Goal: Transaction & Acquisition: Purchase product/service

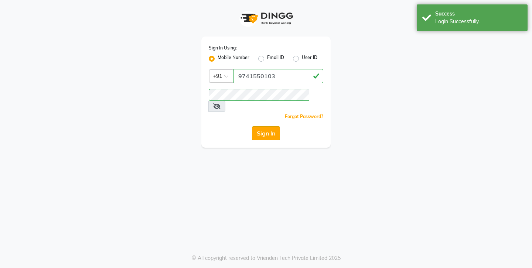
select select "4783"
select select "service"
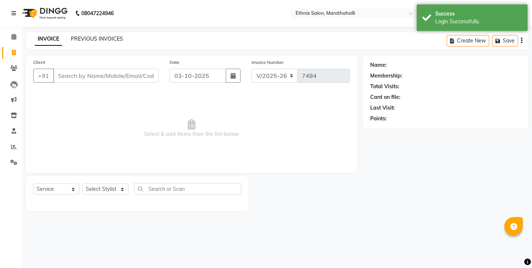
click at [95, 38] on link "PREVIOUS INVOICES" at bounding box center [97, 38] width 52 height 7
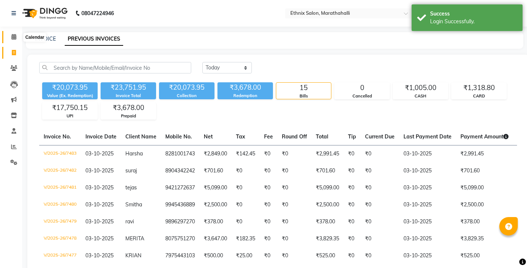
click at [11, 34] on span at bounding box center [13, 37] width 13 height 9
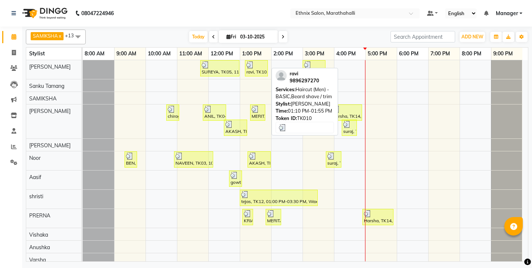
click at [253, 65] on img at bounding box center [250, 64] width 7 height 7
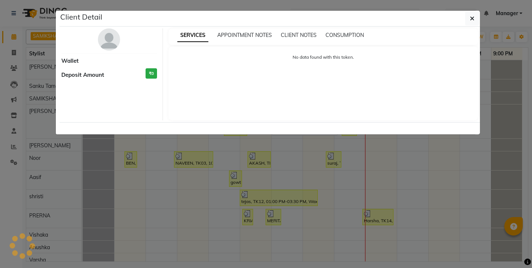
select select "3"
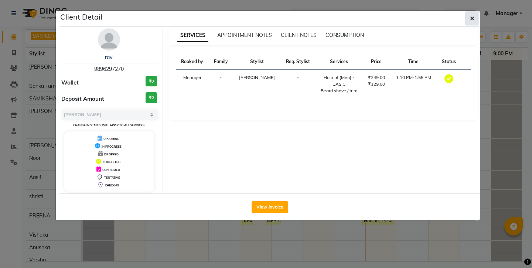
click at [475, 17] on button "button" at bounding box center [472, 18] width 14 height 14
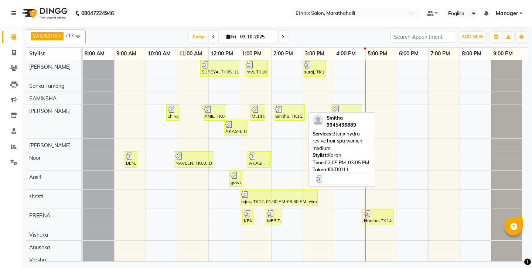
click at [293, 106] on div at bounding box center [289, 109] width 28 height 7
select select "3"
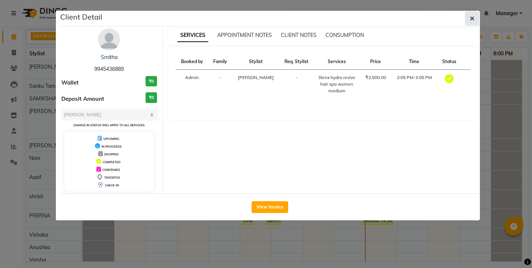
click at [470, 16] on button "button" at bounding box center [472, 18] width 14 height 14
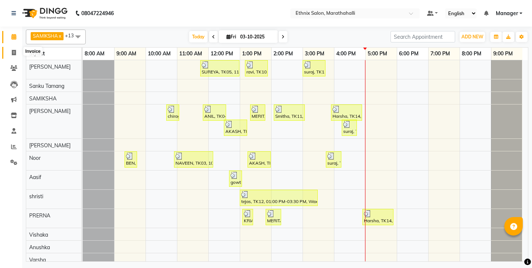
click at [15, 52] on icon at bounding box center [14, 53] width 4 height 6
select select "service"
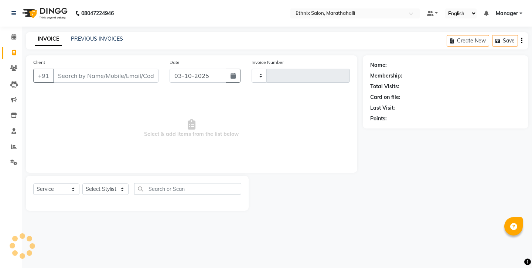
type input "7484"
select select "4783"
click at [97, 37] on link "PREVIOUS INVOICES" at bounding box center [97, 38] width 52 height 7
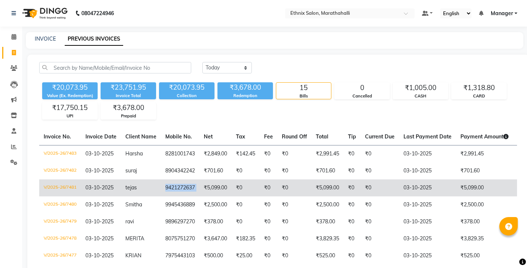
copy td "9421272637"
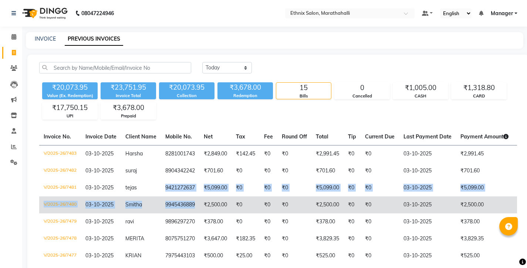
drag, startPoint x: 141, startPoint y: 160, endPoint x: 171, endPoint y: 181, distance: 36.7
click at [171, 181] on tbody "V/2025-26/7483 [DATE] Harsha 8281001743 ₹2,849.00 ₹142.45 ₹0 ₹0 ₹2,991.45 ₹0 ₹0…" at bounding box center [340, 272] width 603 height 255
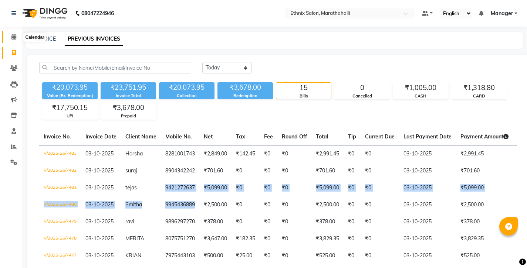
click at [11, 35] on span at bounding box center [13, 37] width 13 height 9
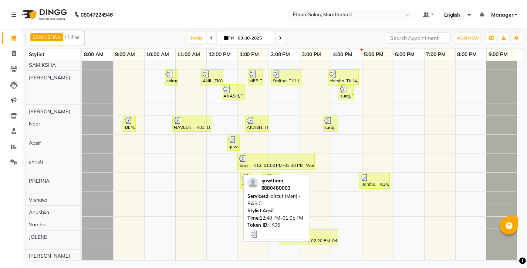
scroll to position [36, 0]
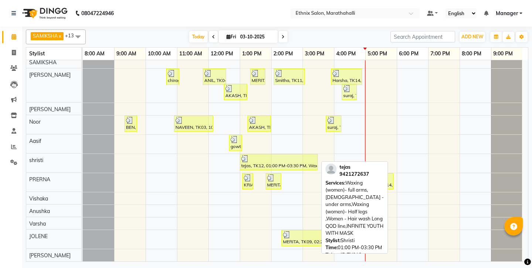
click at [283, 155] on div at bounding box center [278, 158] width 75 height 7
select select "3"
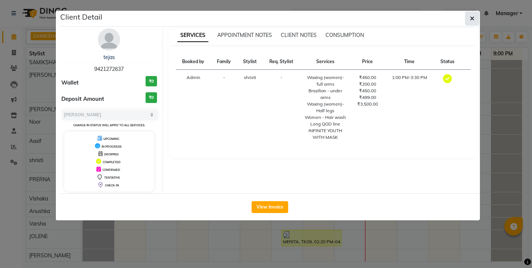
click at [474, 17] on icon "button" at bounding box center [472, 19] width 4 height 6
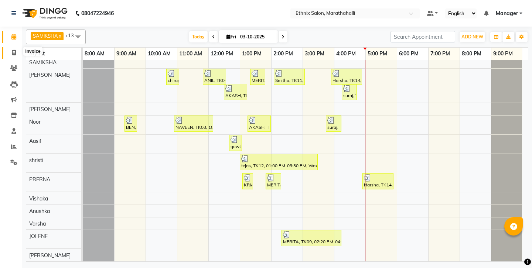
click at [15, 50] on icon at bounding box center [14, 53] width 4 height 6
select select "4783"
select select "service"
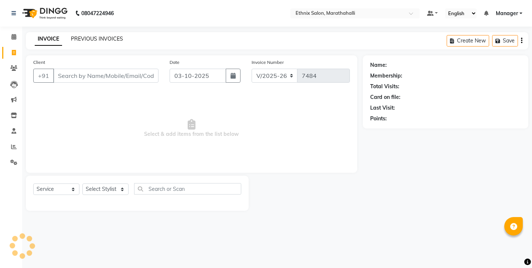
click at [90, 35] on link "PREVIOUS INVOICES" at bounding box center [97, 38] width 52 height 7
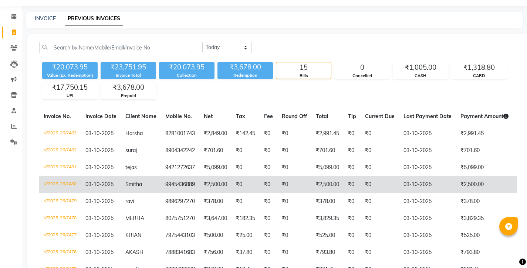
scroll to position [46, 0]
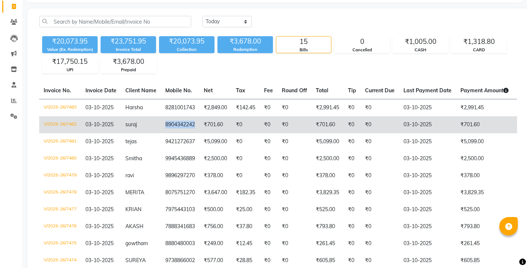
copy td "8904342242"
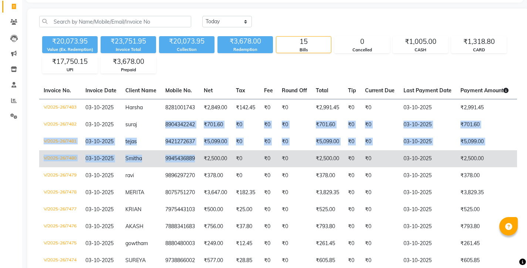
drag, startPoint x: 140, startPoint y: 98, endPoint x: 168, endPoint y: 128, distance: 41.6
click at [168, 128] on tbody "V/2025-26/7483 03-10-2025 Harsha 8281001743 ₹2,849.00 ₹142.45 ₹0 ₹0 ₹2,991.45 ₹…" at bounding box center [340, 226] width 603 height 255
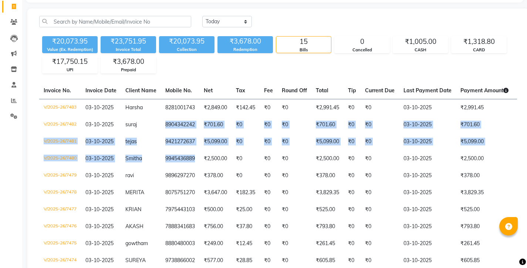
scroll to position [0, 0]
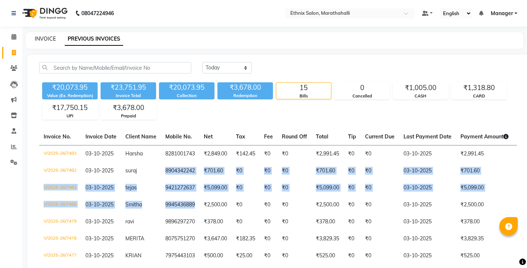
click at [44, 35] on link "INVOICE" at bounding box center [45, 38] width 21 height 7
select select "service"
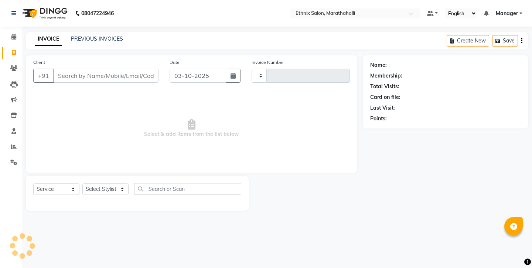
type input "7484"
select select "4783"
select select "57548"
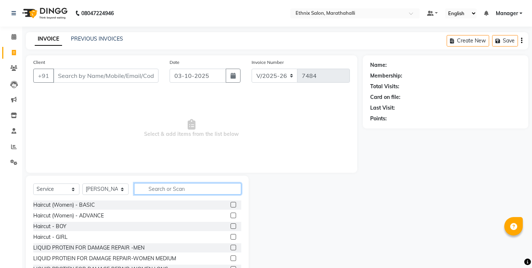
click at [156, 183] on input "text" at bounding box center [187, 188] width 107 height 11
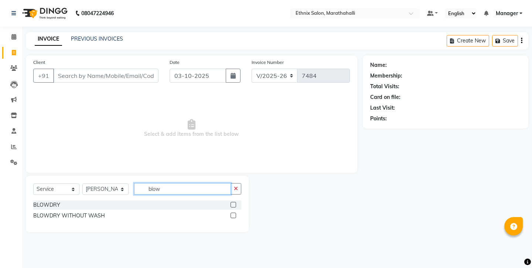
type input "blow"
click at [236, 202] on label at bounding box center [234, 205] width 6 height 6
click at [235, 203] on input "checkbox" at bounding box center [233, 205] width 5 height 5
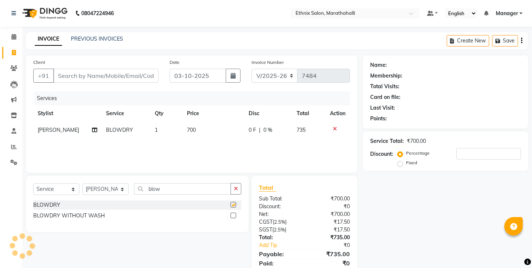
checkbox input "false"
select select "67270"
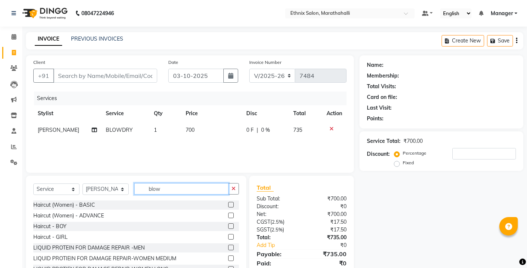
drag, startPoint x: 166, startPoint y: 174, endPoint x: 111, endPoint y: 174, distance: 55.4
click at [111, 183] on div "Select Service Product Membership Package Voucher Prepaid Gift Card Select Styl…" at bounding box center [135, 191] width 205 height 17
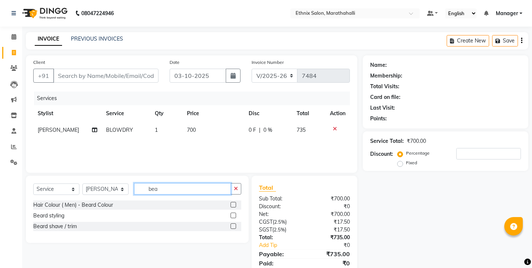
type input "bea"
drag, startPoint x: 235, startPoint y: 205, endPoint x: 231, endPoint y: 204, distance: 4.8
click at [235, 224] on label at bounding box center [234, 227] width 6 height 6
click at [235, 224] on input "checkbox" at bounding box center [233, 226] width 5 height 5
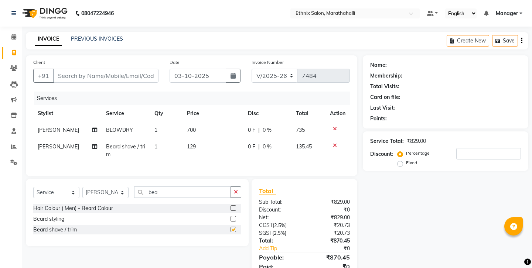
checkbox input "false"
click at [113, 69] on input "Client" at bounding box center [105, 76] width 105 height 14
type input "9"
type input "0"
type input "9419194043"
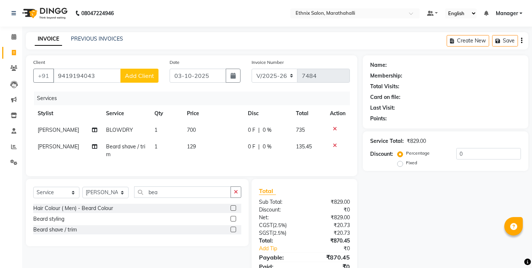
click at [139, 72] on span "Add Client" at bounding box center [139, 75] width 29 height 7
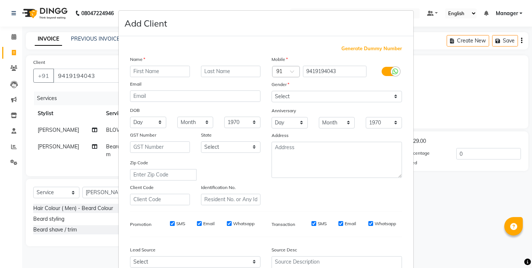
click at [142, 66] on input "text" at bounding box center [160, 71] width 60 height 11
type input "ANU"
select select "male"
select select
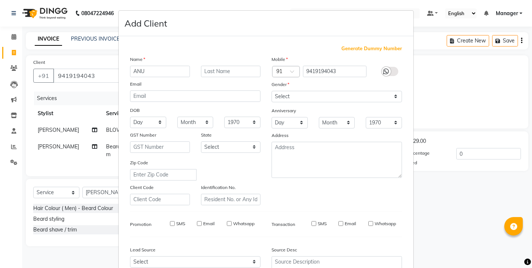
select select
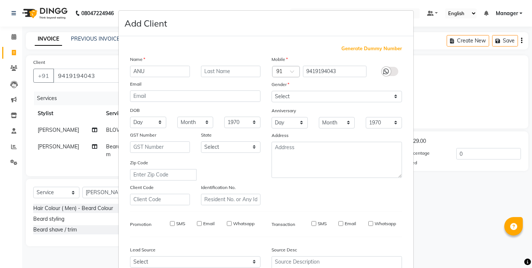
select select
checkbox input "false"
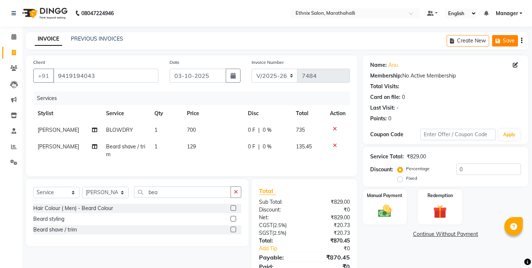
click at [508, 39] on button "Save" at bounding box center [505, 40] width 26 height 11
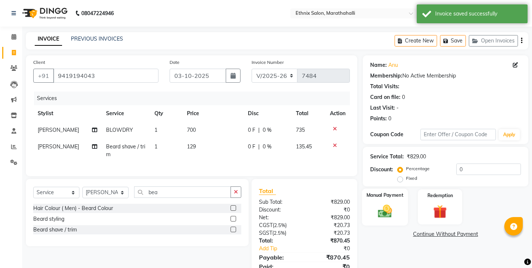
click at [389, 203] on img at bounding box center [384, 211] width 23 height 16
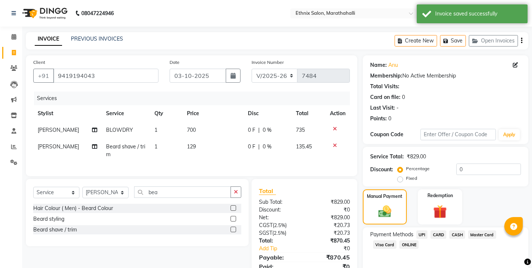
click at [417, 231] on span "UPI" at bounding box center [422, 235] width 11 height 9
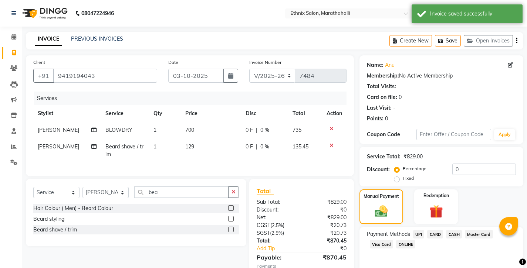
scroll to position [25, 0]
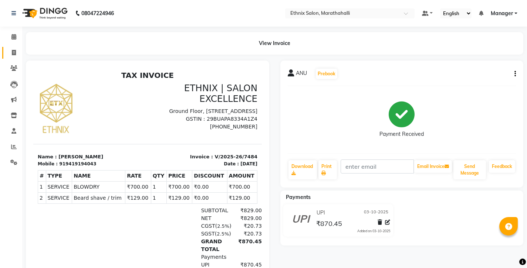
click at [17, 54] on link "Invoice" at bounding box center [11, 53] width 18 height 12
select select "service"
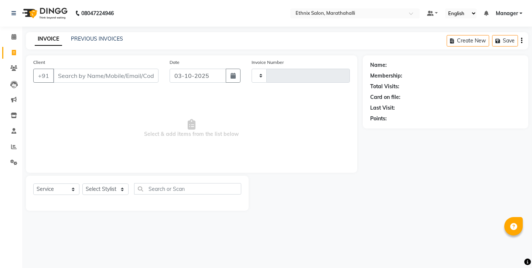
type input "7485"
select select "4783"
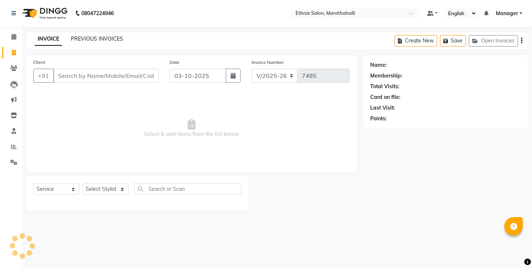
click at [87, 35] on link "PREVIOUS INVOICES" at bounding box center [97, 38] width 52 height 7
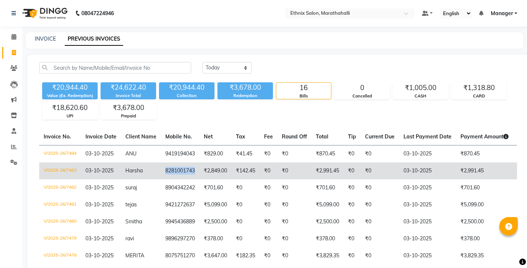
copy td "8281001743"
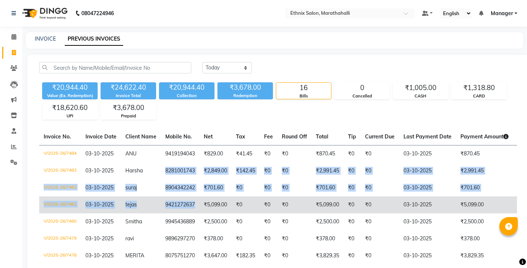
drag, startPoint x: 140, startPoint y: 145, endPoint x: 171, endPoint y: 177, distance: 44.4
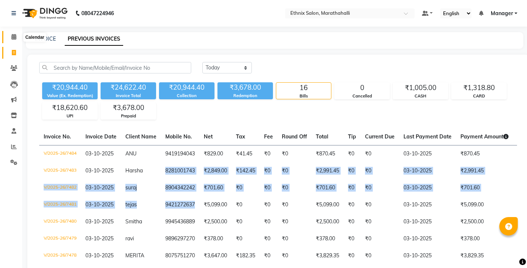
click at [11, 36] on span at bounding box center [13, 37] width 13 height 9
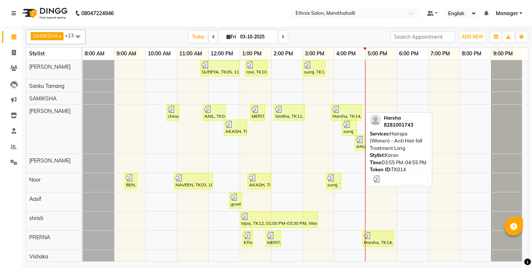
click at [344, 111] on div "Harsha, TK14, 03:55 PM-04:55 PM, Hairspa (Women) - Anti Hair fall Treatment Long" at bounding box center [347, 113] width 30 height 14
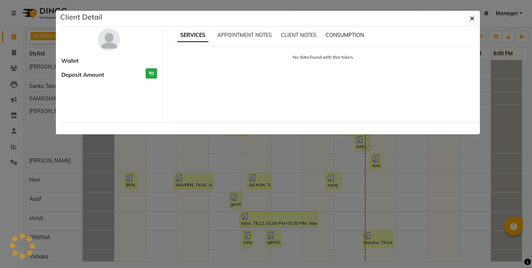
select select "3"
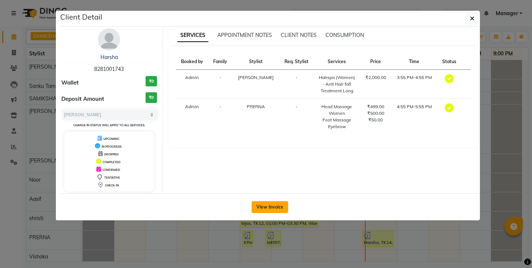
click at [275, 201] on button "View Invoice" at bounding box center [270, 207] width 37 height 12
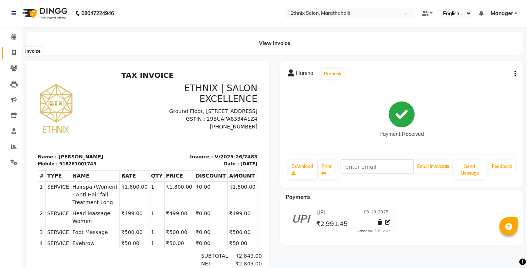
click at [14, 52] on icon at bounding box center [14, 53] width 4 height 6
select select "4783"
select select "service"
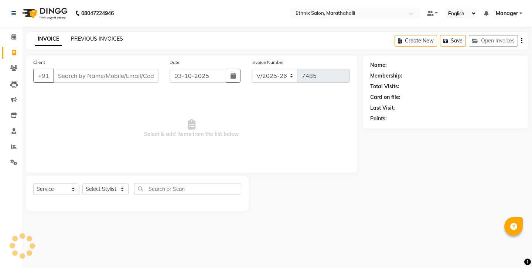
click at [80, 38] on link "PREVIOUS INVOICES" at bounding box center [97, 38] width 52 height 7
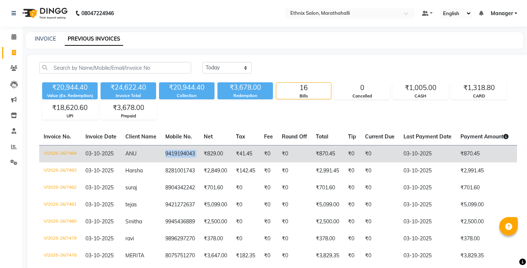
copy td "9419194043"
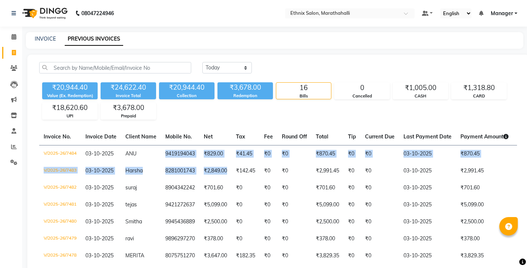
drag, startPoint x: 140, startPoint y: 130, endPoint x: 267, endPoint y: 61, distance: 144.5
click at [45, 35] on link "INVOICE" at bounding box center [45, 38] width 21 height 7
select select "4783"
select select "service"
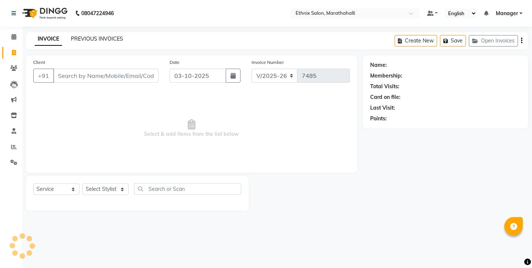
click at [71, 38] on link "PREVIOUS INVOICES" at bounding box center [97, 38] width 52 height 7
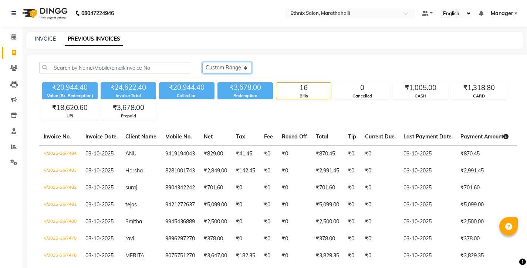
select select "yesterday"
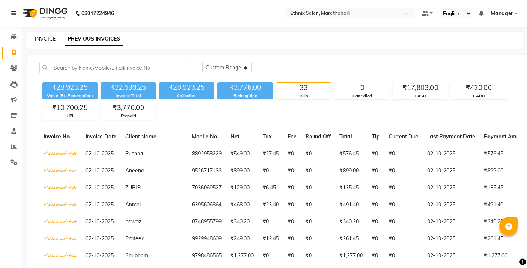
click at [45, 36] on link "INVOICE" at bounding box center [45, 38] width 21 height 7
select select "service"
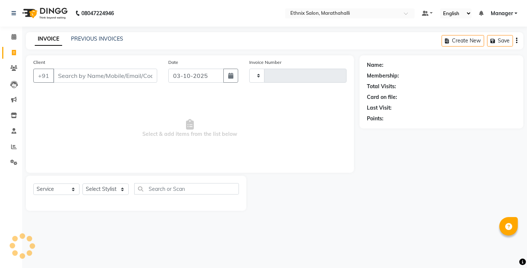
type input "7485"
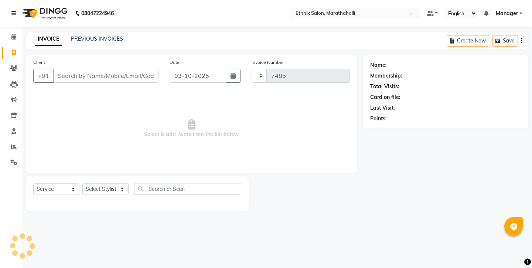
select select "4783"
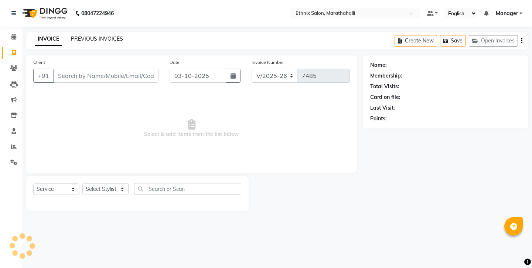
click at [83, 35] on link "PREVIOUS INVOICES" at bounding box center [97, 38] width 52 height 7
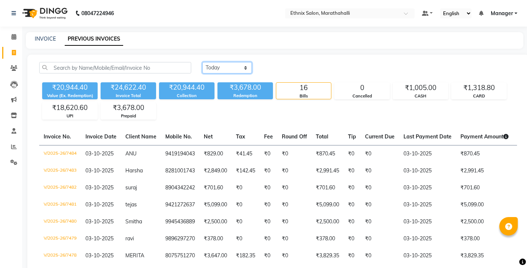
select select "range"
click at [273, 63] on input "03-10-2025" at bounding box center [287, 68] width 52 height 10
select select "10"
select select "2025"
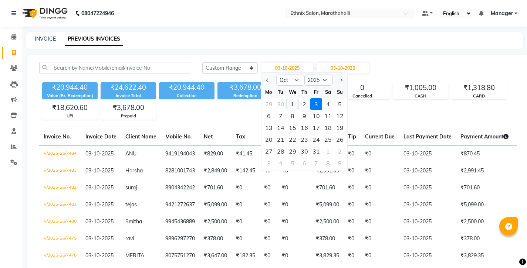
click at [286, 98] on div "1" at bounding box center [292, 104] width 12 height 12
type input "01-10-2025"
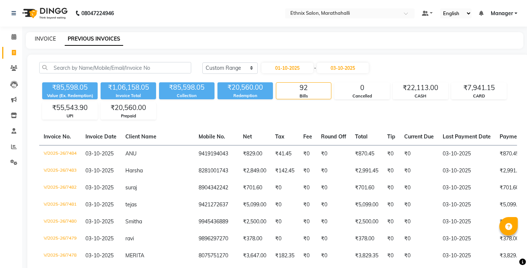
click at [44, 35] on link "INVOICE" at bounding box center [45, 38] width 21 height 7
select select "4783"
select select "service"
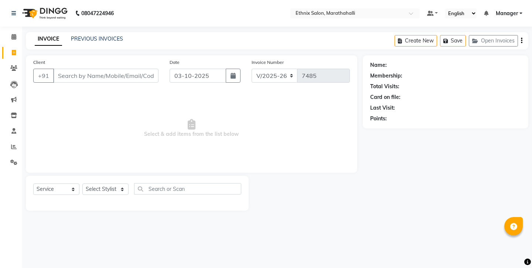
click at [89, 40] on div "INVOICE PREVIOUS INVOICES" at bounding box center [79, 39] width 106 height 9
click at [85, 35] on link "PREVIOUS INVOICES" at bounding box center [97, 38] width 52 height 7
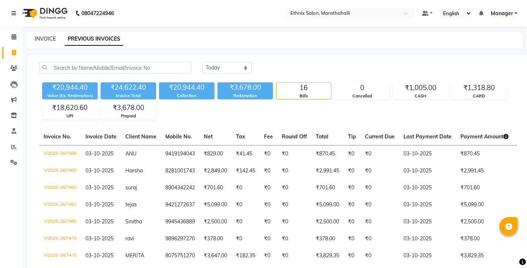
click at [41, 35] on link "INVOICE" at bounding box center [45, 38] width 21 height 7
select select "4783"
select select "service"
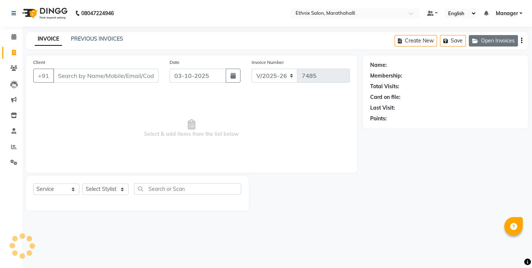
click at [505, 36] on button "Open Invoices" at bounding box center [493, 40] width 49 height 11
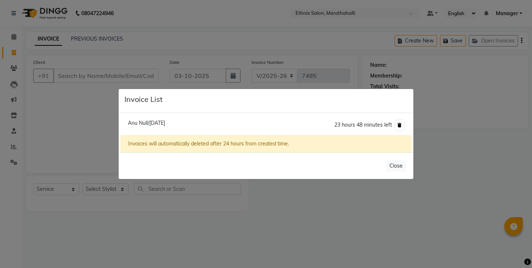
click at [402, 127] on icon at bounding box center [400, 125] width 4 height 4
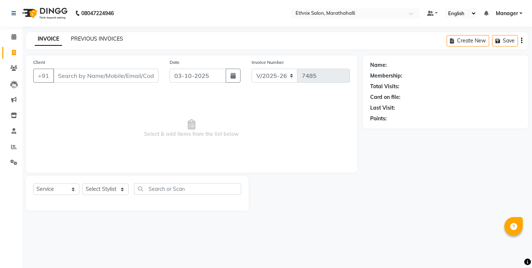
click at [89, 35] on link "PREVIOUS INVOICES" at bounding box center [97, 38] width 52 height 7
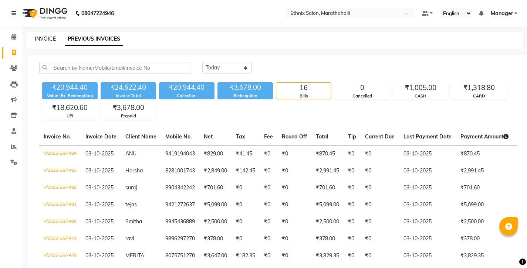
click at [36, 38] on link "INVOICE" at bounding box center [45, 38] width 21 height 7
select select "service"
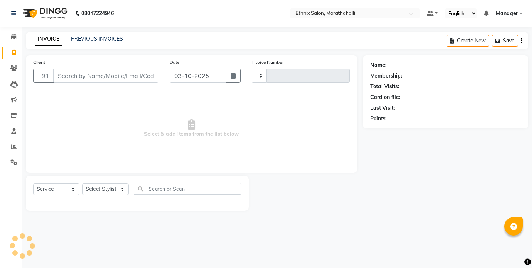
type input "7485"
select select "4783"
click at [79, 35] on link "PREVIOUS INVOICES" at bounding box center [97, 38] width 52 height 7
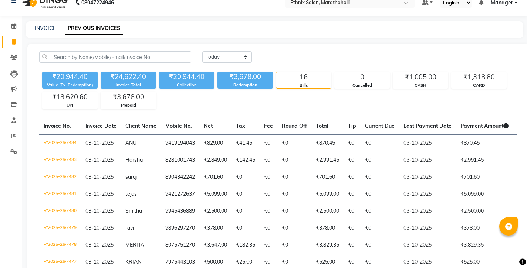
scroll to position [12, 0]
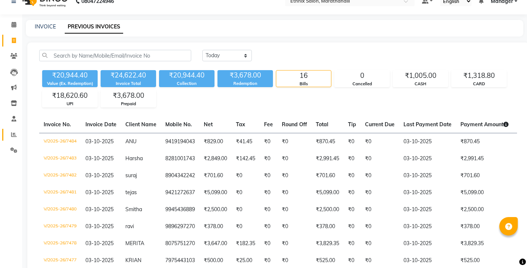
click at [14, 129] on link "Reports" at bounding box center [11, 135] width 18 height 12
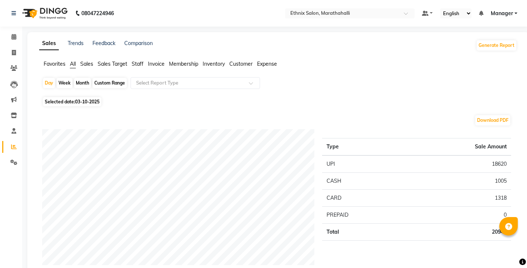
click at [132, 61] on span "Staff" at bounding box center [138, 64] width 12 height 7
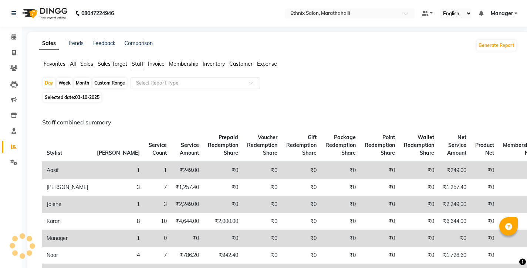
click at [74, 78] on div "Month" at bounding box center [82, 83] width 17 height 10
select select "10"
select select "2025"
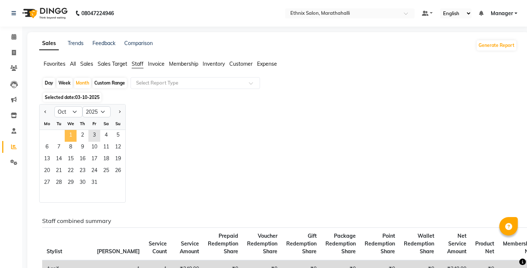
click at [65, 130] on span "1" at bounding box center [71, 136] width 12 height 12
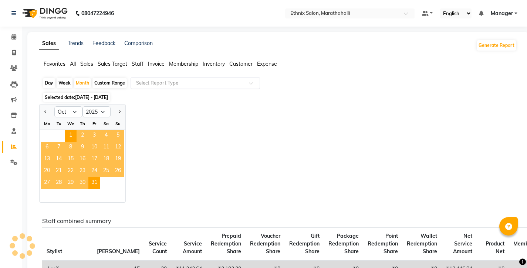
click at [154, 77] on div "Select Report Type" at bounding box center [194, 83] width 129 height 12
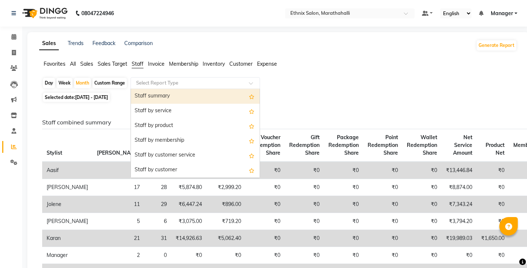
click at [151, 89] on div "Staff summary" at bounding box center [195, 96] width 129 height 15
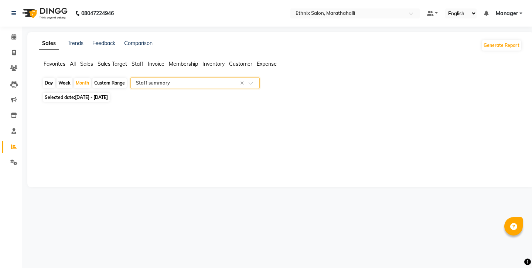
select select "full_report"
select select "csv"
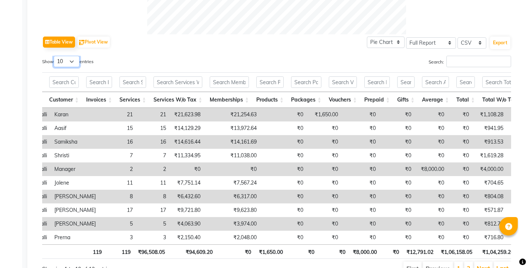
select select "25"
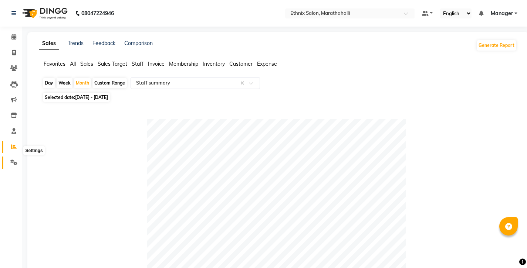
click at [13, 160] on icon at bounding box center [13, 163] width 7 height 6
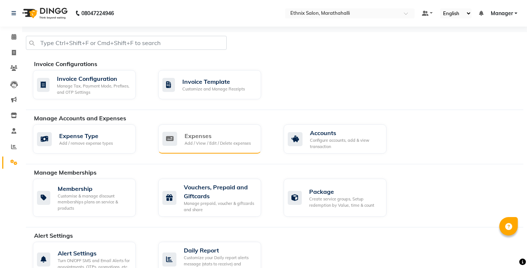
click at [213, 132] on div "Expenses" at bounding box center [217, 136] width 66 height 9
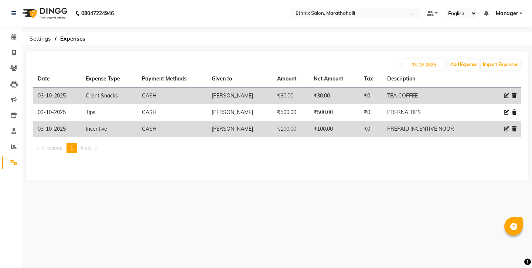
click at [509, 93] on icon at bounding box center [506, 95] width 5 height 5
select select "3513"
select select "1"
select select "3630"
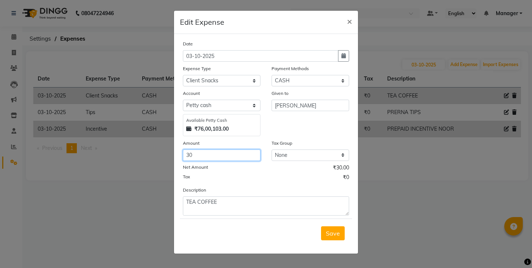
drag, startPoint x: 195, startPoint y: 130, endPoint x: 165, endPoint y: 128, distance: 30.4
click at [165, 128] on ngb-modal-window "Edit Expense × Date 03-10-2025 Expense Type Select Advance Salary Client Snacks…" at bounding box center [266, 134] width 532 height 268
type input "40"
click at [336, 230] on span "Save" at bounding box center [333, 233] width 14 height 7
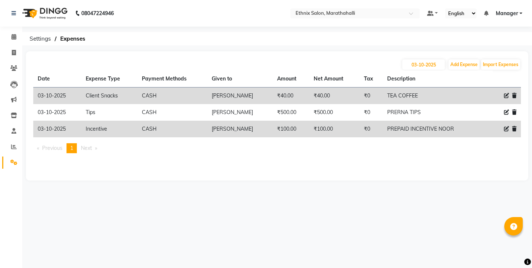
click at [509, 93] on icon at bounding box center [506, 95] width 5 height 5
select select "3513"
select select "1"
select select "3630"
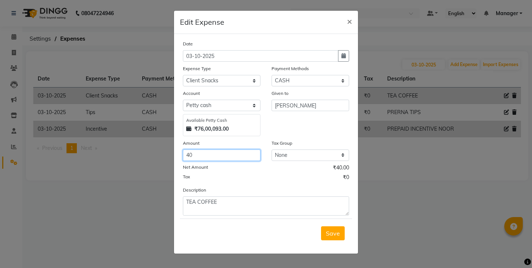
drag, startPoint x: 199, startPoint y: 134, endPoint x: 173, endPoint y: 126, distance: 27.0
click at [173, 126] on ngb-modal-window "Edit Expense × Date 03-10-2025 Expense Type Select Advance Salary Client Snacks…" at bounding box center [266, 134] width 532 height 268
type input "60"
click at [340, 230] on span "Save" at bounding box center [333, 233] width 14 height 7
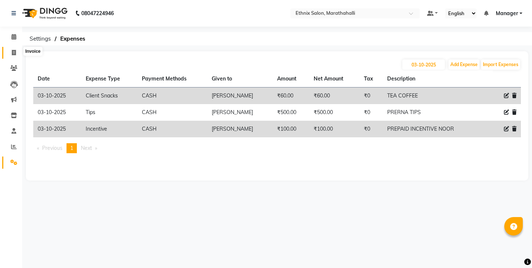
click at [13, 52] on icon at bounding box center [14, 53] width 4 height 6
select select "4783"
select select "service"
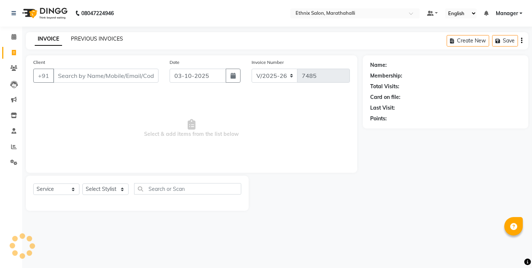
click at [83, 37] on link "PREVIOUS INVOICES" at bounding box center [97, 38] width 52 height 7
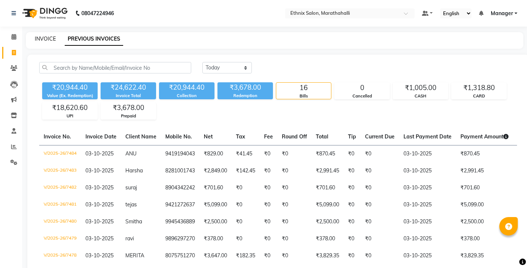
click at [43, 39] on link "INVOICE" at bounding box center [45, 38] width 21 height 7
select select "4783"
select select "service"
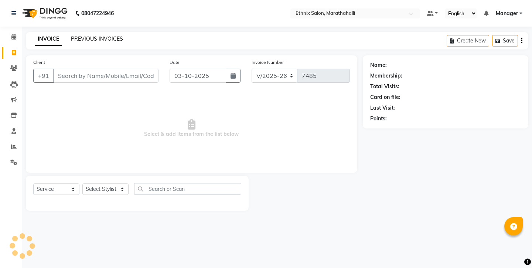
click at [88, 38] on link "PREVIOUS INVOICES" at bounding box center [97, 38] width 52 height 7
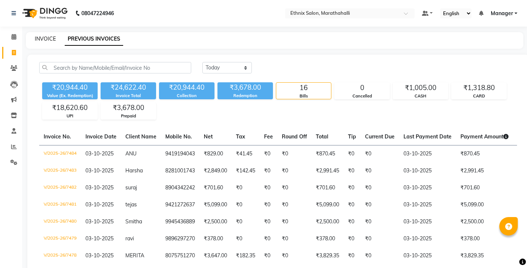
click at [39, 37] on link "INVOICE" at bounding box center [45, 38] width 21 height 7
select select "4783"
select select "service"
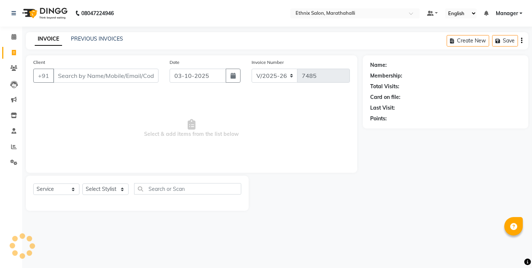
click at [80, 69] on input "Client" at bounding box center [105, 76] width 105 height 14
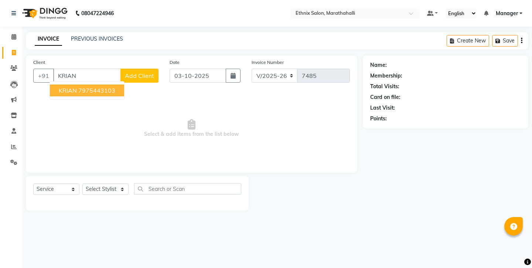
click at [85, 87] on ngb-highlight "7975443103" at bounding box center [96, 90] width 37 height 7
type input "7975443103"
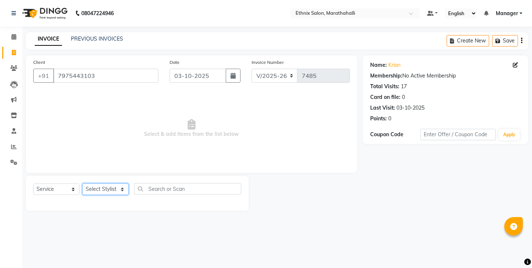
select select "91922"
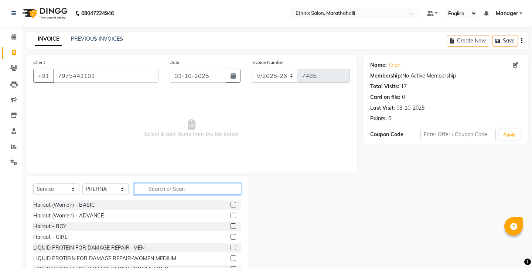
click at [164, 183] on input "text" at bounding box center [187, 188] width 107 height 11
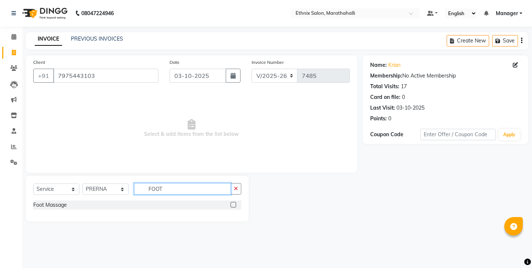
type input "FOOT"
click at [234, 202] on label at bounding box center [234, 205] width 6 height 6
click at [234, 203] on input "checkbox" at bounding box center [233, 205] width 5 height 5
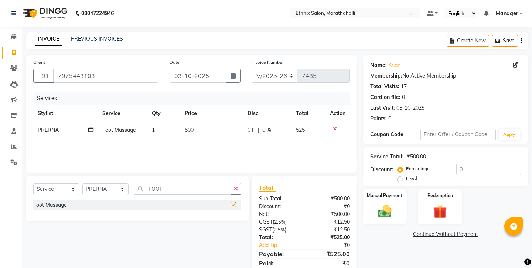
checkbox input "false"
click at [66, 71] on input "7975443103" at bounding box center [105, 76] width 105 height 14
click at [508, 36] on button "Save" at bounding box center [505, 40] width 26 height 11
click at [378, 189] on div "Manual Payment" at bounding box center [385, 207] width 46 height 37
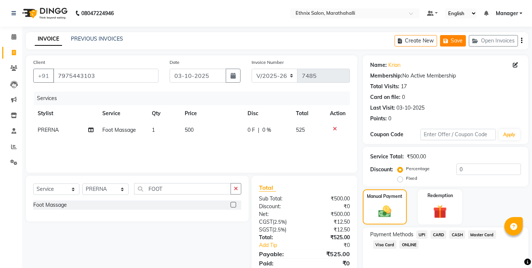
click at [464, 40] on button "Save" at bounding box center [453, 40] width 26 height 11
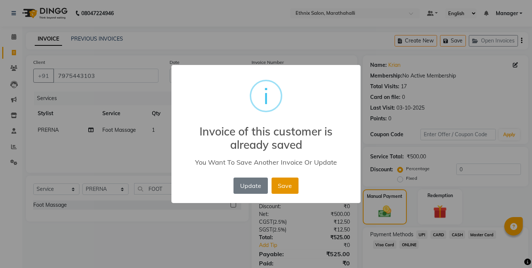
click at [279, 179] on button "Save" at bounding box center [285, 186] width 27 height 16
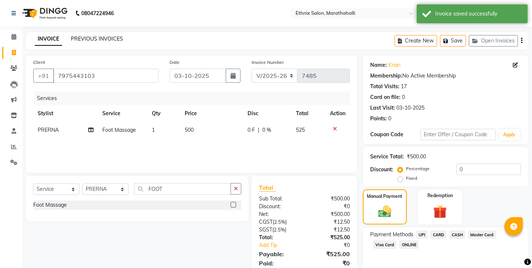
click at [84, 37] on link "PREVIOUS INVOICES" at bounding box center [97, 38] width 52 height 7
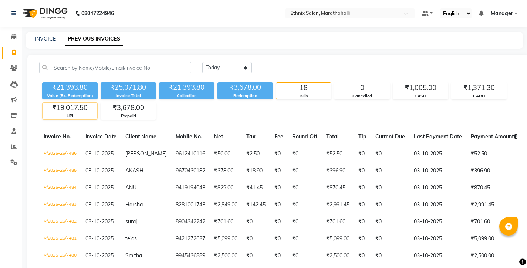
click at [61, 103] on div "₹19,017.50" at bounding box center [70, 108] width 55 height 10
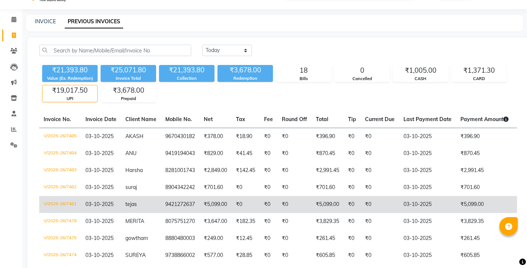
scroll to position [19, 0]
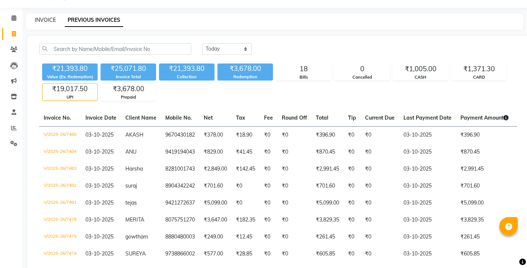
click at [40, 20] on link "INVOICE" at bounding box center [45, 20] width 21 height 7
select select "service"
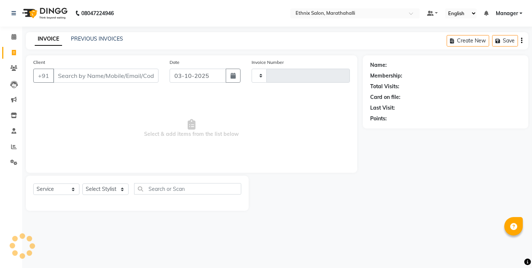
type input "7487"
select select "4783"
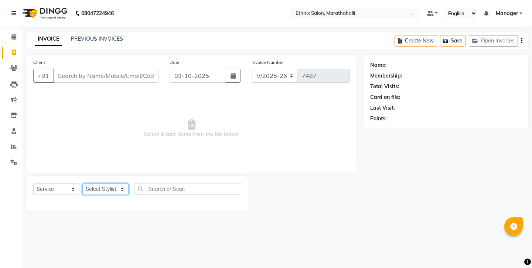
select select "28905"
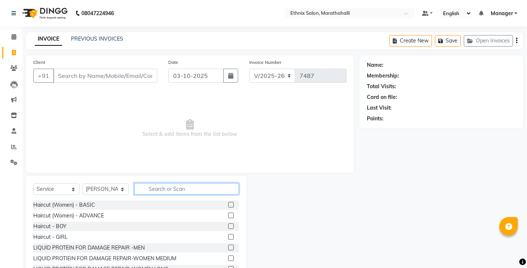
click at [160, 183] on input "text" at bounding box center [186, 188] width 105 height 11
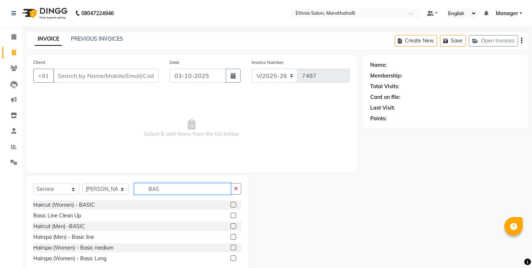
type input "BAS"
click at [236, 224] on label at bounding box center [234, 227] width 6 height 6
click at [235, 224] on input "checkbox" at bounding box center [233, 226] width 5 height 5
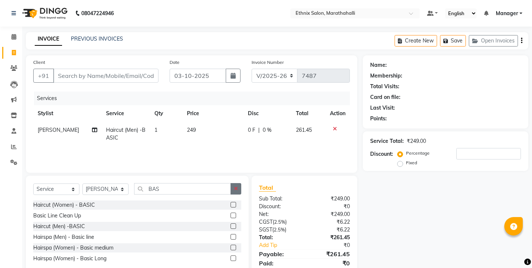
checkbox input "false"
click at [238, 186] on icon "button" at bounding box center [236, 188] width 4 height 5
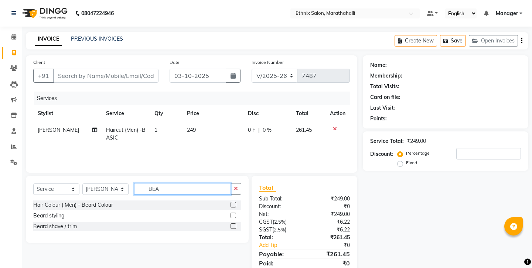
type input "BEA"
click at [236, 224] on label at bounding box center [234, 227] width 6 height 6
click at [235, 224] on input "checkbox" at bounding box center [233, 226] width 5 height 5
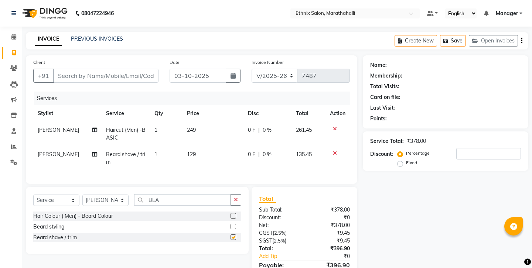
checkbox input "false"
click at [103, 69] on input "Client" at bounding box center [105, 76] width 105 height 14
type input "9"
type input "0"
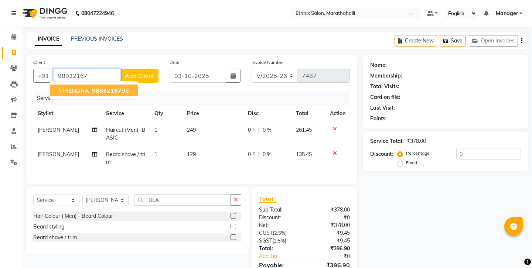
click at [103, 87] on span "98932167" at bounding box center [107, 90] width 30 height 7
type input "9893216798"
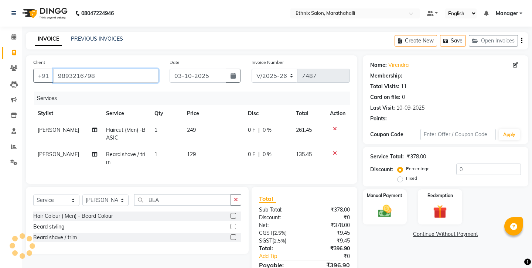
click at [68, 69] on input "9893216798" at bounding box center [105, 76] width 105 height 14
click at [384, 203] on img at bounding box center [384, 211] width 23 height 16
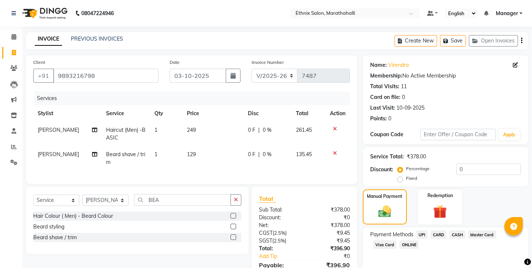
click at [417, 231] on span "UPI" at bounding box center [422, 235] width 11 height 9
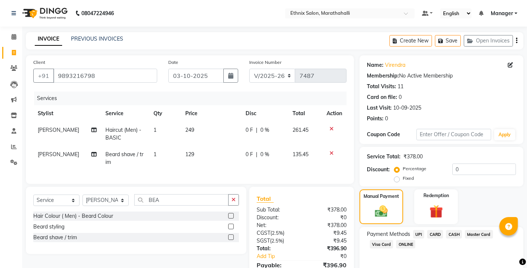
scroll to position [25, 0]
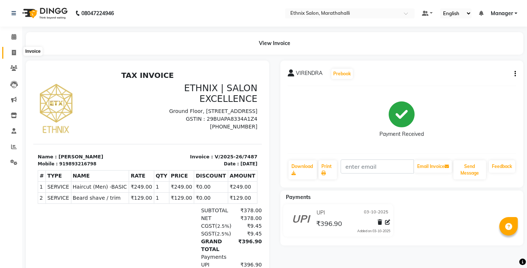
click at [12, 50] on icon at bounding box center [14, 53] width 4 height 6
select select "4783"
select select "service"
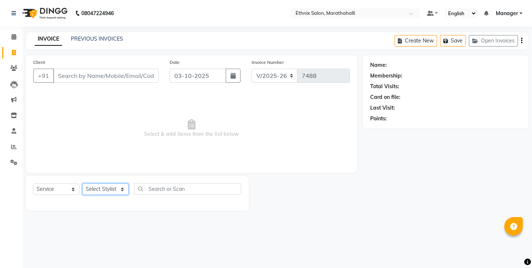
select select "67270"
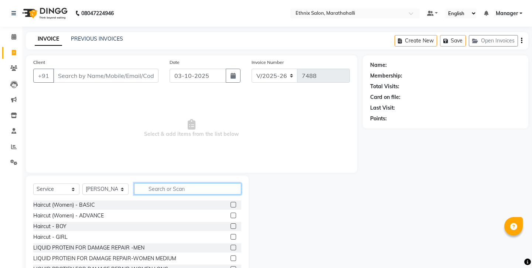
click at [161, 183] on input "text" at bounding box center [187, 188] width 107 height 11
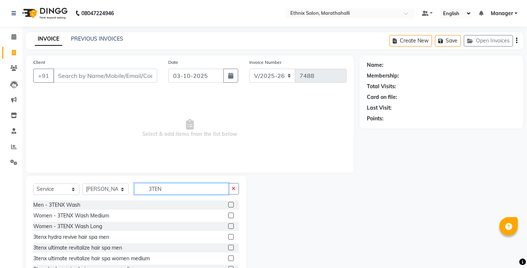
type input "3TEN"
click at [228, 202] on label at bounding box center [231, 205] width 6 height 6
click at [228, 203] on input "checkbox" at bounding box center [230, 205] width 5 height 5
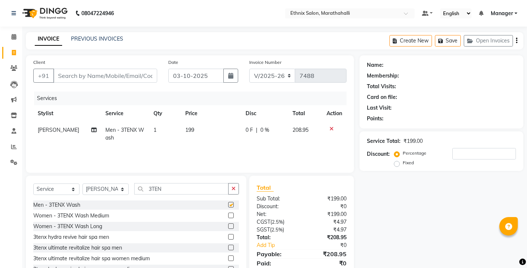
checkbox input "false"
click at [109, 69] on input "Client" at bounding box center [105, 76] width 104 height 14
type input "9"
type input "0"
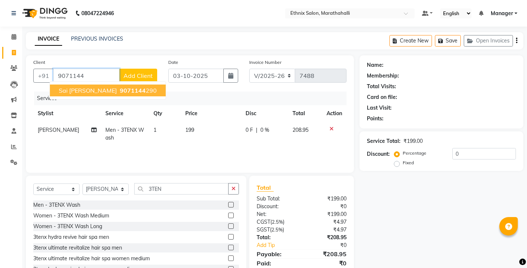
click at [118, 87] on ngb-highlight "9071144 290" at bounding box center [137, 90] width 38 height 7
type input "9071144290"
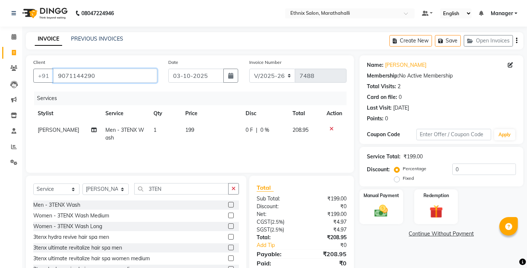
click at [66, 69] on input "9071144290" at bounding box center [105, 76] width 104 height 14
click at [379, 203] on img at bounding box center [381, 211] width 23 height 16
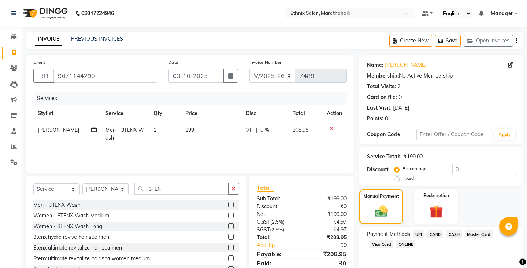
click at [517, 41] on icon "button" at bounding box center [516, 41] width 1 height 0
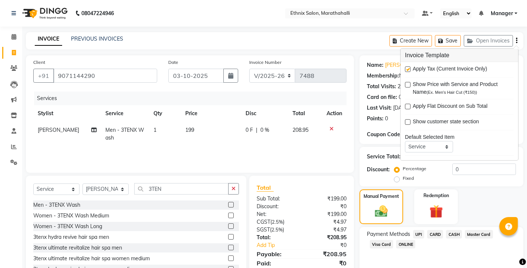
click at [406, 67] on label at bounding box center [408, 70] width 6 height 6
click at [406, 67] on input "checkbox" at bounding box center [407, 69] width 5 height 5
checkbox input "false"
click at [446, 230] on span "CASH" at bounding box center [454, 234] width 16 height 9
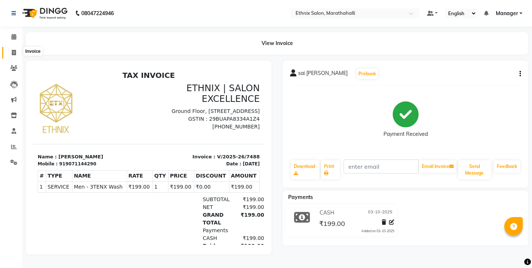
click at [13, 50] on icon at bounding box center [14, 53] width 4 height 6
select select "service"
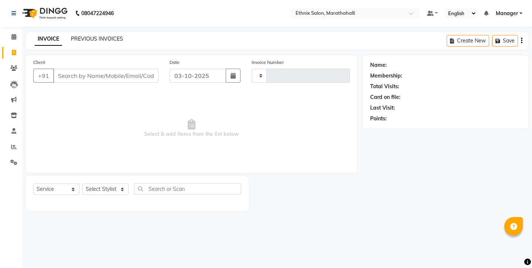
type input "7489"
select select "4783"
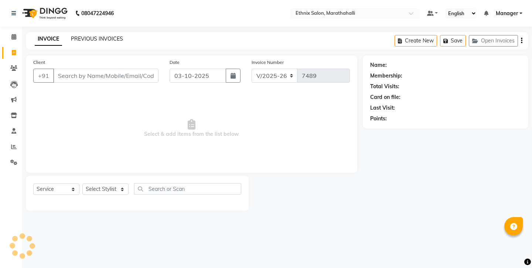
click at [84, 38] on link "PREVIOUS INVOICES" at bounding box center [97, 38] width 52 height 7
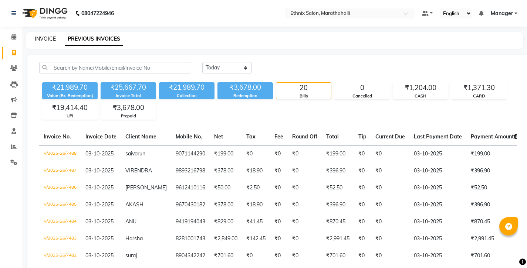
click at [38, 37] on link "INVOICE" at bounding box center [45, 38] width 21 height 7
select select "4783"
select select "service"
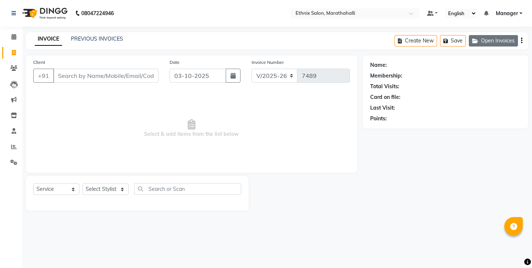
click at [489, 41] on button "Open Invoices" at bounding box center [493, 40] width 49 height 11
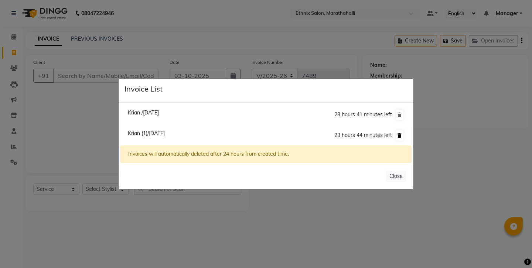
click at [401, 136] on icon at bounding box center [400, 135] width 4 height 4
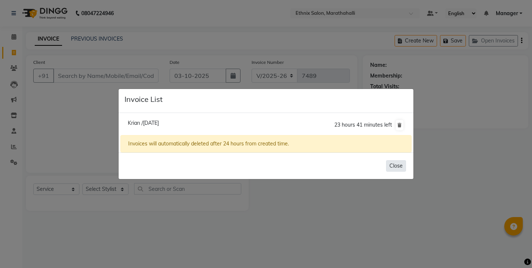
click at [402, 160] on button "Close" at bounding box center [396, 165] width 20 height 11
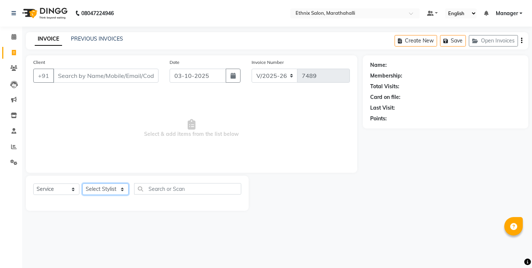
select select "57548"
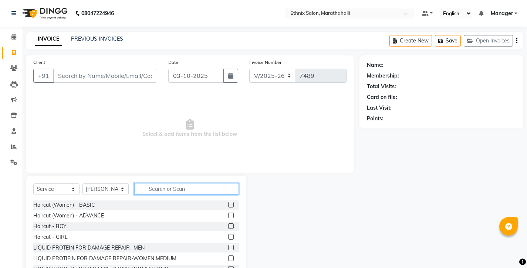
click at [162, 183] on input "text" at bounding box center [186, 188] width 105 height 11
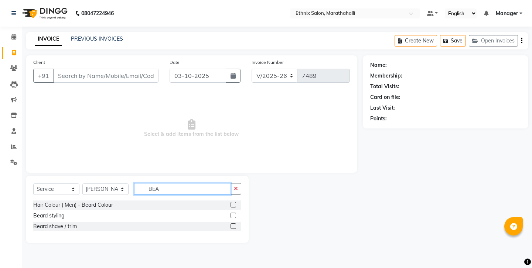
type input "BEA"
drag, startPoint x: 237, startPoint y: 206, endPoint x: 213, endPoint y: 183, distance: 33.5
click at [236, 224] on label at bounding box center [234, 227] width 6 height 6
click at [235, 224] on input "checkbox" at bounding box center [233, 226] width 5 height 5
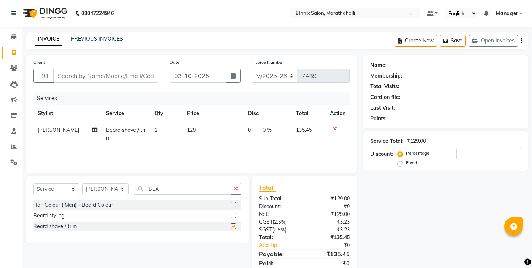
checkbox input "false"
click at [117, 72] on input "Client" at bounding box center [105, 76] width 105 height 14
type input "7"
type input "0"
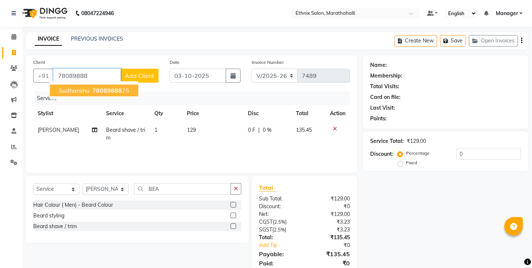
click at [105, 87] on span "78089888" at bounding box center [107, 90] width 30 height 7
type input "7808988875"
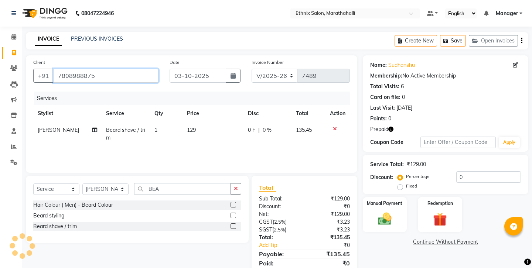
click at [66, 69] on input "7808988875" at bounding box center [105, 76] width 105 height 14
click at [384, 126] on span "Prepaid" at bounding box center [379, 130] width 18 height 8
click at [388, 127] on icon "button" at bounding box center [390, 129] width 5 height 5
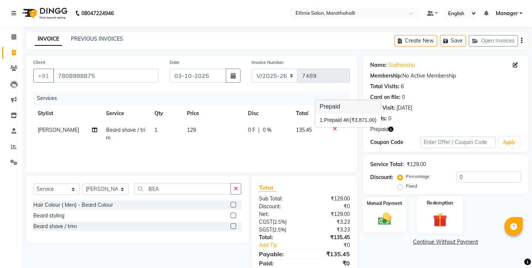
click at [435, 211] on img at bounding box center [440, 219] width 23 height 17
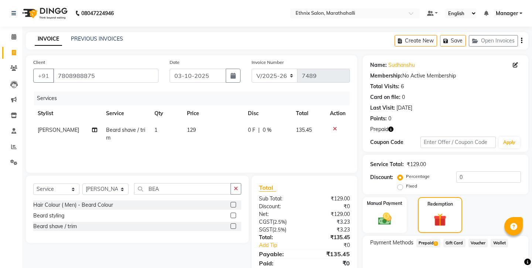
click at [434, 242] on span "1" at bounding box center [436, 244] width 4 height 4
click at [504, 267] on button "Add" at bounding box center [503, 273] width 27 height 13
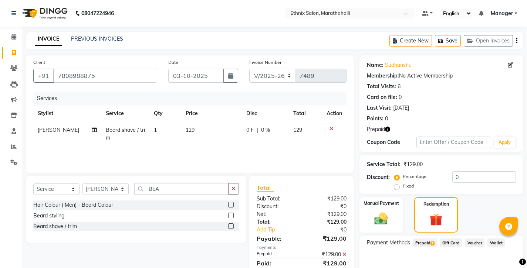
scroll to position [32, 0]
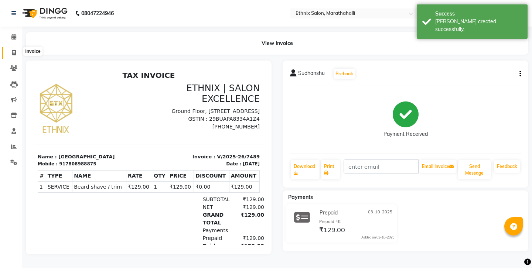
click at [17, 51] on span at bounding box center [13, 53] width 13 height 9
select select "4783"
select select "service"
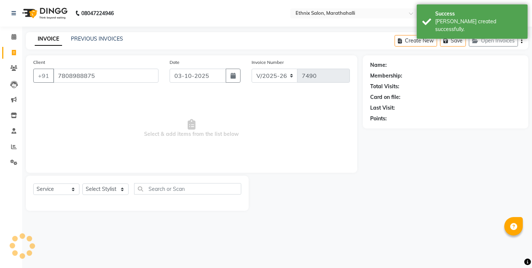
type input "7808988875"
click at [388, 127] on icon "button" at bounding box center [390, 129] width 5 height 5
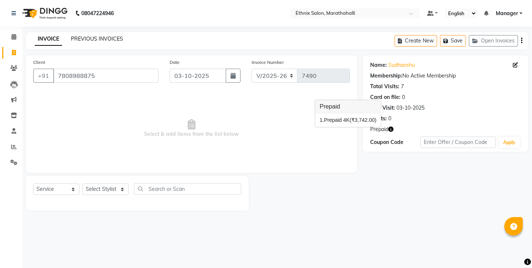
click at [93, 36] on link "PREVIOUS INVOICES" at bounding box center [97, 38] width 52 height 7
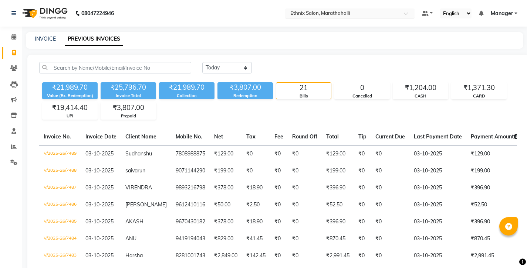
click at [289, 13] on input "text" at bounding box center [342, 13] width 107 height 7
click at [255, 62] on div "Today Yesterday Custom Range" at bounding box center [359, 67] width 315 height 11
click at [12, 144] on icon at bounding box center [14, 147] width 6 height 6
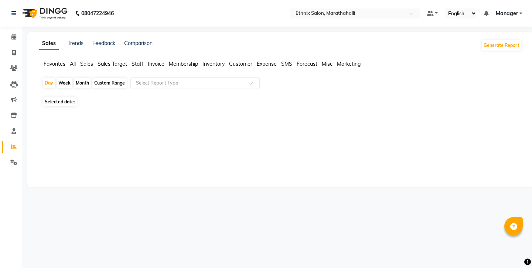
click at [132, 61] on span "Staff" at bounding box center [138, 64] width 12 height 7
click at [145, 79] on input "text" at bounding box center [188, 82] width 106 height 7
click at [81, 78] on div "Month" at bounding box center [82, 83] width 17 height 10
select select "10"
select select "2025"
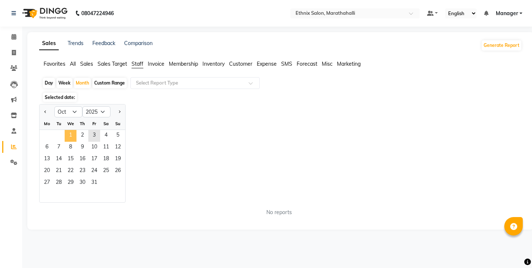
click at [65, 130] on span "1" at bounding box center [71, 136] width 12 height 12
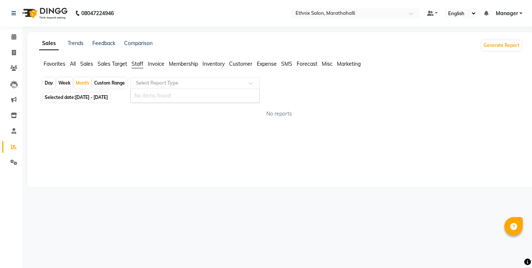
click at [148, 79] on input "text" at bounding box center [188, 82] width 106 height 7
click at [80, 61] on span "Sales" at bounding box center [86, 64] width 13 height 7
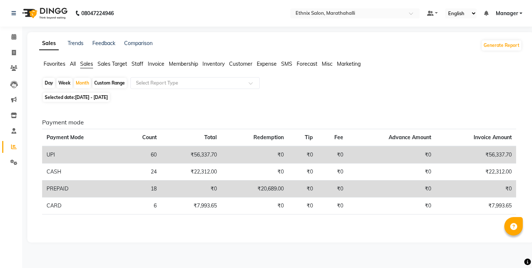
click at [132, 61] on span "Staff" at bounding box center [138, 64] width 12 height 7
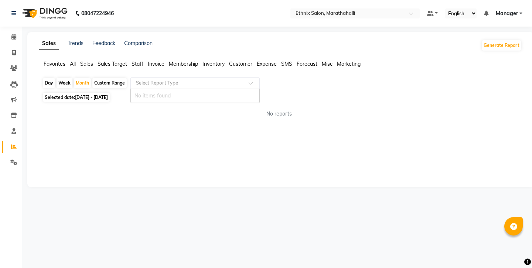
click at [130, 77] on div "Select Report Type" at bounding box center [194, 83] width 129 height 12
click at [148, 61] on span "Invoice" at bounding box center [156, 64] width 17 height 7
click at [13, 128] on icon at bounding box center [13, 131] width 5 height 6
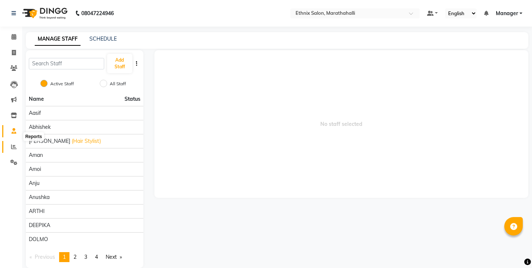
click at [15, 144] on icon at bounding box center [14, 147] width 6 height 6
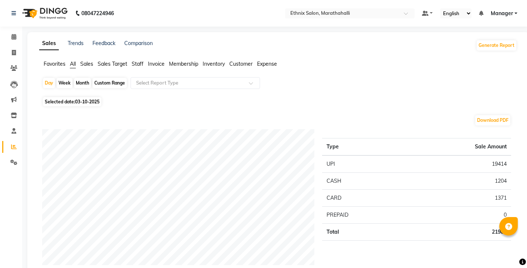
click at [132, 61] on span "Staff" at bounding box center [138, 64] width 12 height 7
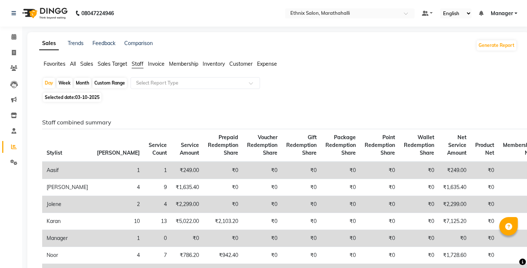
click at [74, 78] on div "Month" at bounding box center [82, 83] width 17 height 10
click at [67, 93] on span "Selected date: 03-10-2025" at bounding box center [72, 97] width 58 height 9
select select "10"
select select "2025"
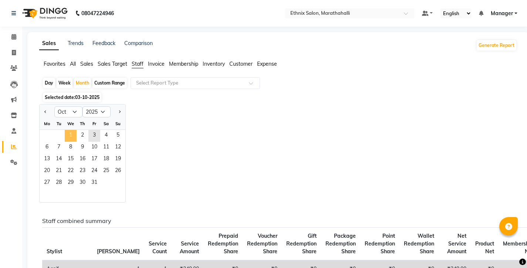
click at [65, 130] on span "1" at bounding box center [71, 136] width 12 height 12
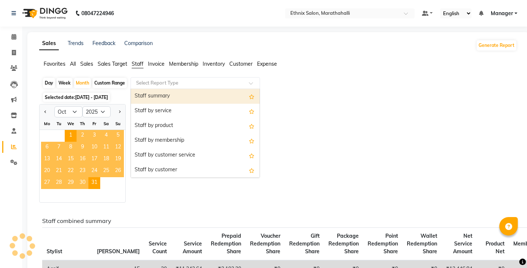
click at [137, 79] on input "text" at bounding box center [188, 82] width 106 height 7
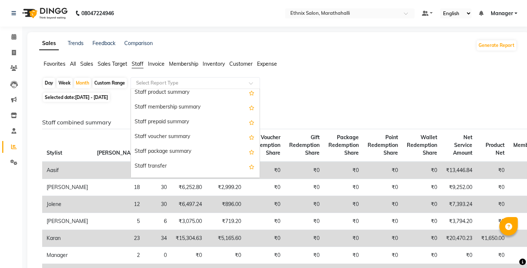
scroll to position [81, 0]
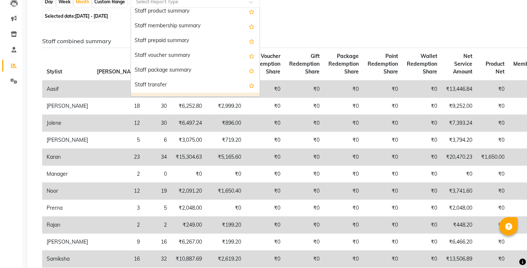
click at [154, 93] on div "Staff performance summary" at bounding box center [195, 100] width 129 height 15
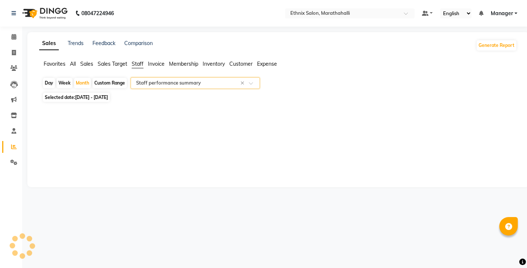
scroll to position [0, 0]
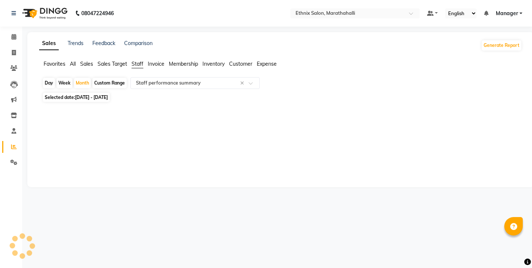
select select "full_report"
select select "csv"
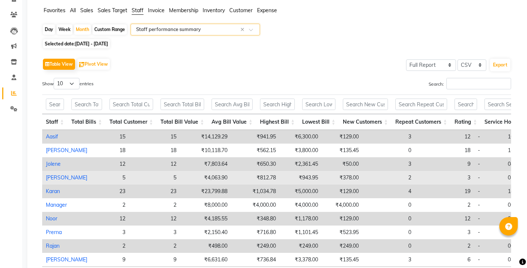
scroll to position [77, 0]
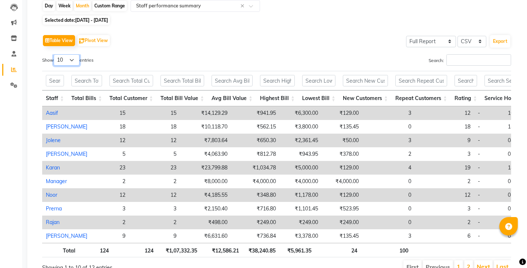
select select "25"
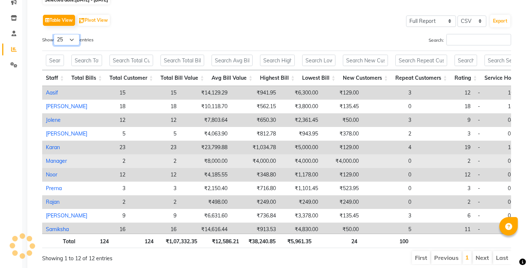
scroll to position [0, 0]
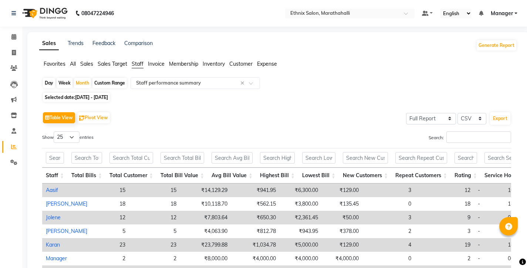
click at [102, 78] on div "Custom Range" at bounding box center [109, 83] width 34 height 10
select select "10"
select select "2025"
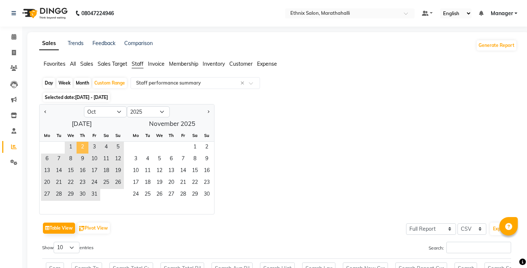
click at [77, 142] on span "2" at bounding box center [83, 148] width 12 height 12
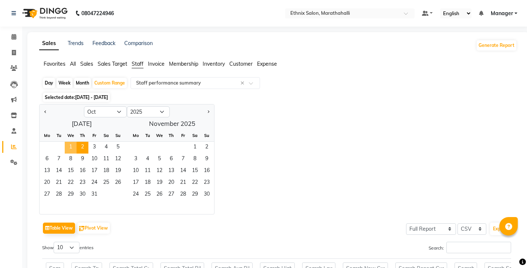
click at [65, 142] on span "1" at bounding box center [71, 148] width 12 height 12
click at [77, 142] on span "2" at bounding box center [83, 148] width 12 height 12
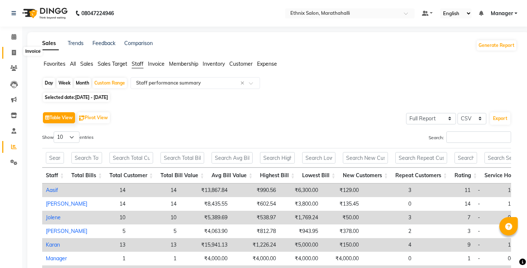
click at [10, 49] on span at bounding box center [13, 53] width 13 height 9
select select "4783"
select select "service"
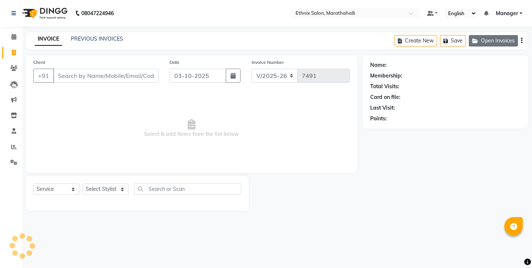
click at [499, 37] on button "Open Invoices" at bounding box center [493, 40] width 49 height 11
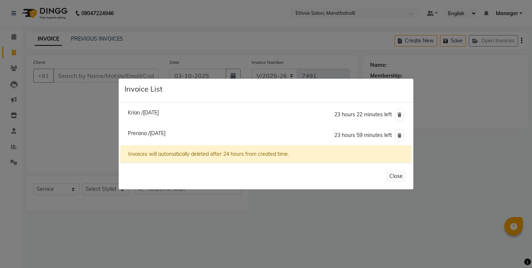
click at [150, 136] on span "Prerana /03 October 2025" at bounding box center [147, 133] width 38 height 7
type input "9971118420"
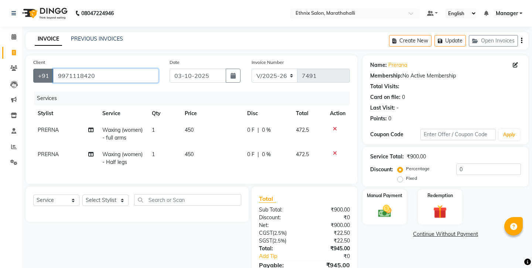
drag, startPoint x: 98, startPoint y: 66, endPoint x: 34, endPoint y: 66, distance: 63.2
click at [34, 69] on div "+91 9971118420" at bounding box center [95, 76] width 125 height 14
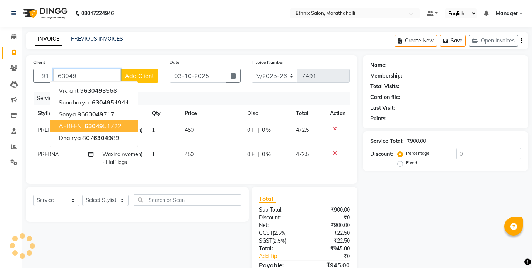
click at [83, 122] on ngb-highlight "63049 51722" at bounding box center [102, 125] width 38 height 7
type input "6304951722"
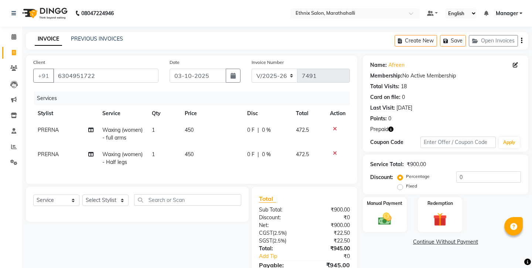
click at [388, 127] on icon "button" at bounding box center [390, 129] width 5 height 5
click at [433, 211] on img at bounding box center [440, 219] width 23 height 17
click at [434, 242] on span "1" at bounding box center [436, 244] width 4 height 4
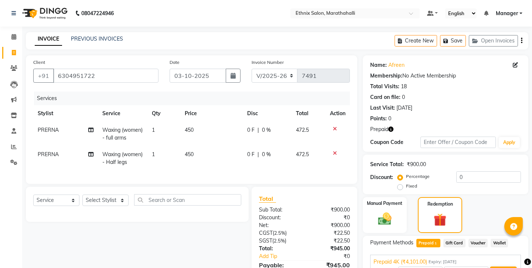
click at [498, 267] on button "Add" at bounding box center [503, 273] width 27 height 13
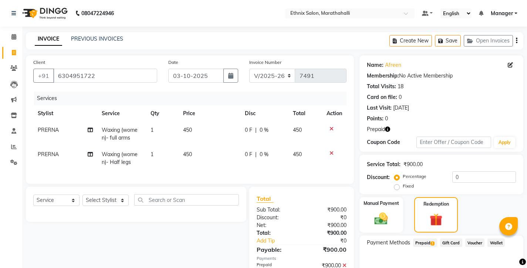
scroll to position [15, 0]
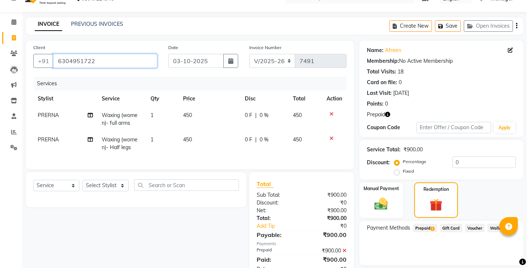
click at [68, 54] on input "6304951722" at bounding box center [105, 61] width 104 height 14
click at [67, 54] on input "6304951722" at bounding box center [105, 61] width 104 height 14
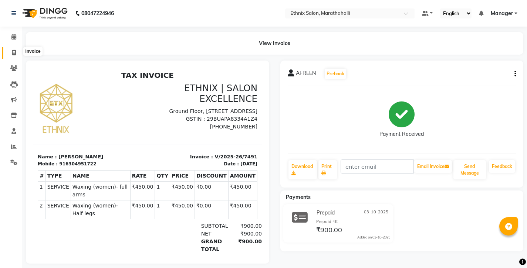
click at [18, 52] on span at bounding box center [13, 53] width 13 height 9
select select "4783"
select select "service"
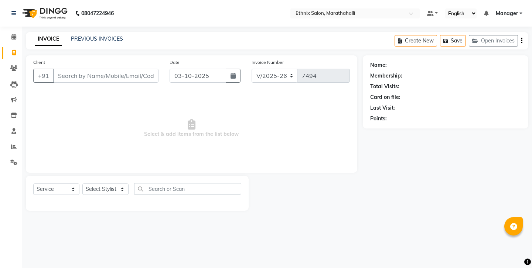
click at [84, 40] on div "PREVIOUS INVOICES" at bounding box center [97, 39] width 52 height 8
click at [79, 35] on link "PREVIOUS INVOICES" at bounding box center [97, 38] width 52 height 7
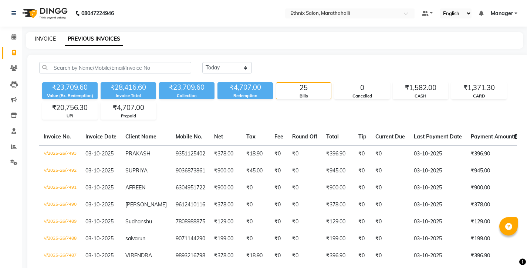
click at [46, 38] on link "INVOICE" at bounding box center [45, 38] width 21 height 7
select select "service"
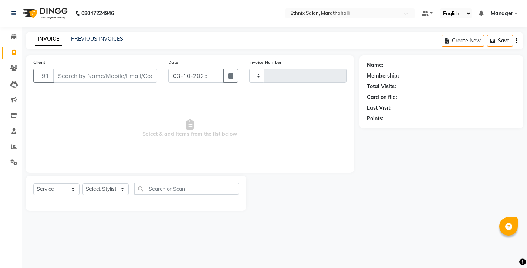
type input "7494"
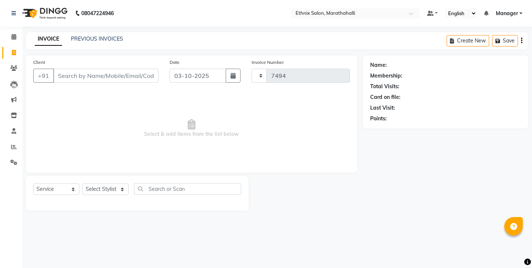
select select "4783"
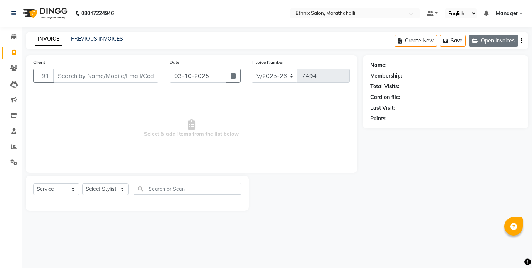
click at [501, 37] on button "Open Invoices" at bounding box center [493, 40] width 49 height 11
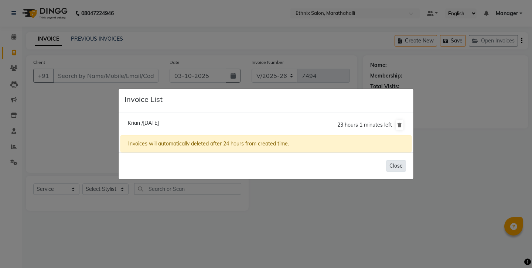
click at [398, 163] on button "Close" at bounding box center [396, 165] width 20 height 11
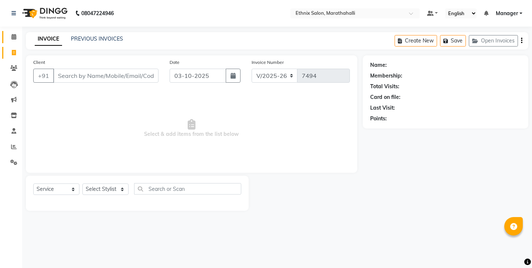
click at [15, 37] on icon at bounding box center [13, 37] width 5 height 6
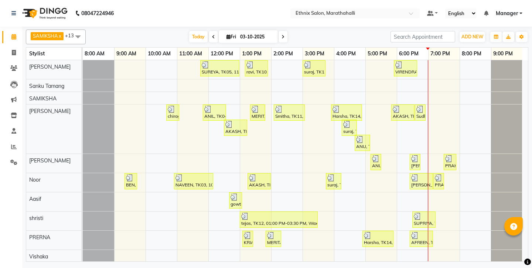
click at [215, 35] on icon at bounding box center [213, 37] width 3 height 4
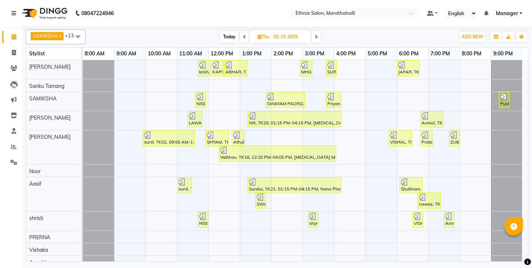
click at [315, 35] on icon at bounding box center [316, 37] width 3 height 4
type input "03-10-2025"
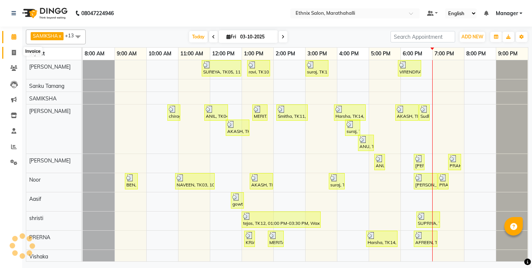
click at [10, 53] on span at bounding box center [13, 53] width 13 height 9
select select "4783"
select select "service"
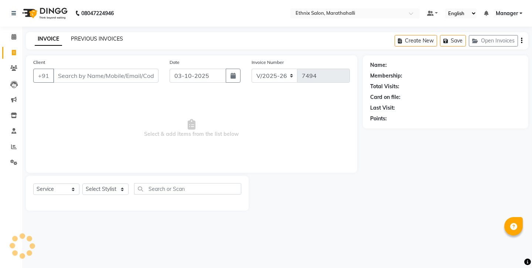
click at [84, 38] on link "PREVIOUS INVOICES" at bounding box center [97, 38] width 52 height 7
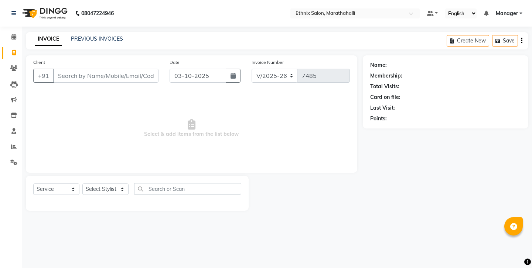
select select "4783"
select select "service"
click at [81, 69] on input "Client" at bounding box center [105, 76] width 105 height 14
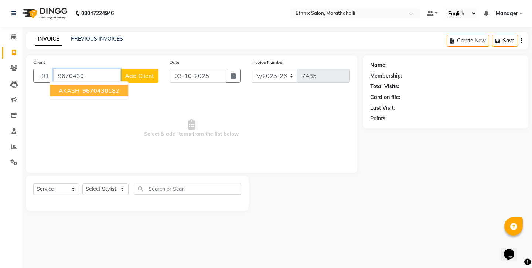
click at [96, 87] on span "9670430" at bounding box center [95, 90] width 26 height 7
type input "9670430182"
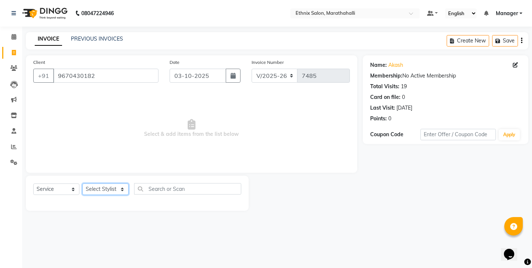
select select "57548"
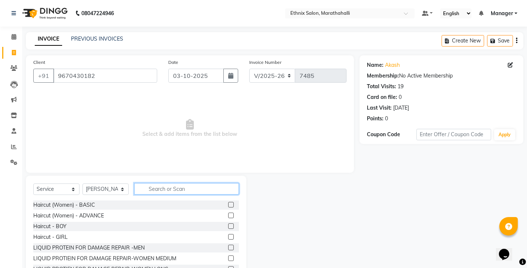
click at [164, 183] on input "text" at bounding box center [186, 188] width 105 height 11
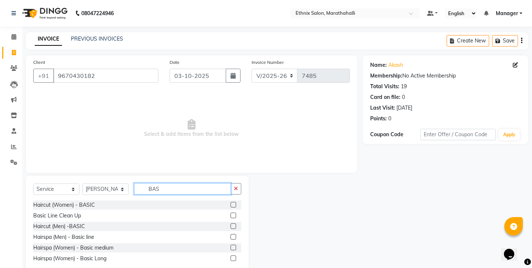
type input "BAS"
click at [236, 224] on label at bounding box center [234, 227] width 6 height 6
click at [235, 224] on input "checkbox" at bounding box center [233, 226] width 5 height 5
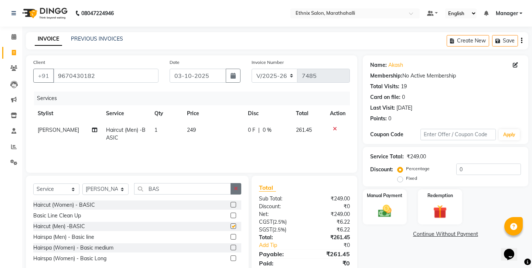
checkbox input "false"
click at [238, 186] on icon "button" at bounding box center [236, 188] width 4 height 5
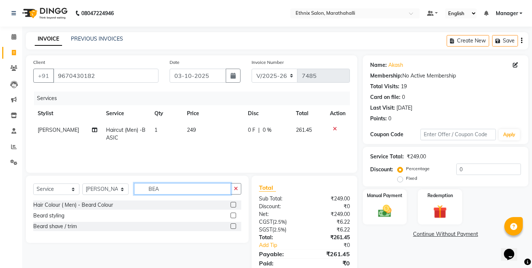
type input "BEA"
click at [234, 224] on label at bounding box center [234, 227] width 6 height 6
click at [234, 224] on input "checkbox" at bounding box center [233, 226] width 5 height 5
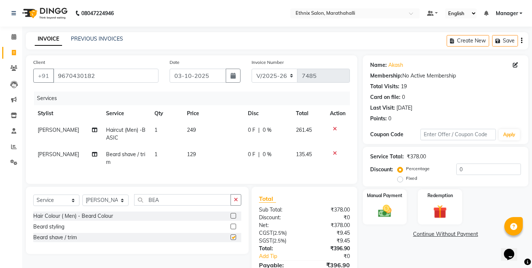
checkbox input "false"
click at [57, 69] on input "9670430182" at bounding box center [105, 76] width 105 height 14
click at [391, 203] on img at bounding box center [384, 211] width 23 height 16
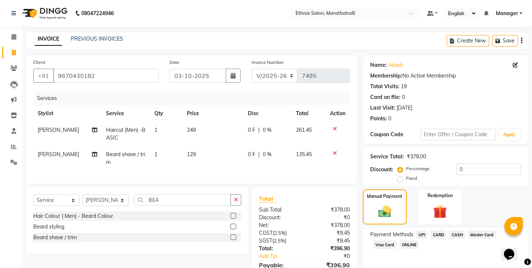
click at [417, 231] on span "UPI" at bounding box center [422, 235] width 11 height 9
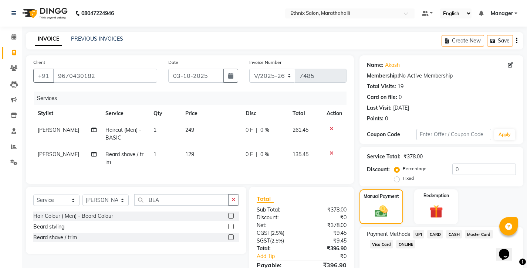
scroll to position [25, 0]
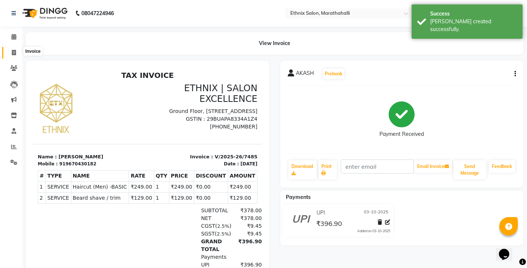
click at [14, 53] on span at bounding box center [13, 53] width 13 height 9
select select "service"
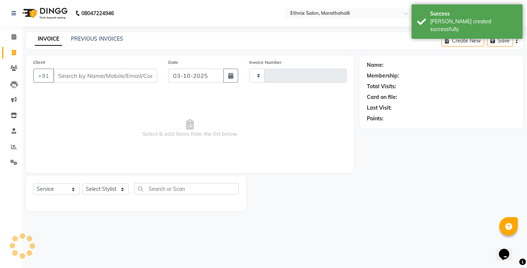
type input "7486"
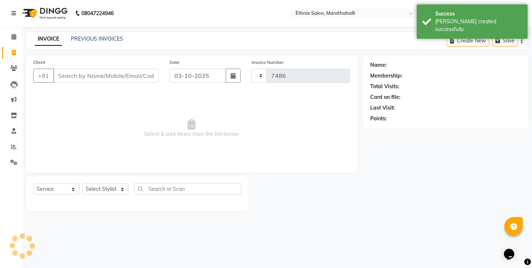
select select "4783"
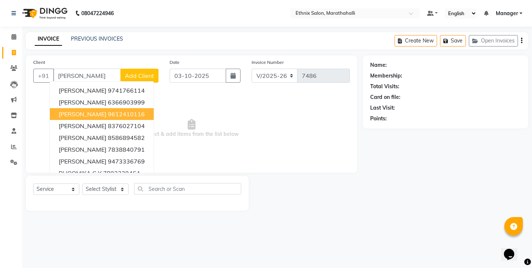
click at [108, 111] on ngb-highlight "9612410116" at bounding box center [126, 114] width 37 height 7
type input "9612410116"
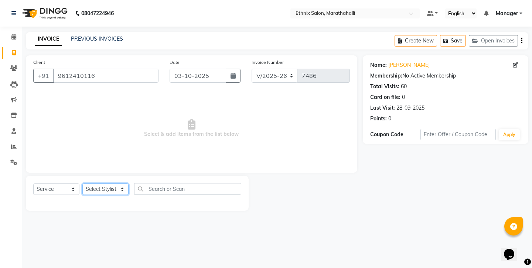
select select "93048"
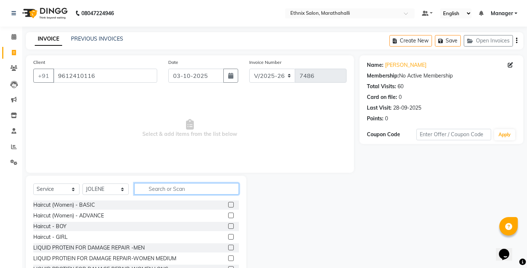
click at [155, 183] on input "text" at bounding box center [186, 188] width 105 height 11
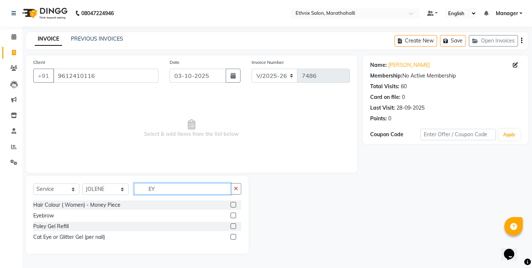
type input "EY"
click at [236, 213] on label at bounding box center [234, 216] width 6 height 6
click at [235, 214] on input "checkbox" at bounding box center [233, 216] width 5 height 5
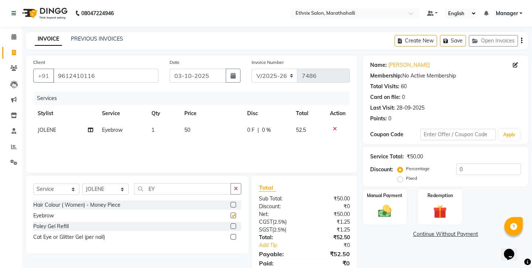
checkbox input "false"
click at [57, 70] on input "9612410116" at bounding box center [105, 76] width 105 height 14
click at [384, 203] on img at bounding box center [384, 211] width 23 height 16
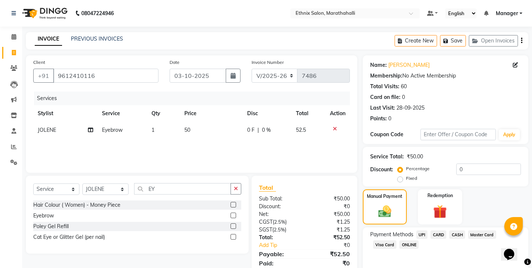
click at [431, 231] on span "CARD" at bounding box center [439, 235] width 16 height 9
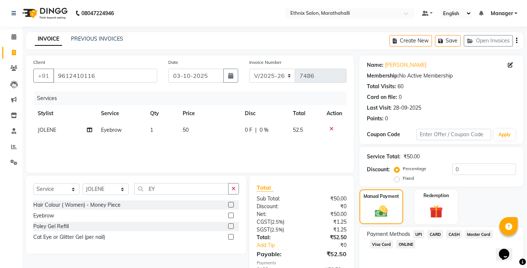
scroll to position [25, 0]
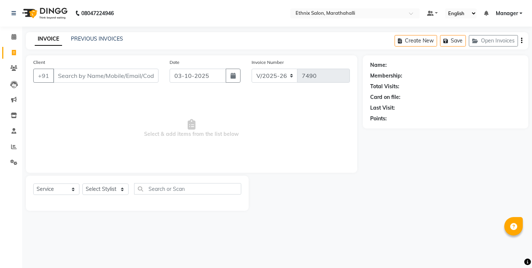
select select "4783"
select select "service"
click at [101, 183] on div "Select Service Product Membership Package Voucher Prepaid Gift Card Select Styl…" at bounding box center [137, 191] width 208 height 17
select select "72187"
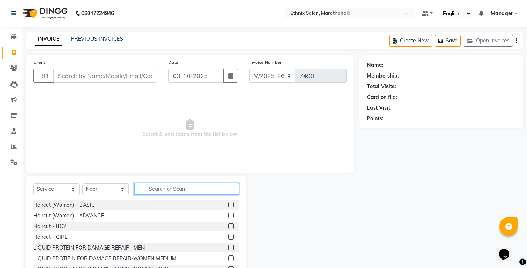
click at [161, 183] on input "text" at bounding box center [186, 188] width 105 height 11
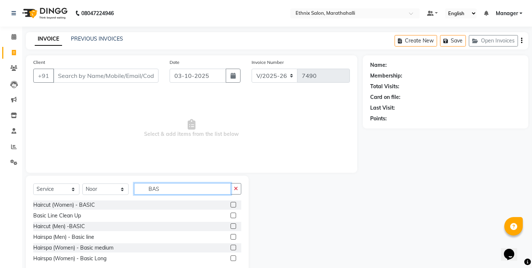
type input "BAS"
click at [234, 224] on label at bounding box center [234, 227] width 6 height 6
click at [234, 224] on input "checkbox" at bounding box center [233, 226] width 5 height 5
checkbox input "true"
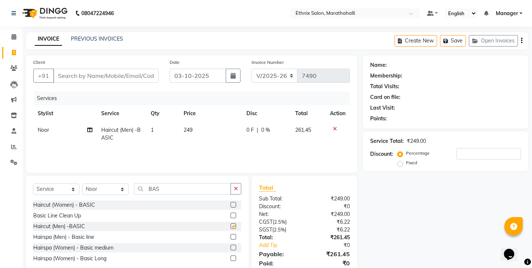
drag, startPoint x: 238, startPoint y: 174, endPoint x: 207, endPoint y: 179, distance: 31.8
click at [238, 186] on icon "button" at bounding box center [236, 188] width 4 height 5
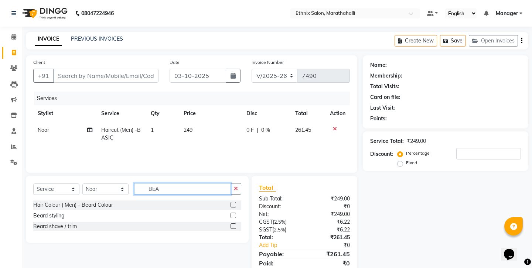
type input "BEA"
click at [236, 224] on label at bounding box center [234, 227] width 6 height 6
click at [235, 224] on input "checkbox" at bounding box center [233, 226] width 5 height 5
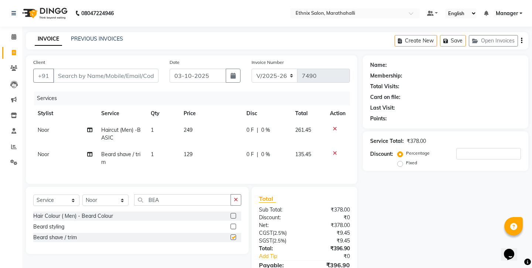
checkbox input "false"
click at [115, 69] on input "Client" at bounding box center [105, 76] width 105 height 14
type input "M"
type input "0"
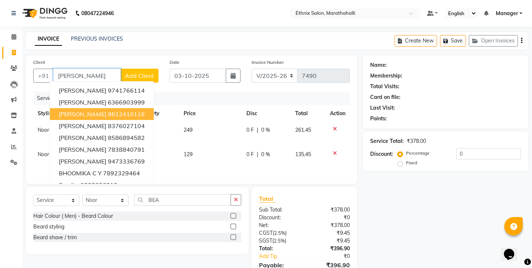
click at [108, 111] on ngb-highlight "9612410116" at bounding box center [126, 114] width 37 height 7
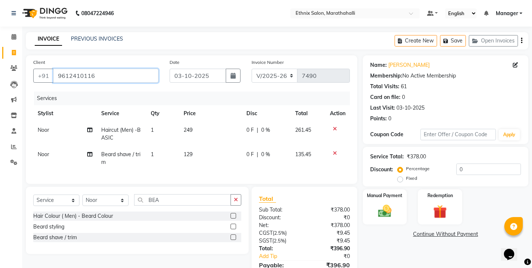
drag, startPoint x: 98, startPoint y: 69, endPoint x: 20, endPoint y: 53, distance: 79.3
click at [20, 55] on div "Client +91 9612410116 Date 03-10-2025 Invoice Number V/2025 V/2025-26 7490 Serv…" at bounding box center [191, 175] width 343 height 240
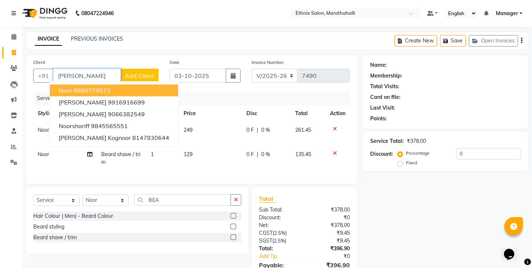
click at [67, 85] on button "Noor 9986779572" at bounding box center [114, 91] width 128 height 12
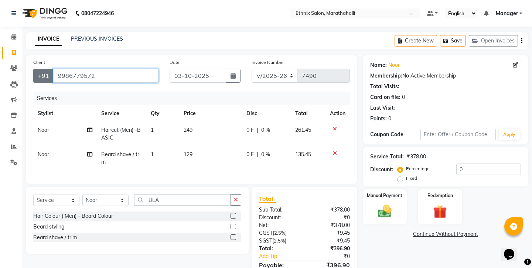
drag, startPoint x: 95, startPoint y: 68, endPoint x: 34, endPoint y: 65, distance: 61.1
click at [34, 69] on div "+91 9986779572" at bounding box center [95, 76] width 125 height 14
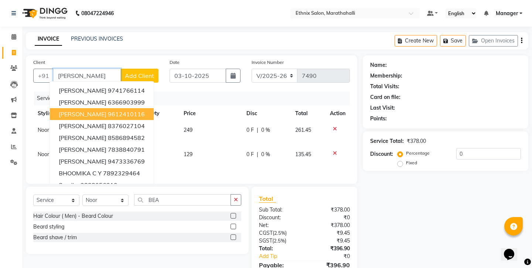
click at [108, 111] on ngb-highlight "9612410116" at bounding box center [126, 114] width 37 height 7
type input "9612410116"
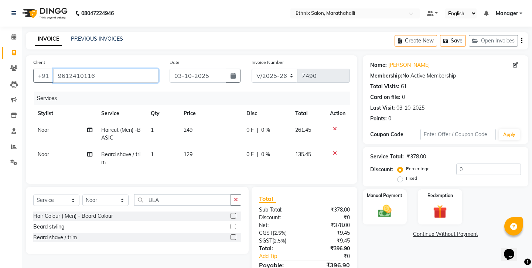
click at [62, 72] on input "9612410116" at bounding box center [105, 76] width 105 height 14
click at [523, 41] on icon "button" at bounding box center [521, 41] width 1 height 0
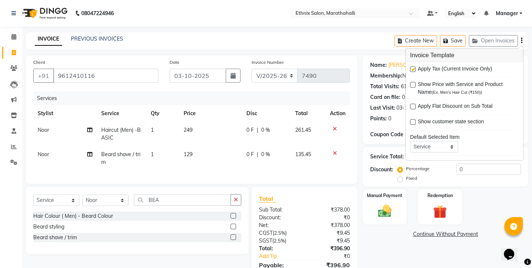
click at [411, 67] on label at bounding box center [413, 70] width 6 height 6
click at [411, 67] on input "checkbox" at bounding box center [412, 69] width 5 height 5
checkbox input "false"
click at [379, 203] on img at bounding box center [384, 211] width 23 height 16
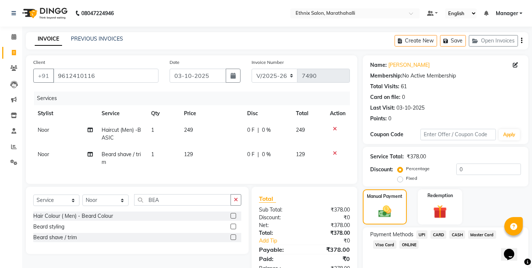
click at [449, 231] on span "CASH" at bounding box center [457, 235] width 16 height 9
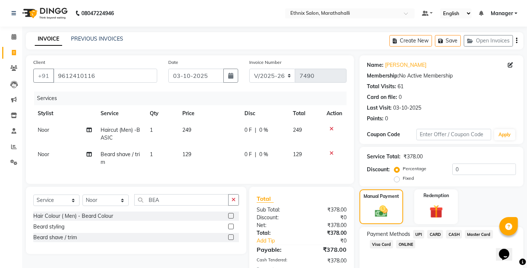
scroll to position [25, 0]
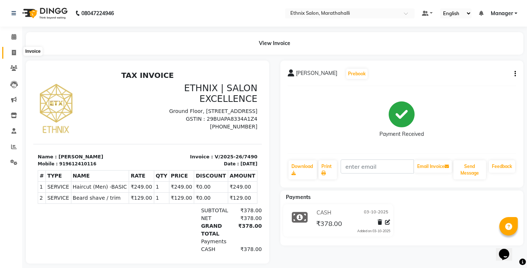
click at [13, 52] on icon at bounding box center [14, 53] width 4 height 6
select select "4783"
select select "service"
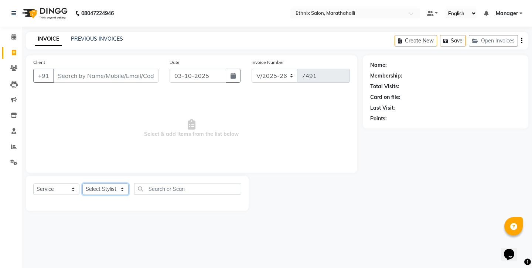
select select "91922"
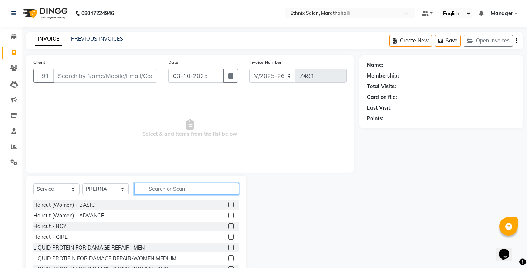
click at [170, 183] on input "text" at bounding box center [186, 188] width 105 height 11
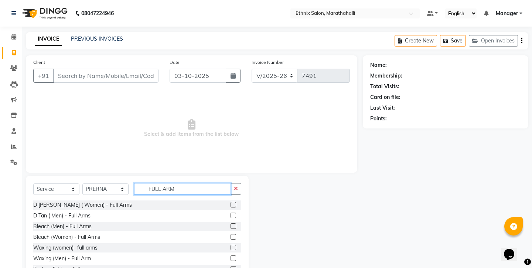
type input "FULL ARM"
click at [235, 245] on label at bounding box center [234, 248] width 6 height 6
click at [235, 246] on input "checkbox" at bounding box center [233, 248] width 5 height 5
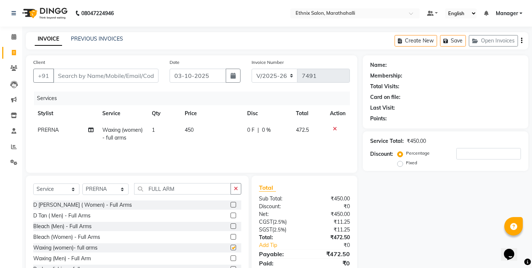
checkbox input "false"
click at [240, 183] on button "button" at bounding box center [236, 188] width 11 height 11
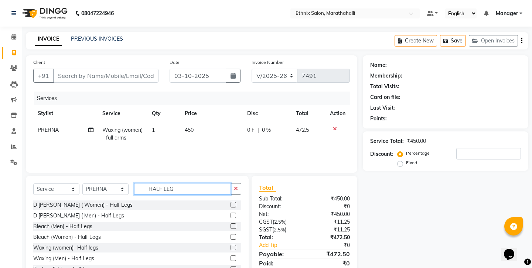
type input "HALF LEG"
click at [235, 245] on label at bounding box center [234, 248] width 6 height 6
click at [235, 246] on input "checkbox" at bounding box center [233, 248] width 5 height 5
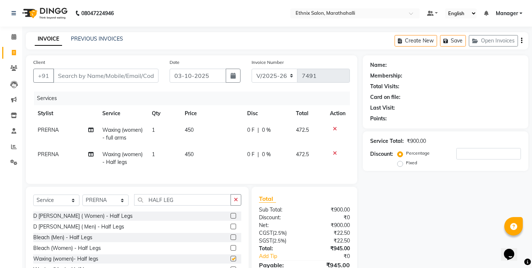
checkbox input "false"
click at [91, 69] on input "Client" at bounding box center [105, 76] width 105 height 14
type input "P"
type input "0"
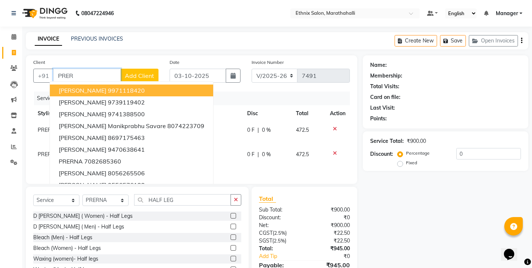
click at [108, 87] on ngb-highlight "9971118420" at bounding box center [126, 90] width 37 height 7
type input "9971118420"
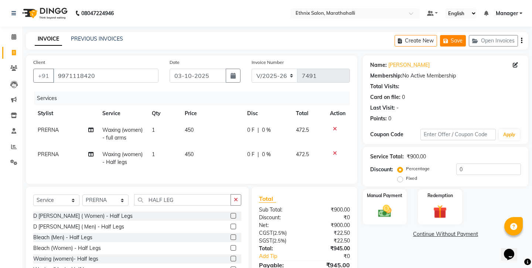
click at [466, 40] on button "Save" at bounding box center [453, 40] width 26 height 11
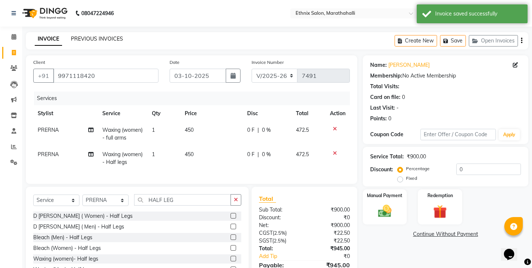
click at [87, 37] on link "PREVIOUS INVOICES" at bounding box center [97, 38] width 52 height 7
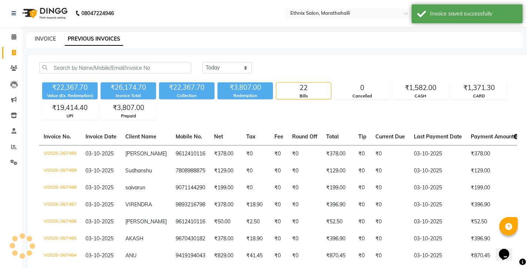
click at [35, 38] on link "INVOICE" at bounding box center [45, 38] width 21 height 7
select select "service"
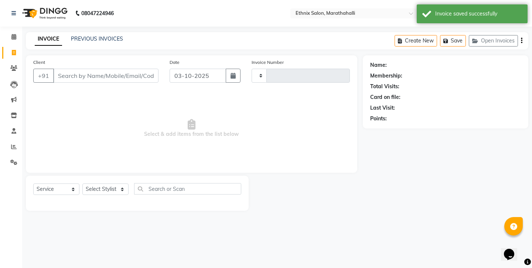
type input "7491"
select select "4783"
select select "87499"
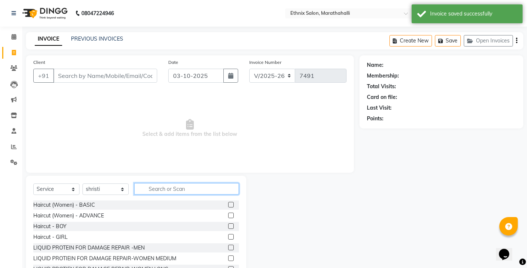
click at [163, 183] on input "text" at bounding box center [186, 188] width 105 height 11
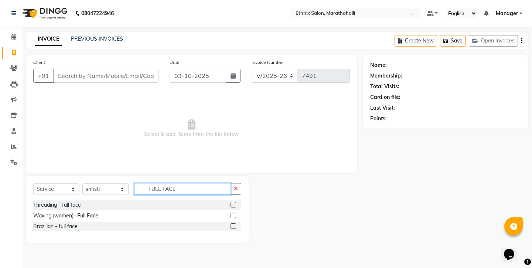
type input "FULL FACE"
click at [236, 224] on label at bounding box center [234, 227] width 6 height 6
click at [235, 224] on input "checkbox" at bounding box center [233, 226] width 5 height 5
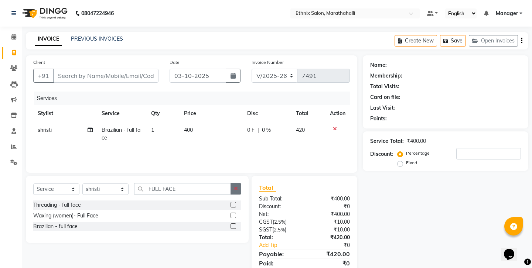
checkbox input "false"
drag, startPoint x: 237, startPoint y: 174, endPoint x: 191, endPoint y: 177, distance: 45.9
click at [237, 186] on icon "button" at bounding box center [236, 188] width 4 height 5
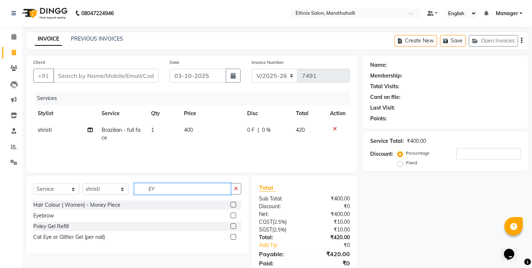
type input "EY"
click at [236, 213] on label at bounding box center [234, 216] width 6 height 6
click at [235, 214] on input "checkbox" at bounding box center [233, 216] width 5 height 5
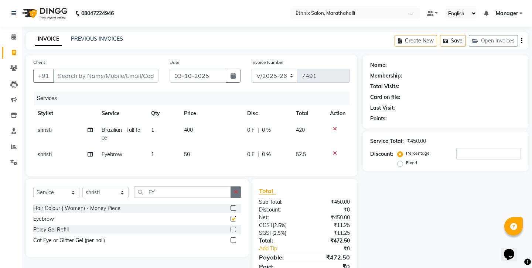
checkbox input "false"
drag, startPoint x: 238, startPoint y: 175, endPoint x: 159, endPoint y: 176, distance: 78.4
click at [236, 190] on icon "button" at bounding box center [236, 192] width 4 height 5
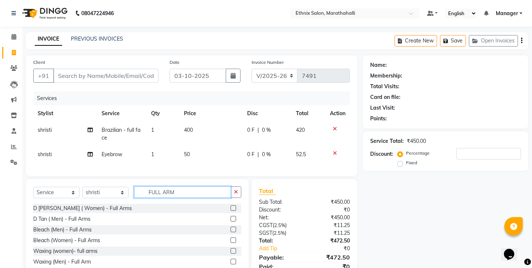
type input "FULL ARM"
click at [234, 248] on label at bounding box center [234, 251] width 6 height 6
click at [234, 249] on input "checkbox" at bounding box center [233, 251] width 5 height 5
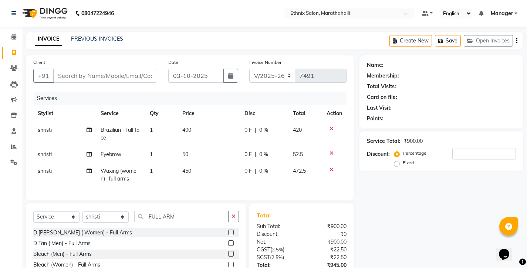
checkbox input "false"
click at [103, 69] on input "Client" at bounding box center [105, 76] width 104 height 14
type input "9"
type input "0"
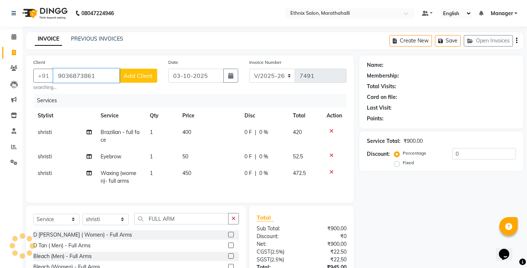
type input "9036873861"
click at [142, 71] on button "Add Client" at bounding box center [138, 76] width 38 height 14
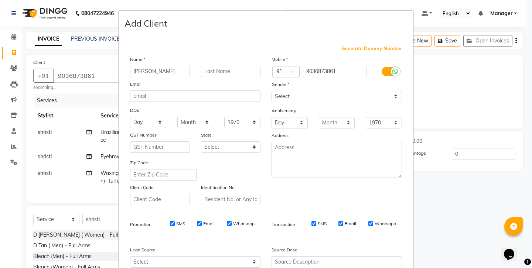
click at [130, 66] on input "sUPRIYA" at bounding box center [160, 71] width 60 height 11
click at [131, 66] on input "sUPRIYA" at bounding box center [160, 71] width 60 height 11
type input "SUPRIYA"
select select "female"
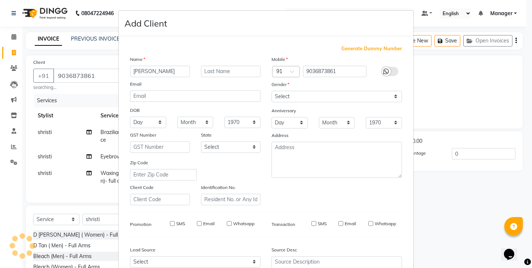
select select
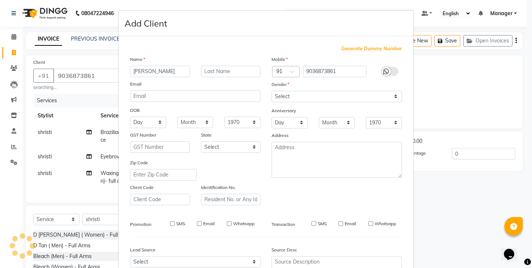
select select
checkbox input "false"
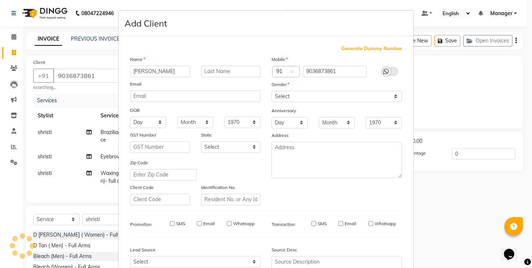
checkbox input "false"
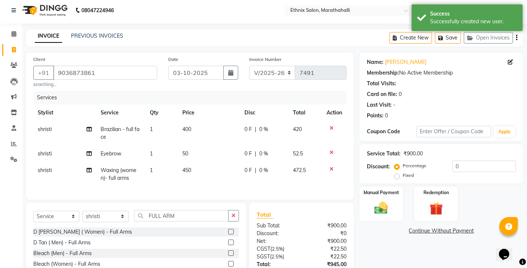
scroll to position [5, 0]
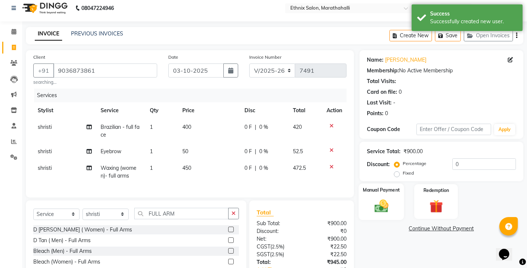
click at [376, 198] on img at bounding box center [381, 206] width 23 height 16
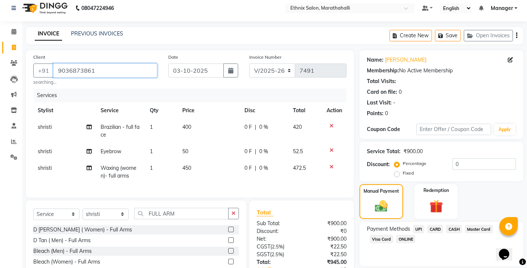
click at [61, 64] on input "9036873861" at bounding box center [105, 71] width 104 height 14
click at [413, 225] on span "UPI" at bounding box center [418, 229] width 11 height 9
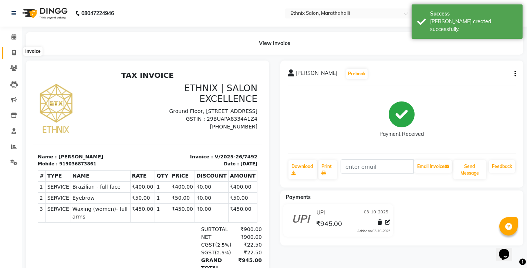
click at [14, 50] on icon at bounding box center [14, 53] width 4 height 6
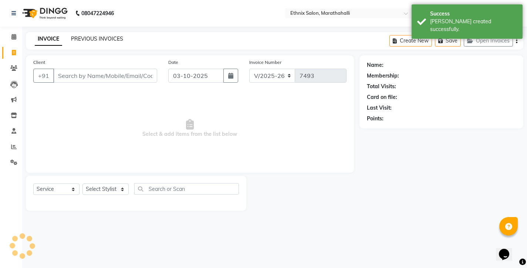
click at [75, 36] on link "PREVIOUS INVOICES" at bounding box center [97, 38] width 52 height 7
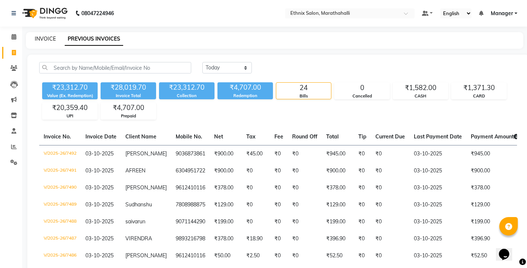
click at [42, 35] on link "INVOICE" at bounding box center [45, 38] width 21 height 7
select select "service"
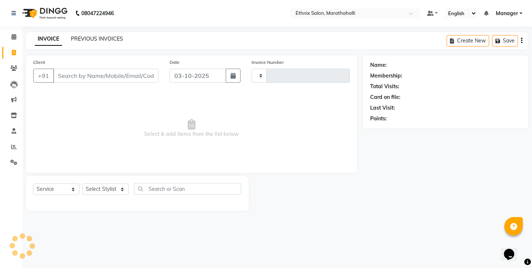
click at [77, 38] on link "PREVIOUS INVOICES" at bounding box center [97, 38] width 52 height 7
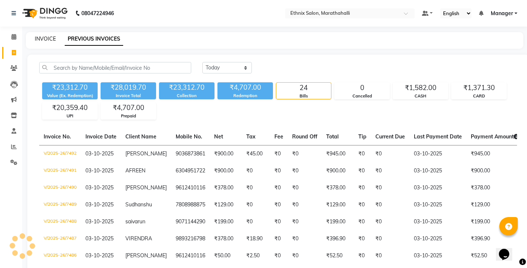
click at [44, 38] on link "INVOICE" at bounding box center [45, 38] width 21 height 7
select select "service"
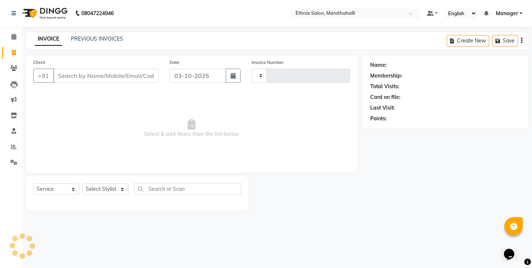
type input "7493"
select select "4783"
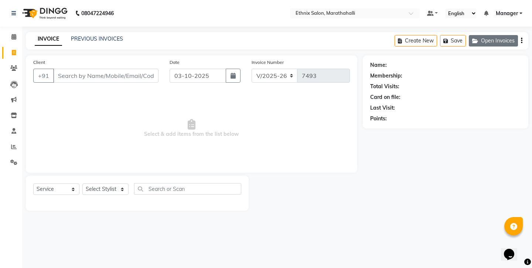
click at [506, 35] on button "Open Invoices" at bounding box center [493, 40] width 49 height 11
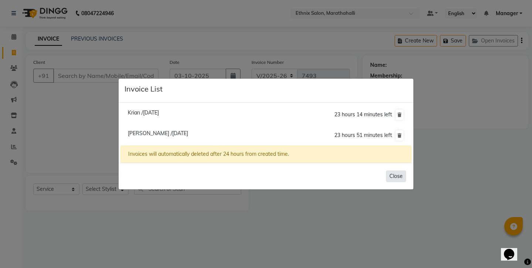
click at [405, 171] on button "Close" at bounding box center [396, 176] width 20 height 11
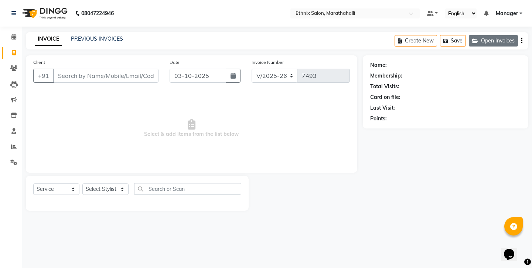
click at [506, 42] on button "Open Invoices" at bounding box center [493, 40] width 49 height 11
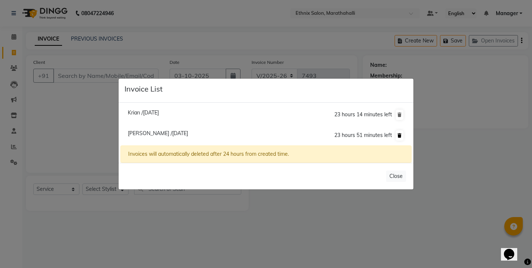
click at [401, 135] on icon at bounding box center [400, 135] width 4 height 4
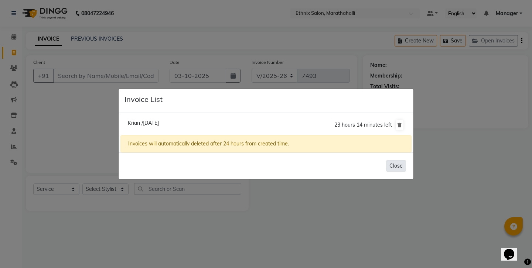
click at [400, 160] on button "Close" at bounding box center [396, 165] width 20 height 11
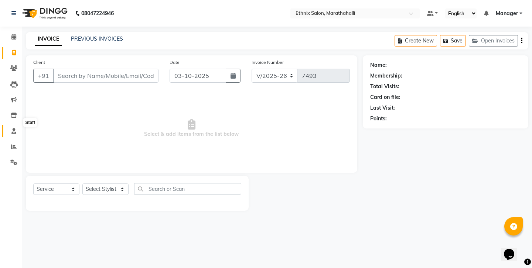
click at [13, 128] on icon at bounding box center [13, 131] width 5 height 6
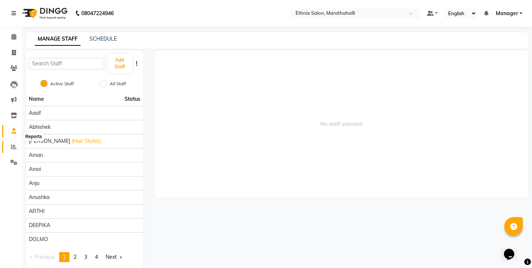
click at [13, 144] on icon at bounding box center [14, 147] width 6 height 6
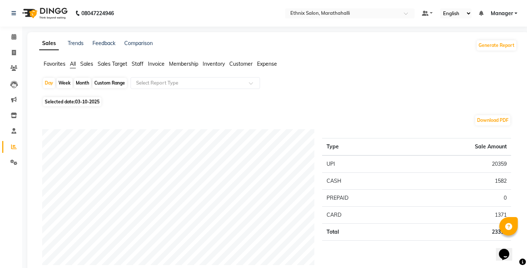
click at [132, 61] on span "Staff" at bounding box center [138, 64] width 12 height 7
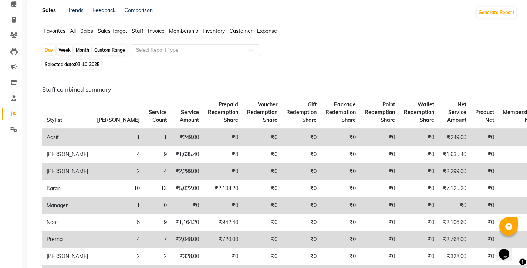
scroll to position [34, 0]
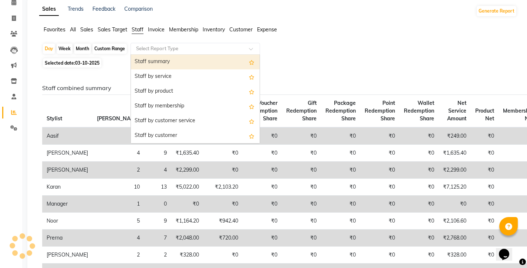
click at [136, 45] on input "text" at bounding box center [188, 48] width 106 height 7
click at [136, 55] on div "Staff summary" at bounding box center [195, 62] width 129 height 15
select select "full_report"
select select "csv"
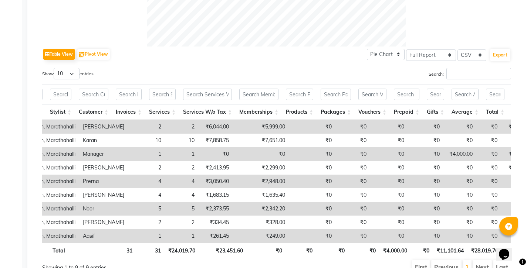
scroll to position [0, 0]
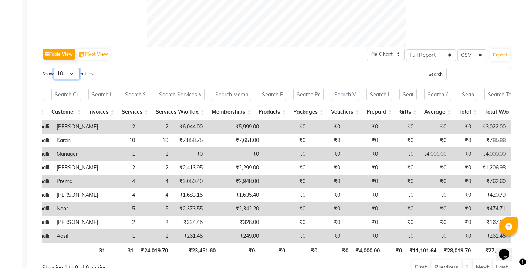
select select "25"
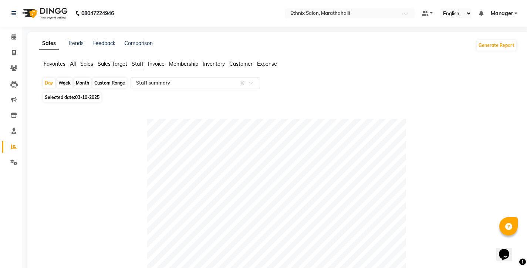
scroll to position [1, 0]
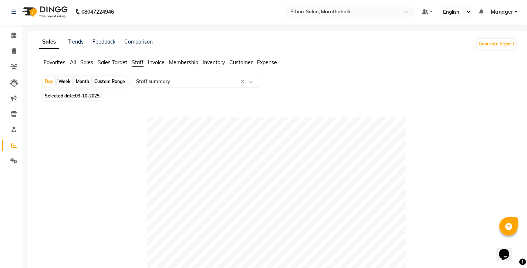
click at [75, 93] on span "03-10-2025" at bounding box center [87, 96] width 24 height 6
select select "10"
select select "2025"
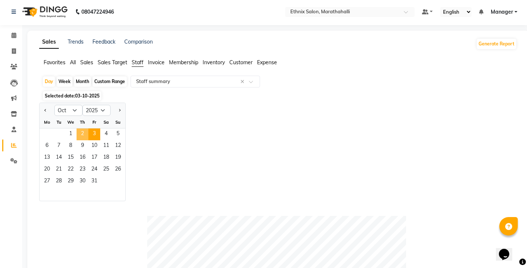
click at [77, 129] on span "2" at bounding box center [83, 135] width 12 height 12
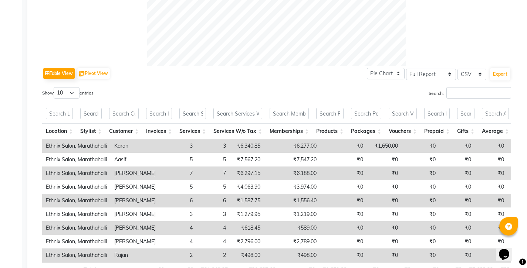
scroll to position [331, 0]
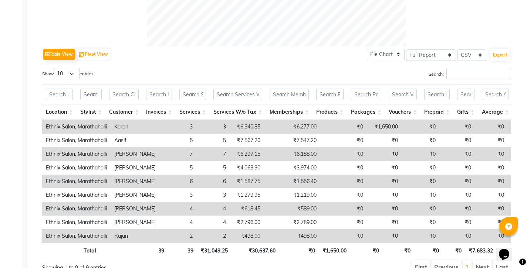
click at [486, 261] on li "Next" at bounding box center [481, 267] width 19 height 13
click at [430, 261] on li "First" at bounding box center [421, 267] width 18 height 13
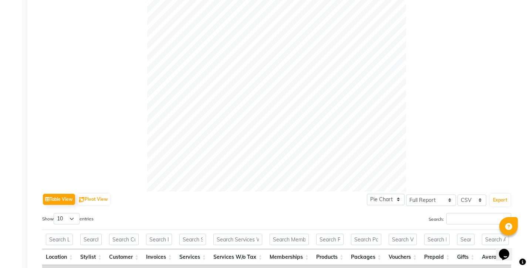
scroll to position [26, 0]
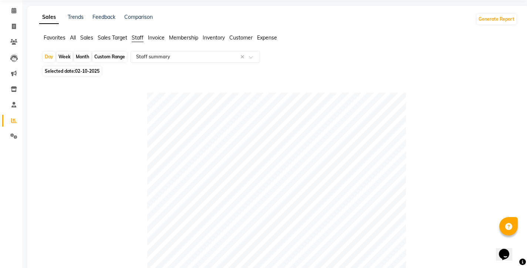
click at [78, 68] on span "02-10-2025" at bounding box center [87, 71] width 24 height 6
select select "10"
select select "2025"
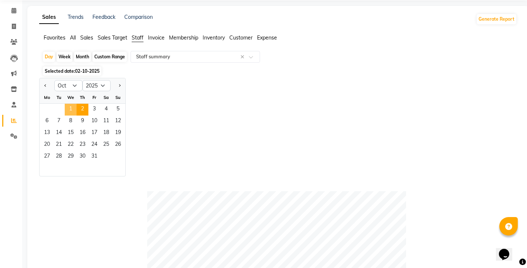
click at [65, 104] on span "1" at bounding box center [71, 110] width 12 height 12
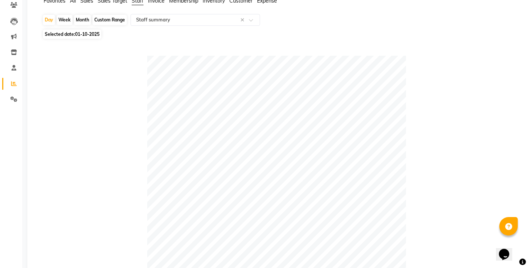
scroll to position [0, 0]
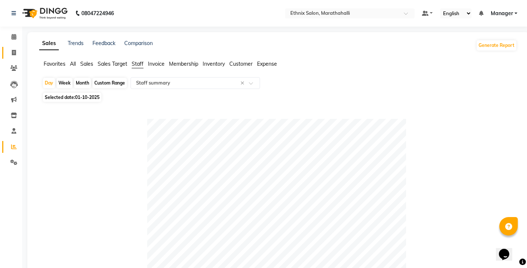
click at [10, 47] on li "Invoice" at bounding box center [11, 53] width 22 height 16
click at [10, 49] on span at bounding box center [13, 53] width 13 height 9
select select "4783"
select select "service"
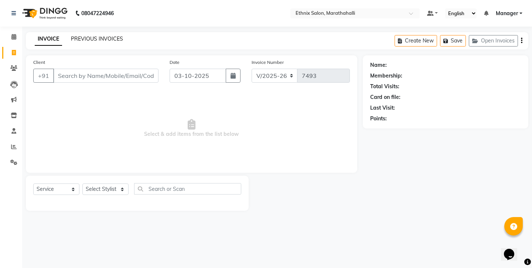
click at [81, 38] on link "PREVIOUS INVOICES" at bounding box center [97, 38] width 52 height 7
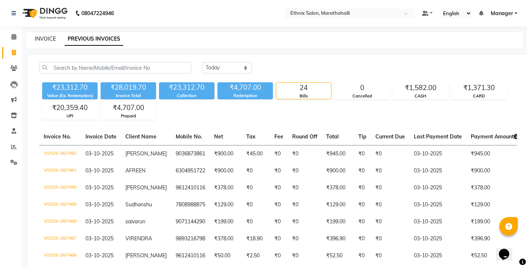
click at [41, 36] on link "INVOICE" at bounding box center [45, 38] width 21 height 7
select select "4783"
select select "service"
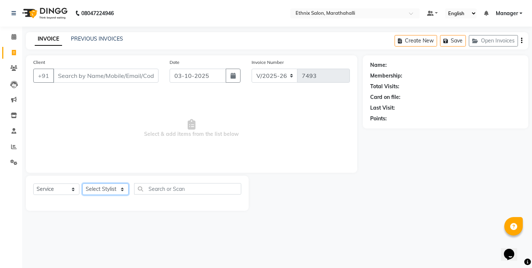
select select "72187"
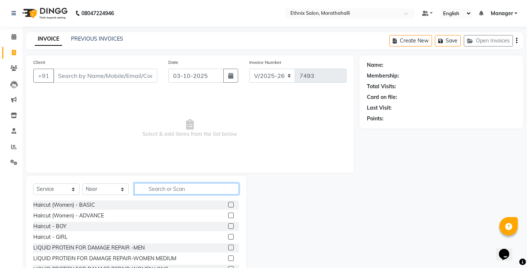
click at [169, 183] on input "text" at bounding box center [186, 188] width 105 height 11
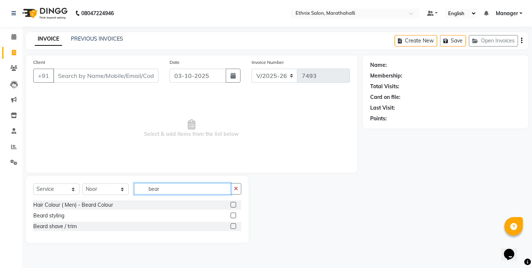
type input "bear"
click at [236, 224] on label at bounding box center [234, 227] width 6 height 6
click at [235, 224] on input "checkbox" at bounding box center [233, 226] width 5 height 5
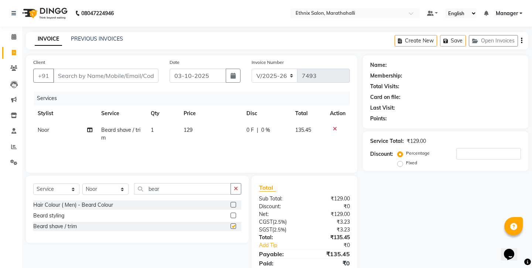
checkbox input "false"
click at [101, 69] on input "Client" at bounding box center [105, 76] width 105 height 14
select select "67270"
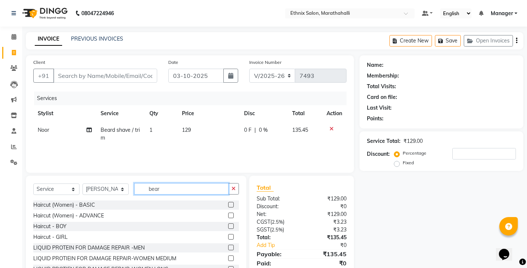
click at [173, 183] on input "bear" at bounding box center [181, 188] width 94 height 11
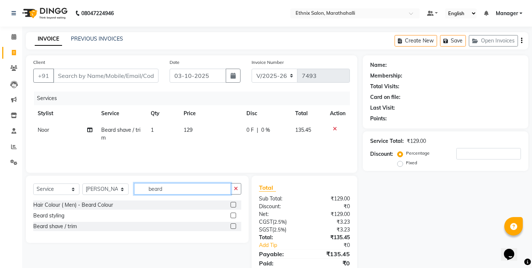
type input "beard"
click at [236, 224] on label at bounding box center [234, 227] width 6 height 6
click at [235, 224] on input "checkbox" at bounding box center [233, 226] width 5 height 5
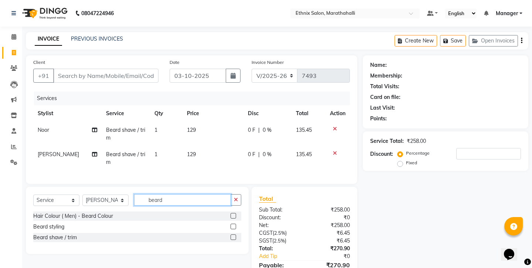
checkbox input "false"
drag, startPoint x: 166, startPoint y: 177, endPoint x: 124, endPoint y: 176, distance: 41.4
click at [124, 194] on div "Select Service Product Membership Package Voucher Prepaid Gift Card Select Styl…" at bounding box center [137, 202] width 208 height 17
type input "bas"
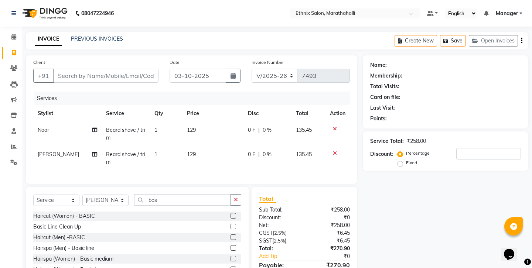
click at [235, 235] on label at bounding box center [234, 238] width 6 height 6
click at [235, 235] on input "checkbox" at bounding box center [233, 237] width 5 height 5
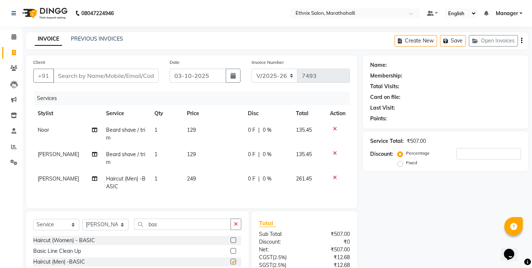
checkbox input "false"
click at [91, 69] on input "Client" at bounding box center [105, 76] width 105 height 14
type input "9"
type input "0"
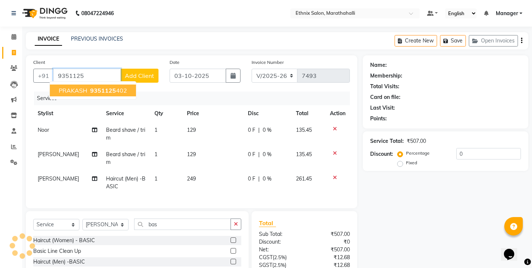
click at [90, 87] on span "9351125" at bounding box center [103, 90] width 26 height 7
type input "9351125402"
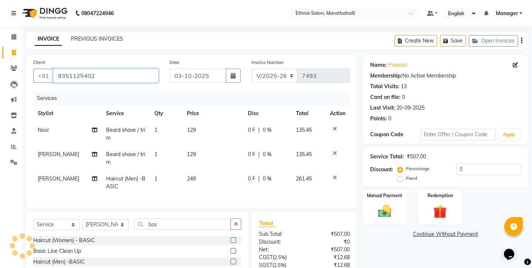
click at [71, 69] on input "9351125402" at bounding box center [105, 76] width 105 height 14
click at [337, 151] on icon at bounding box center [335, 153] width 4 height 5
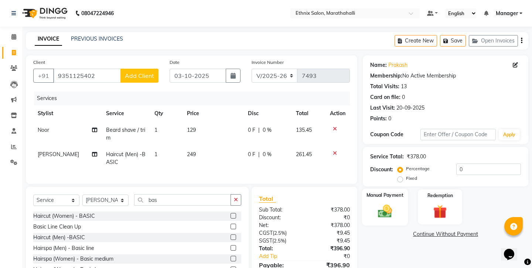
click at [382, 203] on img at bounding box center [384, 211] width 23 height 16
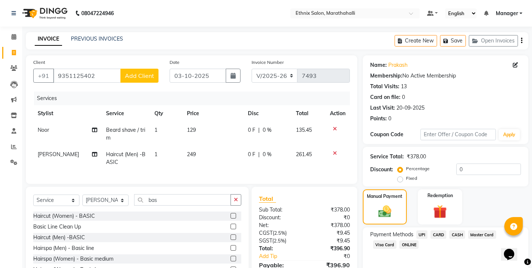
click at [417, 231] on span "UPI" at bounding box center [422, 235] width 11 height 9
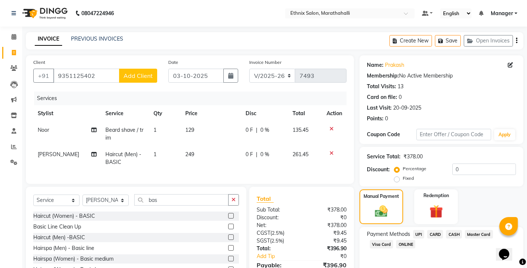
scroll to position [25, 0]
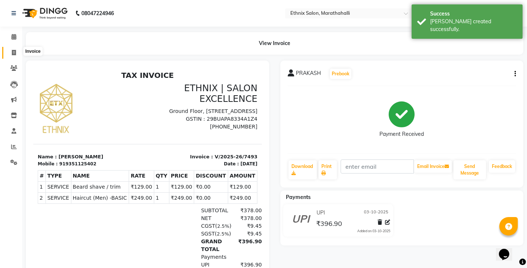
click at [15, 50] on icon at bounding box center [14, 53] width 4 height 6
select select "service"
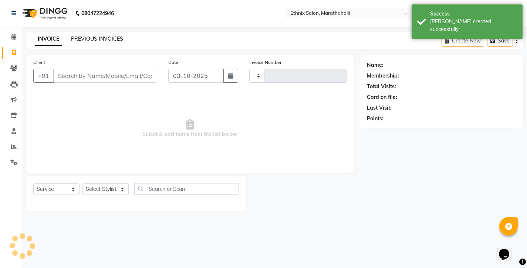
type input "7494"
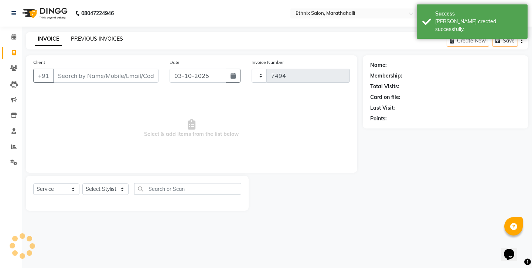
select select "4783"
click at [79, 38] on link "PREVIOUS INVOICES" at bounding box center [97, 38] width 52 height 7
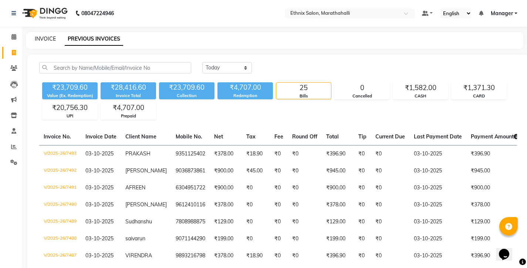
click at [40, 37] on link "INVOICE" at bounding box center [45, 38] width 21 height 7
select select "service"
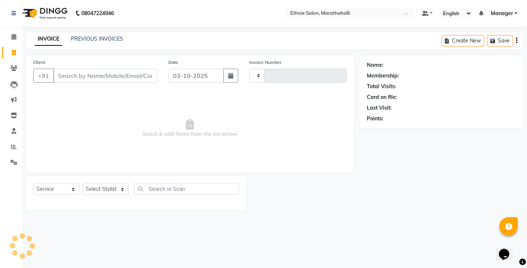
type input "7494"
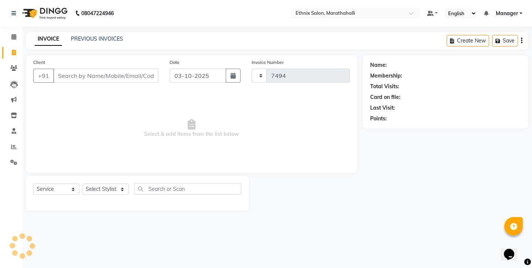
select select "4783"
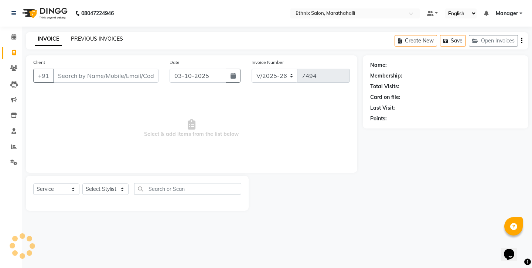
click at [91, 38] on link "PREVIOUS INVOICES" at bounding box center [97, 38] width 52 height 7
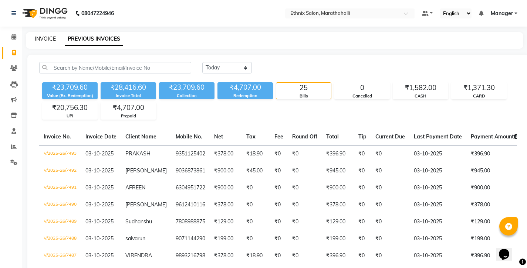
click at [42, 36] on link "INVOICE" at bounding box center [45, 38] width 21 height 7
select select "4783"
select select "service"
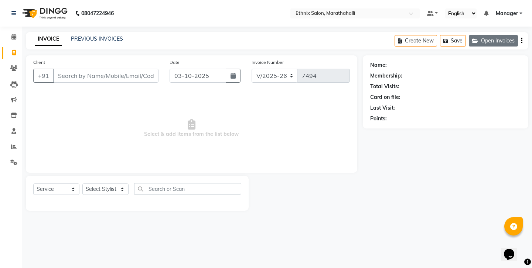
click at [499, 39] on button "Open Invoices" at bounding box center [493, 40] width 49 height 11
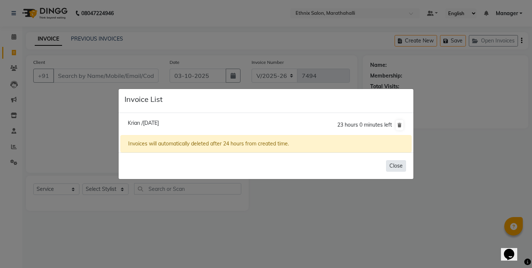
click at [398, 160] on button "Close" at bounding box center [396, 165] width 20 height 11
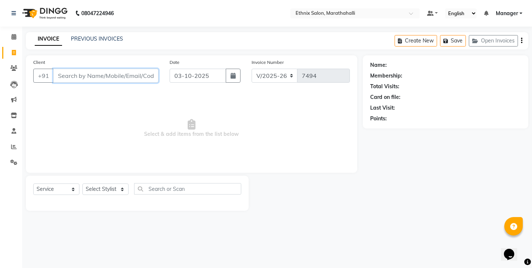
click at [73, 69] on input "Client" at bounding box center [105, 76] width 105 height 14
select select "28905"
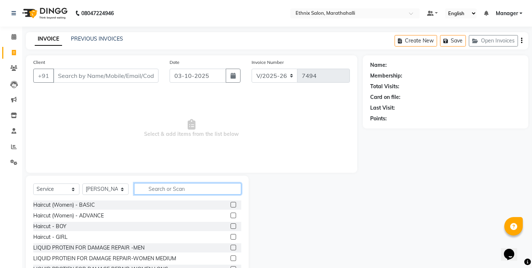
click at [164, 183] on input "text" at bounding box center [187, 188] width 107 height 11
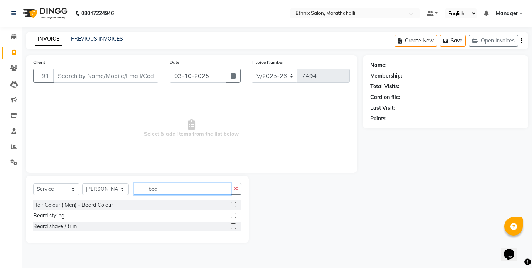
type input "bea"
click at [235, 224] on label at bounding box center [234, 227] width 6 height 6
click at [235, 224] on input "checkbox" at bounding box center [233, 226] width 5 height 5
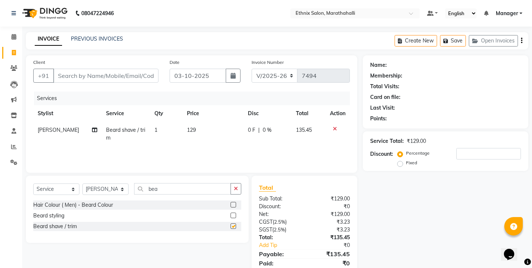
checkbox input "false"
click at [87, 72] on input "Client" at bounding box center [105, 76] width 105 height 14
type input "8"
type input "0"
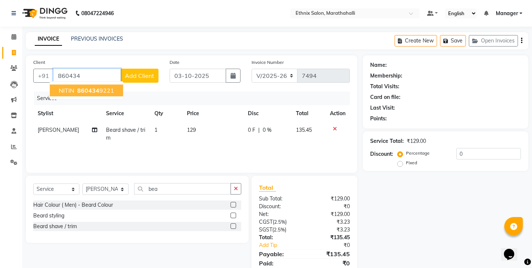
click at [84, 87] on span "860434" at bounding box center [88, 90] width 22 height 7
type input "8604349221"
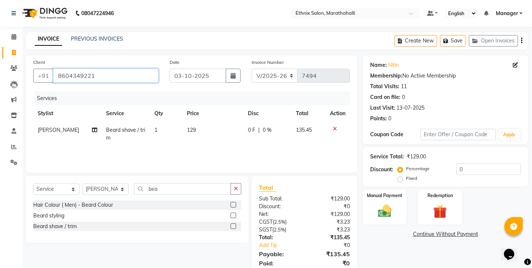
click at [69, 69] on input "8604349221" at bounding box center [105, 76] width 105 height 14
click at [389, 203] on img at bounding box center [384, 211] width 23 height 16
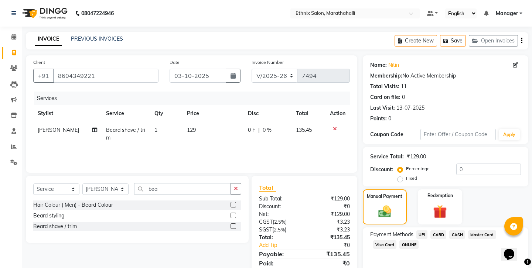
click at [417, 231] on span "UPI" at bounding box center [422, 235] width 11 height 9
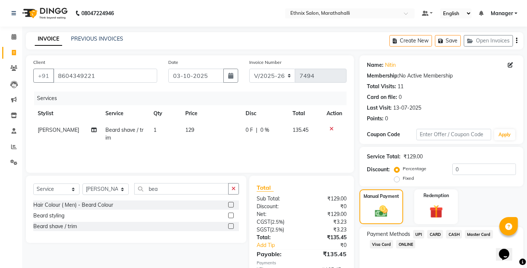
scroll to position [25, 0]
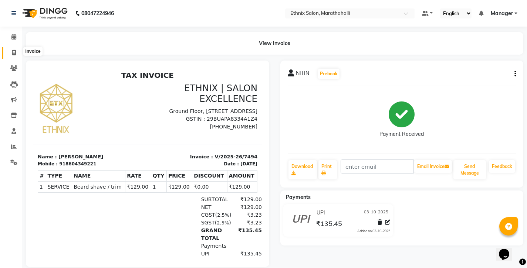
click at [17, 50] on span at bounding box center [13, 53] width 13 height 9
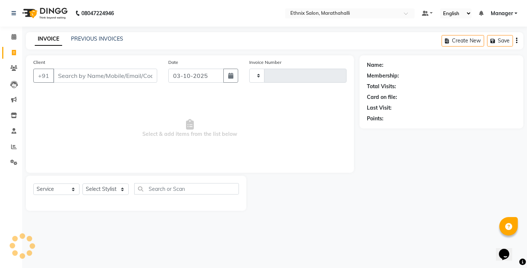
click at [17, 50] on span at bounding box center [13, 53] width 13 height 9
select select "4783"
select select "service"
click at [72, 69] on input "Client" at bounding box center [105, 76] width 104 height 14
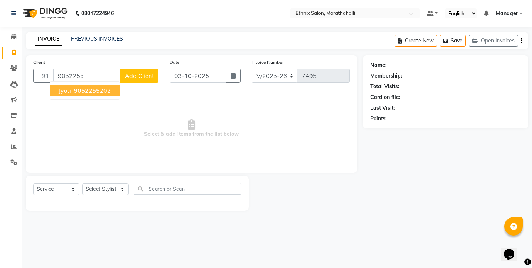
click at [76, 87] on span "9052255" at bounding box center [87, 90] width 26 height 7
type input "9052255202"
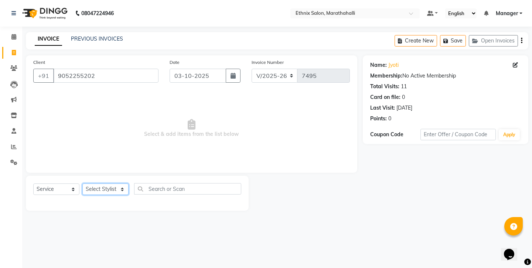
click at [96, 184] on select "Select Stylist Aasif Abhishek Ali Salmani Aman Amoi anju Anushka ARTHI DEEPIKA …" at bounding box center [105, 189] width 46 height 11
select select "72187"
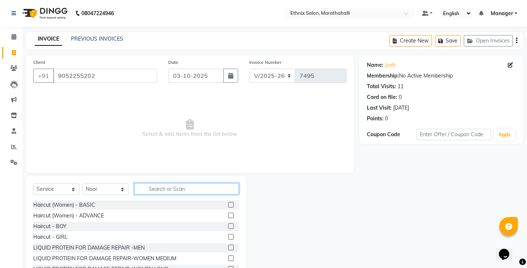
click at [151, 183] on input "text" at bounding box center [186, 188] width 105 height 11
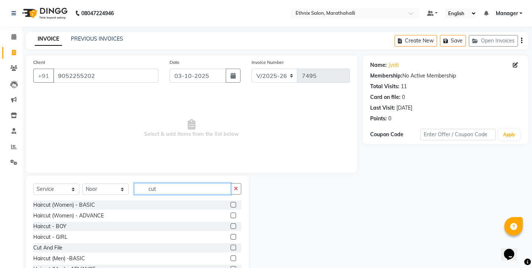
type input "cut"
click at [236, 224] on label at bounding box center [234, 227] width 6 height 6
click at [235, 224] on input "checkbox" at bounding box center [233, 226] width 5 height 5
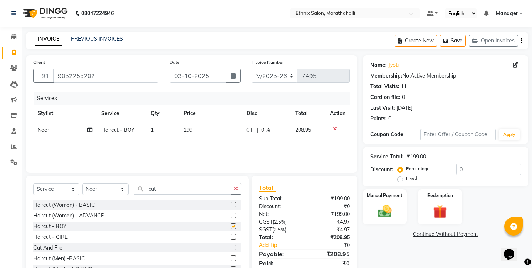
checkbox input "false"
click at [523, 41] on icon "button" at bounding box center [521, 41] width 1 height 0
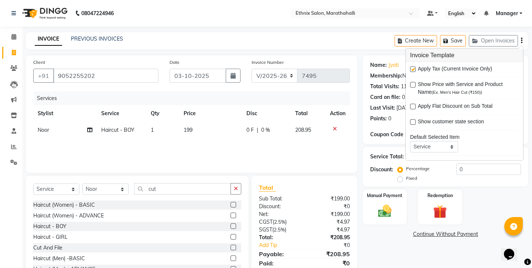
click at [412, 67] on label at bounding box center [413, 70] width 6 height 6
click at [412, 67] on input "checkbox" at bounding box center [412, 69] width 5 height 5
checkbox input "false"
click at [387, 225] on div "Name: Jyoti Membership: No Active Membership Total Visits: 11 Card on file: 0 L…" at bounding box center [448, 170] width 171 height 230
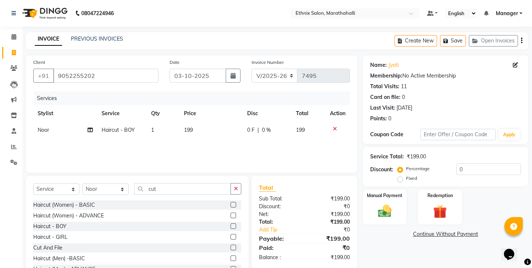
click at [417, 174] on div "Fixed" at bounding box center [408, 178] width 18 height 9
click at [417, 175] on label "Fixed" at bounding box center [411, 178] width 11 height 7
click at [404, 176] on input "Fixed" at bounding box center [401, 178] width 5 height 5
radio input "true"
click at [459, 164] on input "0" at bounding box center [488, 169] width 65 height 11
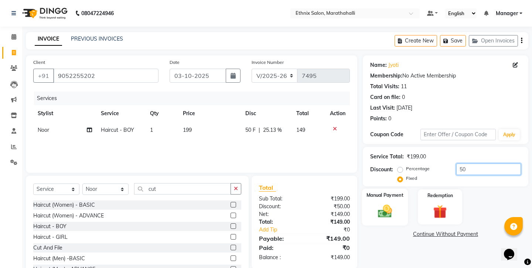
type input "50"
click at [384, 203] on img at bounding box center [384, 211] width 23 height 16
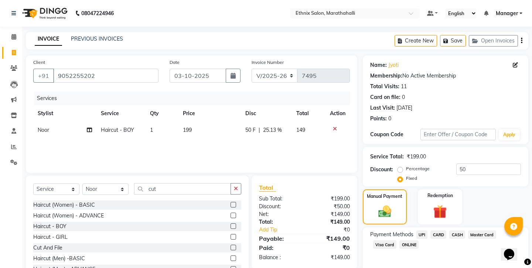
click at [449, 231] on span "CASH" at bounding box center [457, 235] width 16 height 9
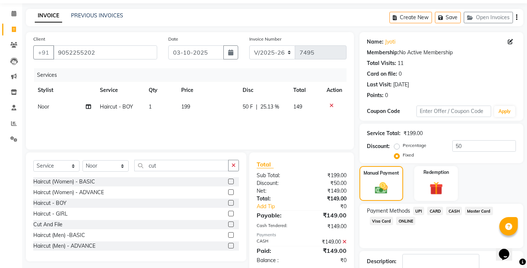
scroll to position [25, 0]
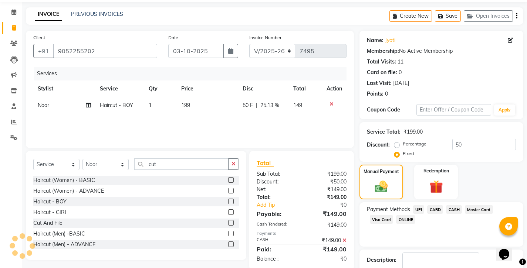
checkbox input "false"
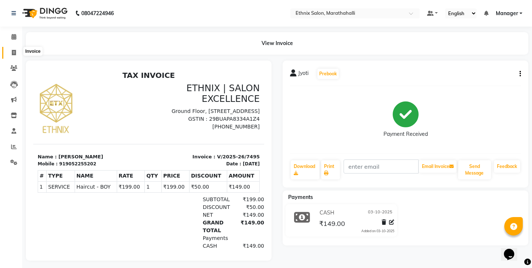
click at [12, 50] on icon at bounding box center [14, 53] width 4 height 6
select select "service"
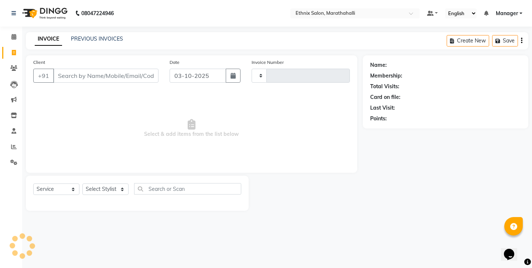
type input "7496"
select select "4783"
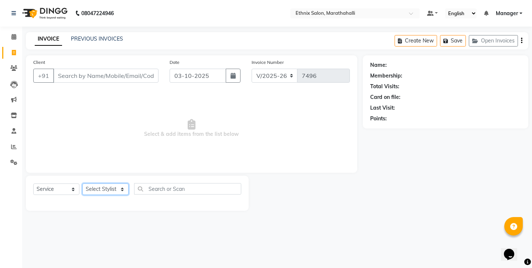
select select "86569"
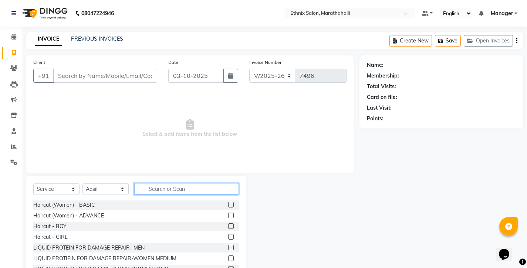
click at [164, 183] on input "text" at bounding box center [186, 188] width 105 height 11
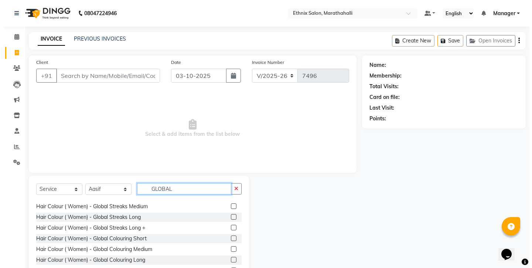
scroll to position [11, 0]
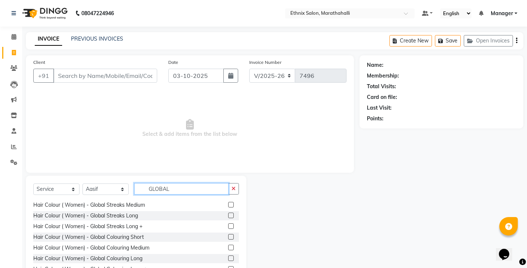
type input "GLOBAL"
click at [228, 245] on label at bounding box center [231, 248] width 6 height 6
click at [228, 246] on input "checkbox" at bounding box center [230, 248] width 5 height 5
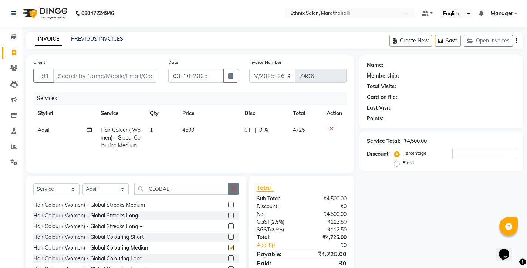
checkbox input "false"
click at [235, 186] on icon "button" at bounding box center [233, 188] width 4 height 5
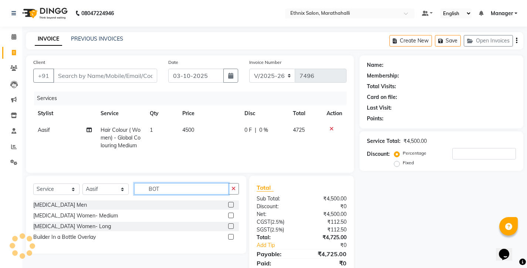
scroll to position [0, 0]
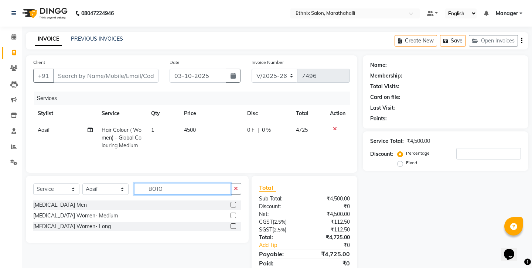
type input "BOTO"
click at [236, 224] on label at bounding box center [234, 227] width 6 height 6
click at [235, 224] on input "checkbox" at bounding box center [233, 226] width 5 height 5
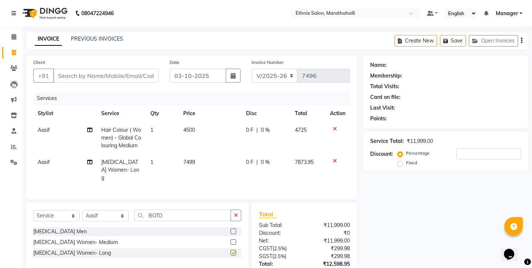
checkbox input "false"
click at [190, 154] on td "7499" at bounding box center [210, 170] width 63 height 32
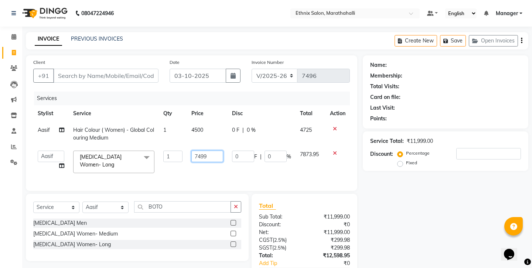
drag, startPoint x: 219, startPoint y: 134, endPoint x: 173, endPoint y: 132, distance: 45.5
click at [173, 146] on tr "Aasif Abhishek Ali Salmani Aman Amoi anju Anushka ARTHI DEEPIKA DOLMO Faem GEET…" at bounding box center [191, 161] width 317 height 31
type input "6500"
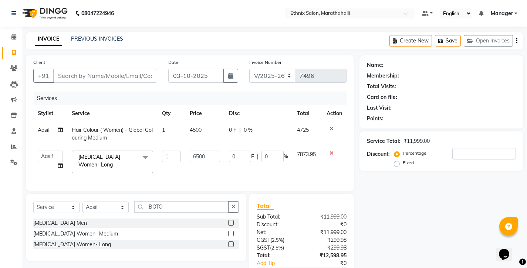
click at [186, 146] on tr "Aasif Abhishek Ali Salmani Aman Amoi anju Anushka ARTHI DEEPIKA DOLMO Faem GEET…" at bounding box center [189, 161] width 313 height 31
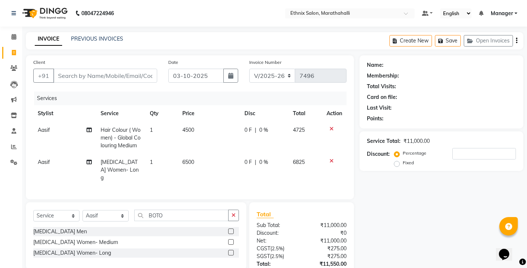
click at [517, 41] on icon "button" at bounding box center [516, 41] width 1 height 0
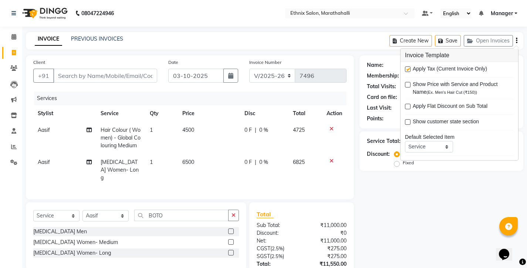
click at [405, 67] on label at bounding box center [408, 70] width 6 height 6
click at [405, 67] on input "checkbox" at bounding box center [407, 69] width 5 height 5
checkbox input "false"
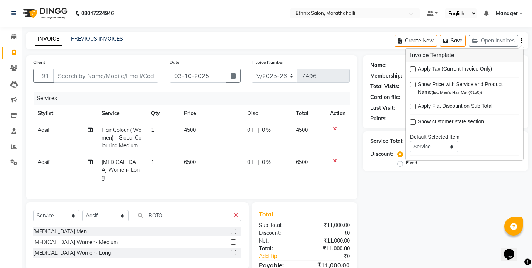
click at [385, 194] on div "Name: Membership: Total Visits: Card on file: Last Visit: Points: Service Total…" at bounding box center [448, 175] width 171 height 240
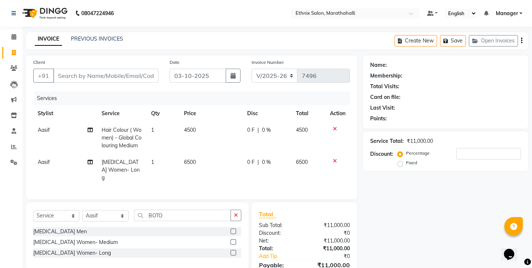
click at [522, 41] on icon "button" at bounding box center [521, 41] width 1 height 0
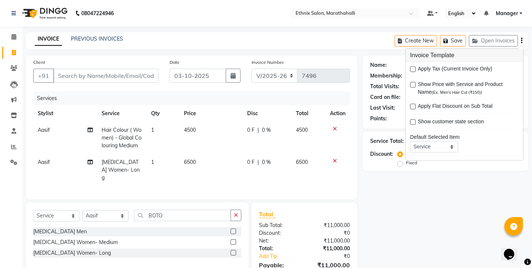
click at [413, 67] on label at bounding box center [413, 70] width 6 height 6
click at [413, 67] on input "checkbox" at bounding box center [412, 69] width 5 height 5
checkbox input "true"
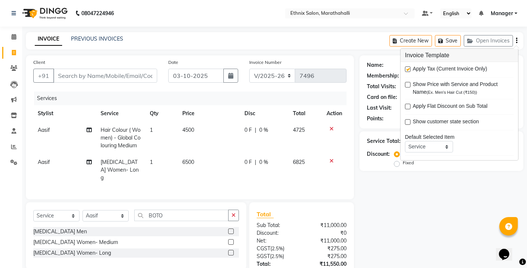
drag, startPoint x: 405, startPoint y: 195, endPoint x: 406, endPoint y: 187, distance: 8.2
click at [405, 195] on div "Name: Membership: Total Visits: Card on file: Last Visit: Points: Service Total…" at bounding box center [443, 183] width 169 height 256
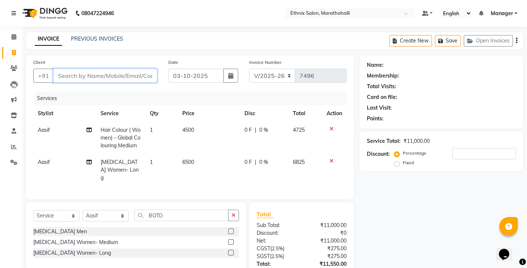
click at [108, 71] on input "Client" at bounding box center [105, 76] width 104 height 14
type input "9"
type input "0"
type input "9589705560"
click at [146, 72] on span "Add Client" at bounding box center [137, 75] width 29 height 7
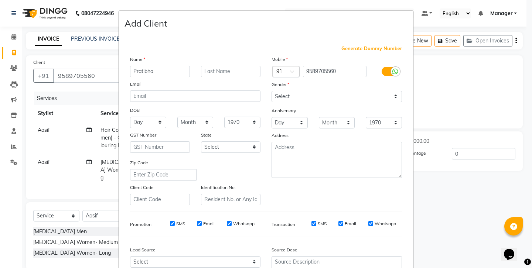
type input "Pratibha"
select select "female"
select select
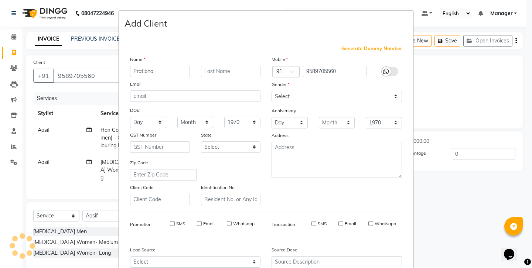
select select
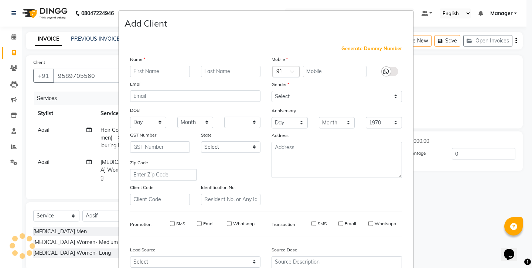
checkbox input "false"
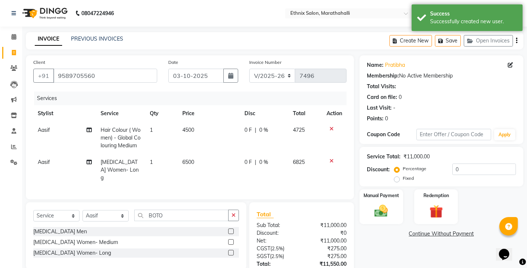
click at [517, 41] on icon "button" at bounding box center [516, 41] width 1 height 0
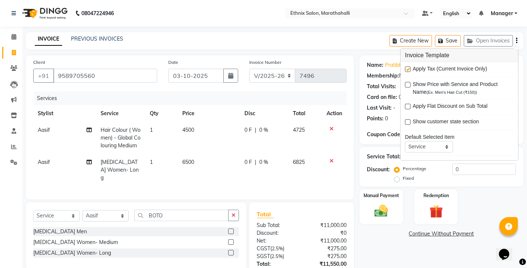
click at [407, 67] on label at bounding box center [408, 70] width 6 height 6
click at [407, 67] on input "checkbox" at bounding box center [407, 69] width 5 height 5
checkbox input "false"
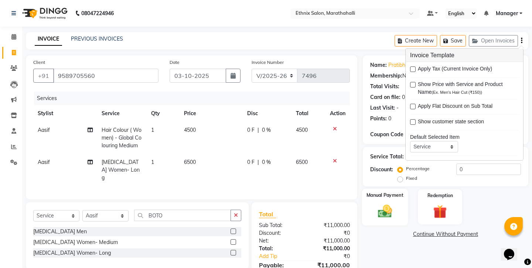
drag, startPoint x: 393, startPoint y: 206, endPoint x: 383, endPoint y: 177, distance: 31.3
click at [393, 206] on div "Name: Pratibha Membership: No Active Membership Total Visits: Card on file: 0 L…" at bounding box center [448, 175] width 171 height 240
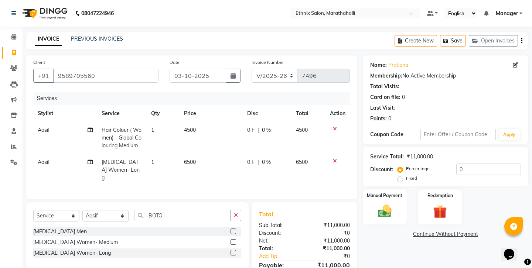
click at [523, 41] on icon "button" at bounding box center [521, 41] width 1 height 0
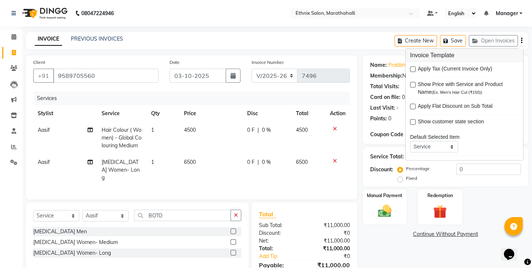
click at [410, 67] on label at bounding box center [413, 70] width 6 height 6
click at [410, 67] on input "checkbox" at bounding box center [412, 69] width 5 height 5
checkbox input "true"
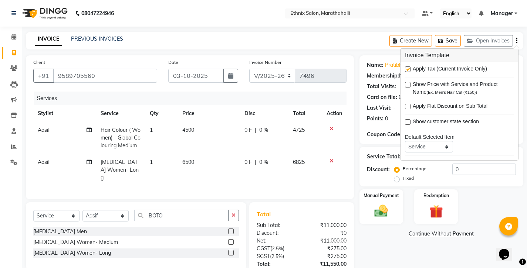
click at [379, 220] on div "Name: Pratibha Membership: No Active Membership Total Visits: Card on file: 0 L…" at bounding box center [443, 183] width 169 height 256
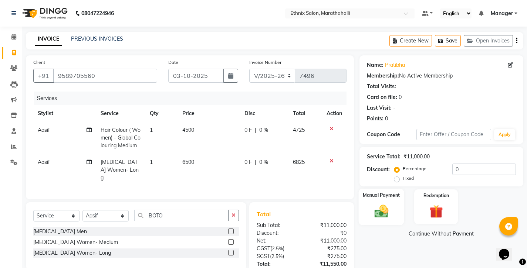
click at [385, 203] on img at bounding box center [381, 211] width 23 height 16
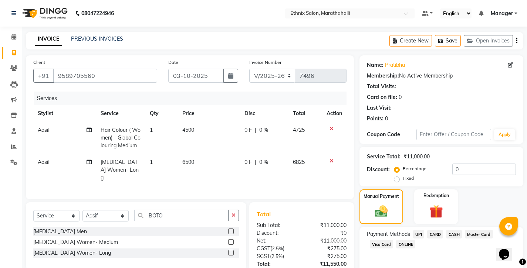
click at [427, 230] on span "CARD" at bounding box center [435, 234] width 16 height 9
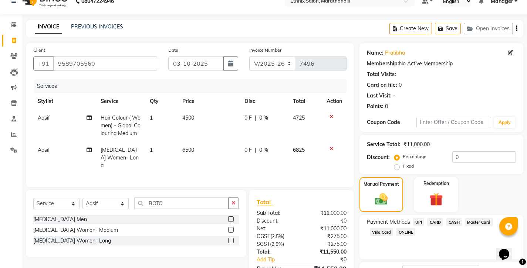
scroll to position [25, 0]
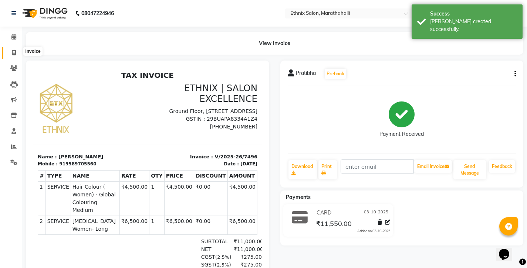
click at [13, 50] on icon at bounding box center [14, 53] width 4 height 6
select select "4783"
select select "service"
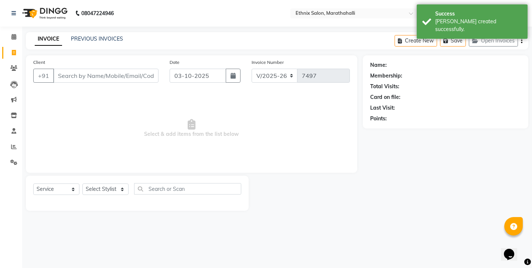
click at [80, 72] on input "Client" at bounding box center [105, 76] width 105 height 14
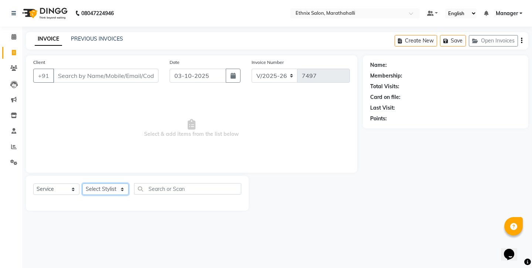
select select "28905"
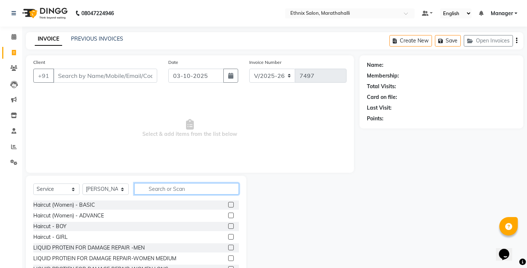
click at [154, 183] on input "text" at bounding box center [186, 188] width 105 height 11
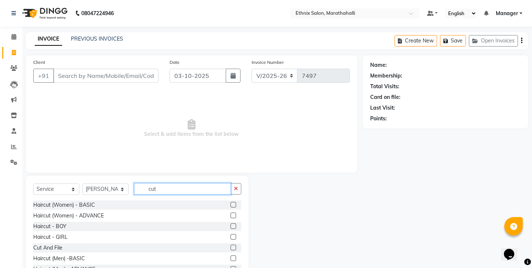
type input "cut"
click at [234, 256] on label at bounding box center [234, 259] width 6 height 6
click at [234, 256] on input "checkbox" at bounding box center [233, 258] width 5 height 5
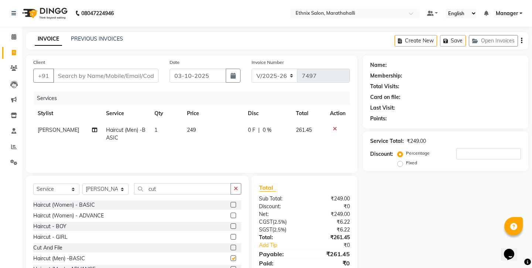
checkbox input "false"
click at [168, 183] on input "cut" at bounding box center [182, 188] width 97 height 11
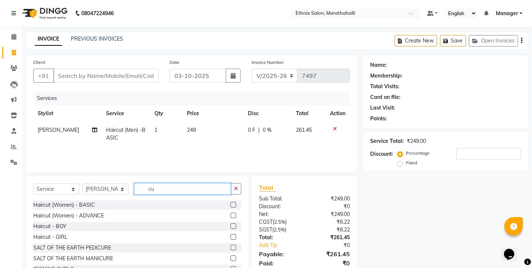
type input "c"
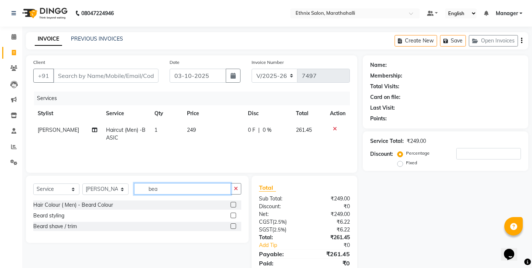
type input "bea"
click at [235, 224] on label at bounding box center [234, 227] width 6 height 6
click at [235, 224] on input "checkbox" at bounding box center [233, 226] width 5 height 5
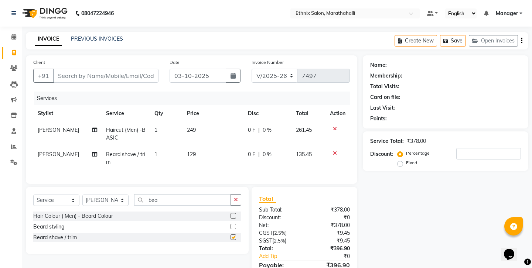
checkbox input "false"
select select "67270"
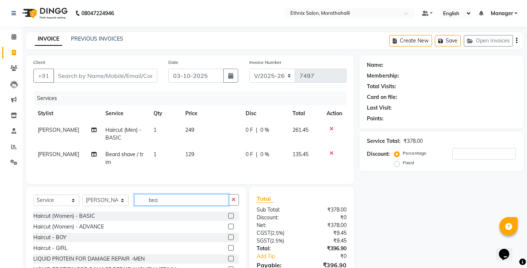
click at [166, 194] on input "bea" at bounding box center [181, 199] width 94 height 11
type input "b"
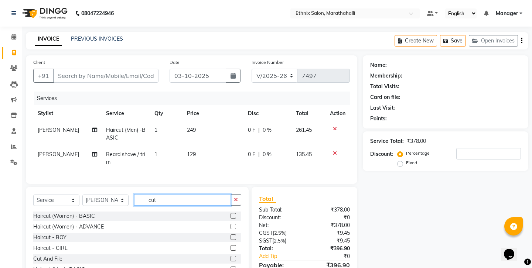
type input "cut"
click at [235, 267] on label at bounding box center [234, 270] width 6 height 6
click at [235, 268] on input "checkbox" at bounding box center [233, 270] width 5 height 5
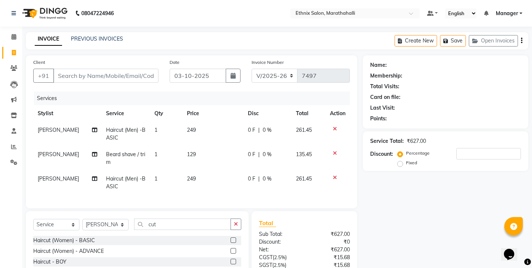
checkbox input "false"
click at [176, 219] on input "cut" at bounding box center [182, 224] width 97 height 11
type input "c"
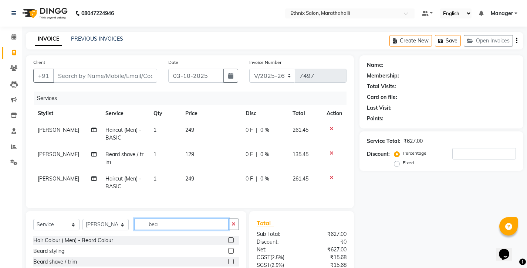
type input "bea"
click at [234, 259] on label at bounding box center [231, 262] width 6 height 6
click at [233, 260] on input "checkbox" at bounding box center [230, 262] width 5 height 5
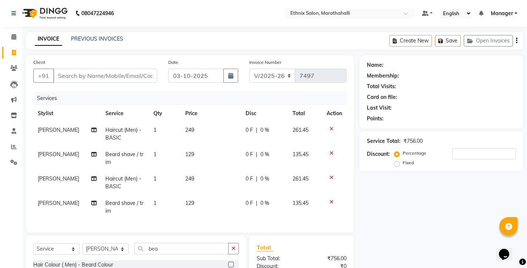
checkbox input "false"
click at [517, 41] on icon "button" at bounding box center [516, 41] width 1 height 0
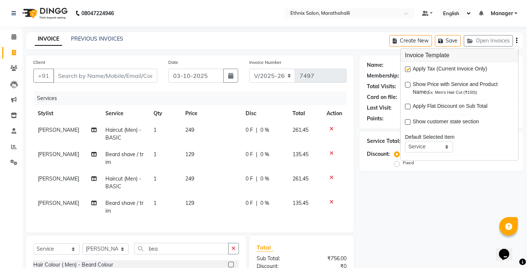
click at [407, 67] on label at bounding box center [408, 70] width 6 height 6
click at [407, 67] on input "checkbox" at bounding box center [407, 69] width 5 height 5
checkbox input "false"
click at [91, 69] on input "Client" at bounding box center [105, 76] width 104 height 14
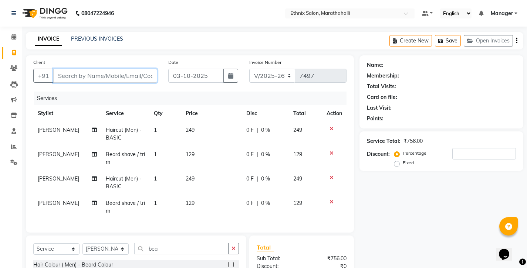
type input "9"
type input "0"
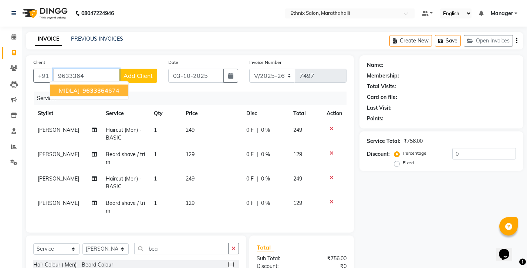
click at [92, 87] on span "9633364" at bounding box center [95, 90] width 26 height 7
type input "9633364674"
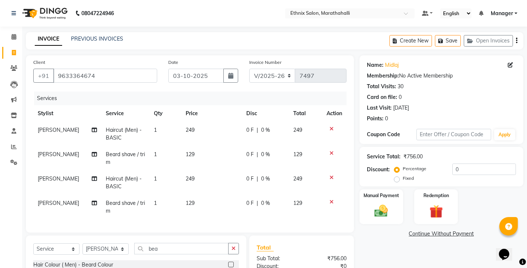
click at [419, 150] on div "Service Total: ₹756.00 Discount: Percentage Fixed 0" at bounding box center [441, 167] width 164 height 40
click at [414, 175] on label "Fixed" at bounding box center [407, 178] width 11 height 7
click at [401, 176] on input "Fixed" at bounding box center [397, 178] width 5 height 5
radio input "true"
click at [452, 164] on input "0" at bounding box center [484, 169] width 64 height 11
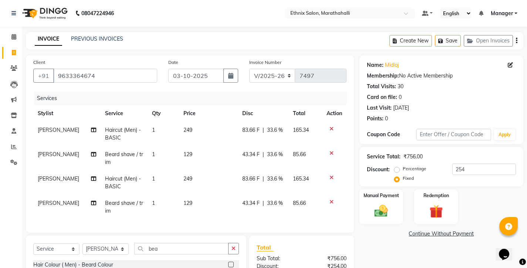
click at [385, 235] on div "Name: Midlaj Membership: No Active Membership Total Visits: 30 Card on file: 0 …" at bounding box center [443, 191] width 169 height 273
click at [462, 164] on input "254" at bounding box center [484, 169] width 64 height 11
type input "256"
click at [378, 203] on img at bounding box center [381, 211] width 23 height 16
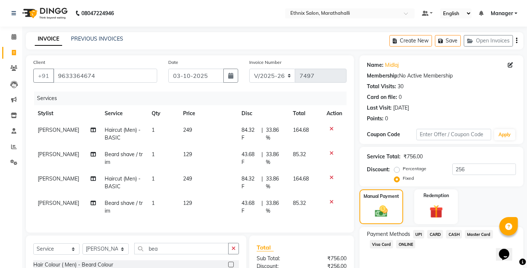
click at [413, 230] on span "UPI" at bounding box center [418, 234] width 11 height 9
click at [475, 190] on div "Manual Payment Redemption" at bounding box center [441, 207] width 175 height 35
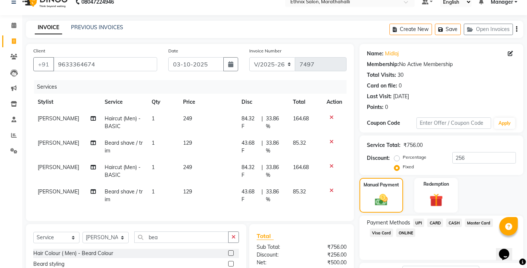
scroll to position [26, 0]
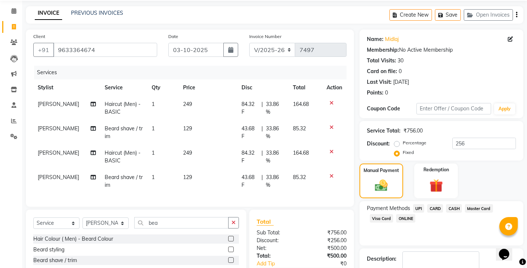
checkbox input "false"
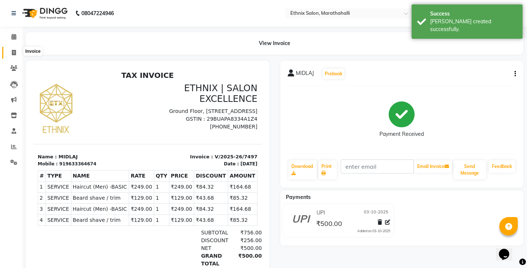
click at [13, 51] on icon at bounding box center [14, 53] width 4 height 6
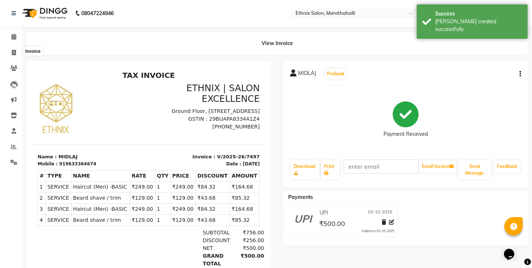
select select "4783"
select select "service"
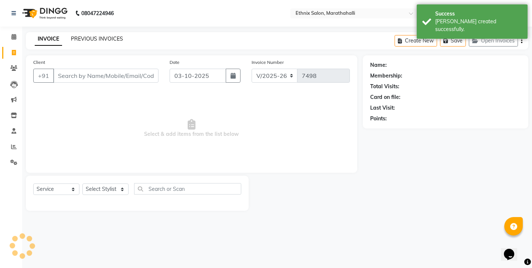
click at [77, 38] on link "PREVIOUS INVOICES" at bounding box center [97, 38] width 52 height 7
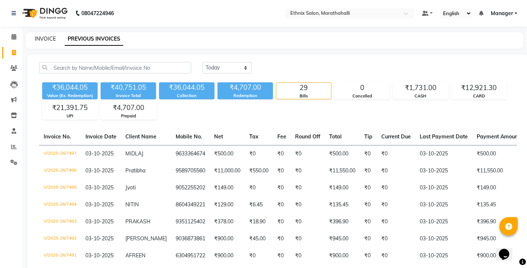
click at [45, 35] on link "INVOICE" at bounding box center [45, 38] width 21 height 7
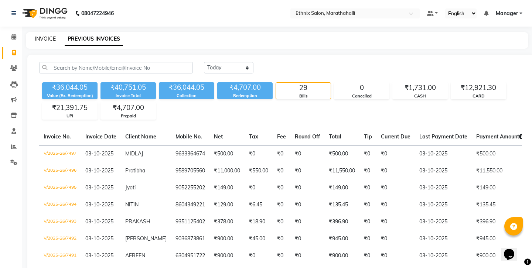
select select "4783"
select select "service"
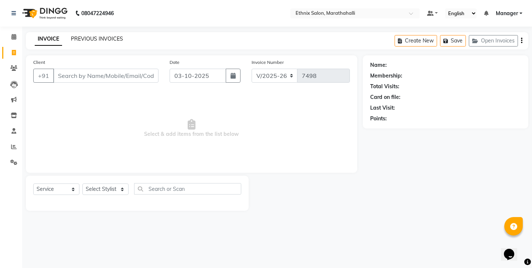
click at [79, 36] on link "PREVIOUS INVOICES" at bounding box center [97, 38] width 52 height 7
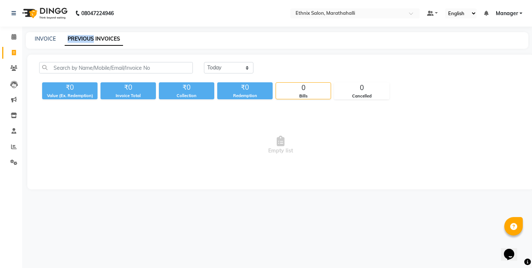
click at [79, 36] on link "PREVIOUS INVOICES" at bounding box center [94, 39] width 58 height 13
click at [40, 37] on link "INVOICE" at bounding box center [45, 38] width 21 height 7
select select "4783"
select select "service"
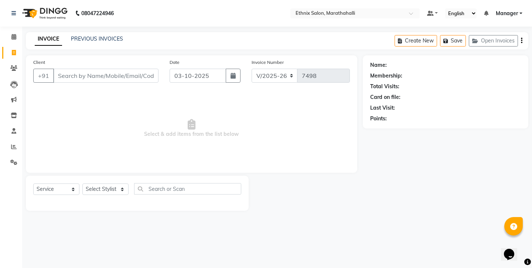
click at [107, 69] on input "Client" at bounding box center [105, 76] width 105 height 14
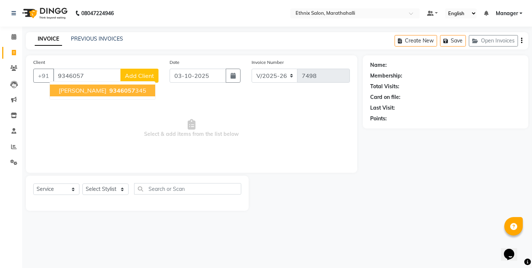
click at [109, 87] on span "9346057" at bounding box center [122, 90] width 26 height 7
type input "9346057345"
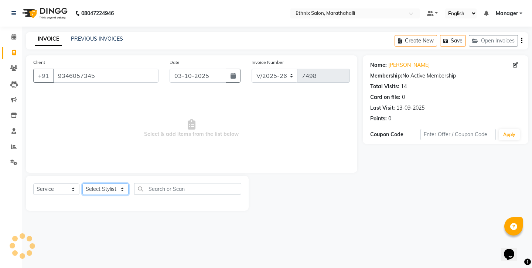
select select "93048"
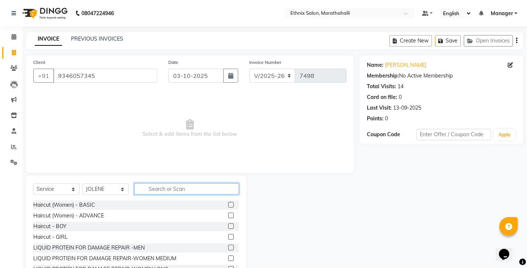
click at [153, 183] on input "text" at bounding box center [186, 188] width 105 height 11
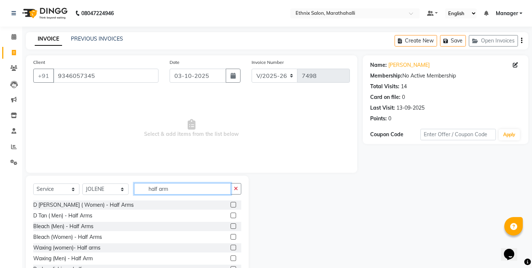
type input "half arm"
click at [236, 245] on label at bounding box center [234, 248] width 6 height 6
click at [235, 246] on input "checkbox" at bounding box center [233, 248] width 5 height 5
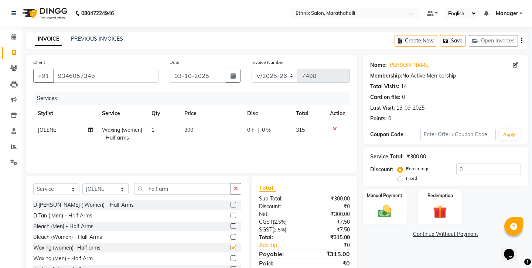
checkbox input "false"
drag, startPoint x: 166, startPoint y: 174, endPoint x: 116, endPoint y: 174, distance: 49.9
click at [116, 183] on div "Select Service Product Membership Package Voucher Prepaid Gift Card Select Styl…" at bounding box center [137, 191] width 208 height 17
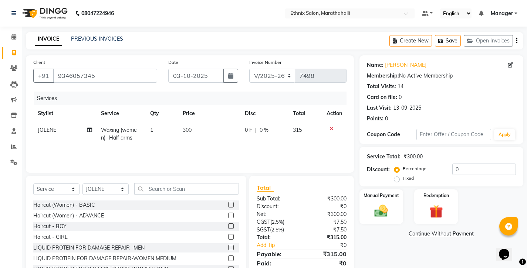
click at [228, 202] on label at bounding box center [231, 205] width 6 height 6
click at [228, 203] on input "checkbox" at bounding box center [230, 205] width 5 height 5
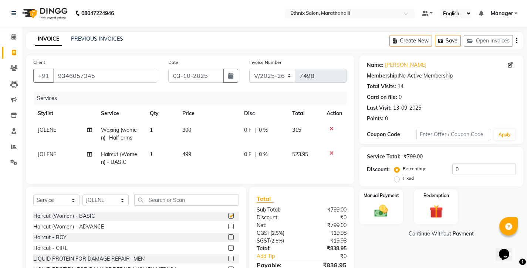
checkbox input "false"
click at [166, 194] on input "text" at bounding box center [186, 199] width 105 height 11
click at [190, 151] on span "499" at bounding box center [186, 154] width 9 height 7
select select "93048"
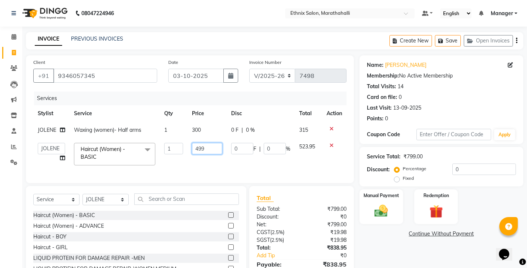
drag, startPoint x: 214, startPoint y: 129, endPoint x: 167, endPoint y: 130, distance: 47.3
click at [167, 139] on tr "Aasif Abhishek Ali Salmani Aman Amoi anju Anushka ARTHI DEEPIKA DOLMO Faem GEET…" at bounding box center [189, 154] width 313 height 31
type input "400"
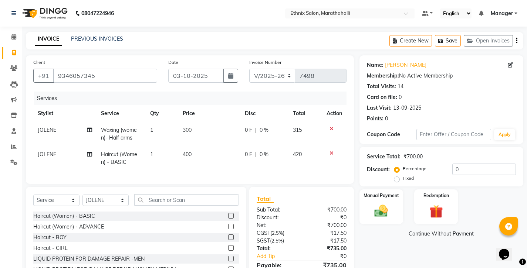
click at [186, 146] on tr "JOLENE Haircut (Women) - BASIC 1 400 0 F | 0 % 420" at bounding box center [189, 158] width 313 height 24
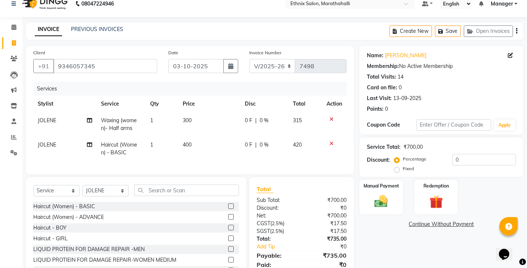
scroll to position [11, 0]
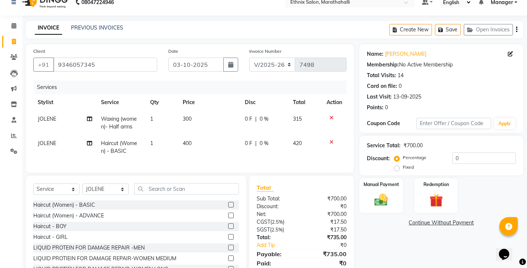
click at [517, 30] on icon "button" at bounding box center [516, 30] width 1 height 0
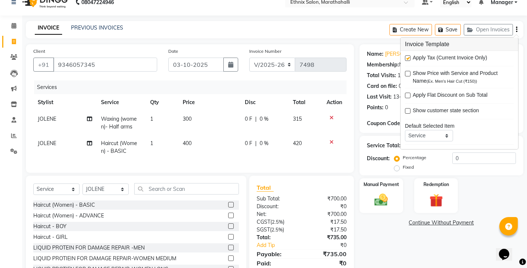
drag, startPoint x: 409, startPoint y: 53, endPoint x: 421, endPoint y: 94, distance: 43.2
click at [409, 55] on label at bounding box center [408, 58] width 6 height 6
click at [409, 56] on input "checkbox" at bounding box center [407, 58] width 5 height 5
checkbox input "false"
click at [412, 222] on div "Name: Mounika Membership: No Active Membership Total Visits: 14 Card on file: 0…" at bounding box center [443, 164] width 169 height 241
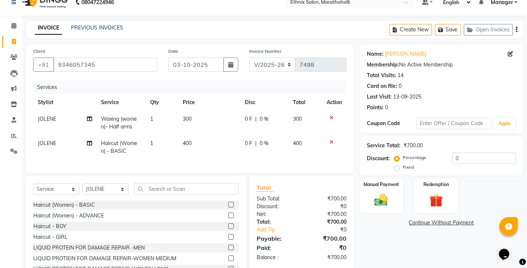
click at [333, 140] on icon at bounding box center [331, 142] width 4 height 5
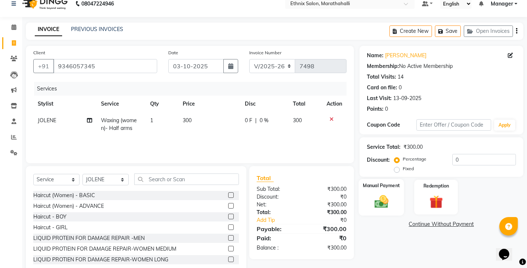
click at [389, 194] on img at bounding box center [381, 202] width 23 height 16
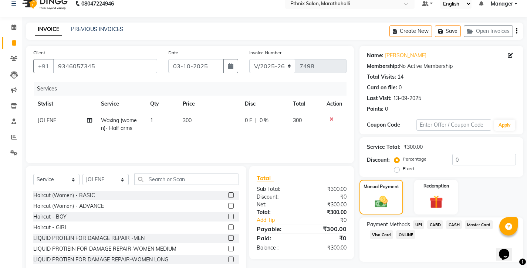
click at [446, 221] on span "CASH" at bounding box center [454, 225] width 16 height 9
drag, startPoint x: 444, startPoint y: 223, endPoint x: 417, endPoint y: 213, distance: 29.1
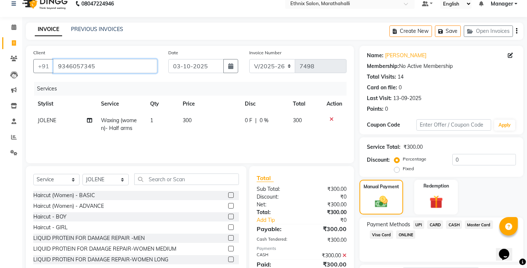
click at [69, 61] on input "9346057345" at bounding box center [105, 66] width 104 height 14
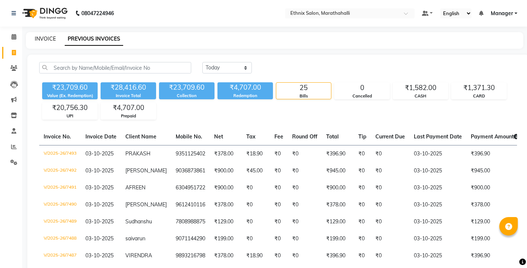
click at [39, 38] on link "INVOICE" at bounding box center [45, 38] width 21 height 7
select select "4783"
select select "service"
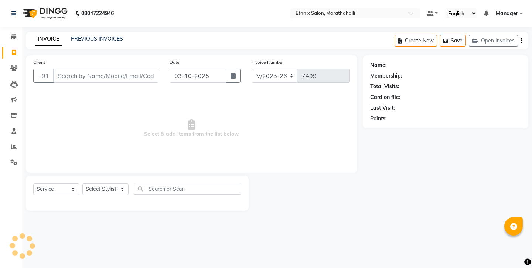
click at [85, 38] on link "PREVIOUS INVOICES" at bounding box center [97, 38] width 52 height 7
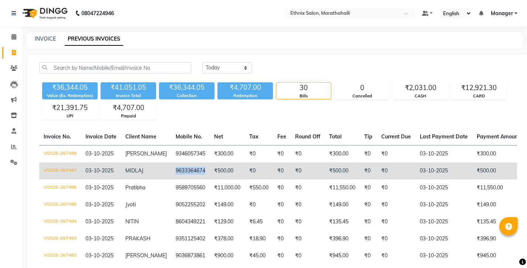
copy td "9633364674"
drag, startPoint x: 142, startPoint y: 145, endPoint x: 169, endPoint y: 145, distance: 27.0
click at [171, 163] on td "9633364674" at bounding box center [190, 171] width 38 height 17
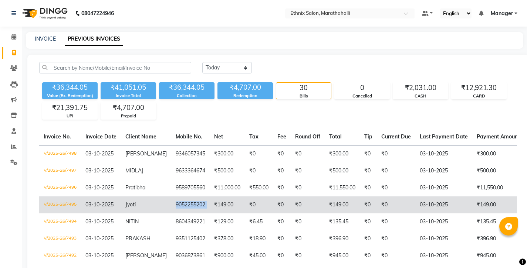
copy td "9052255202"
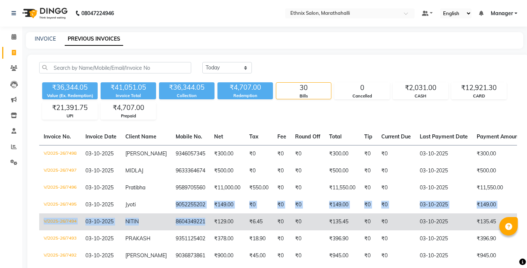
drag, startPoint x: 141, startPoint y: 173, endPoint x: 168, endPoint y: 190, distance: 31.6
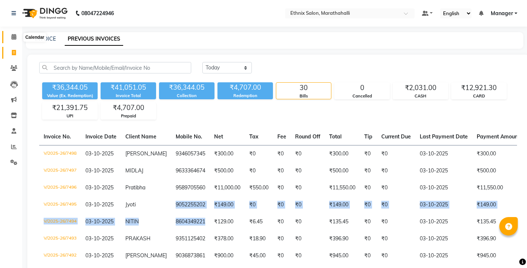
click at [12, 36] on icon at bounding box center [13, 37] width 5 height 6
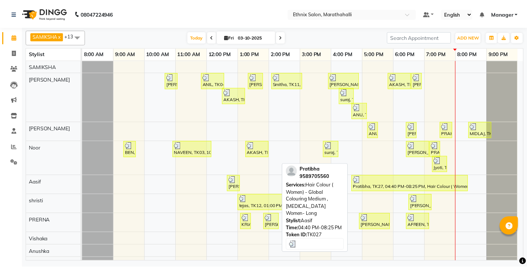
scroll to position [48, 0]
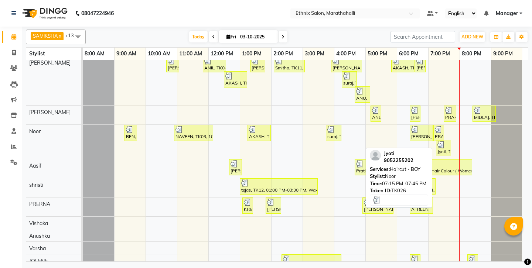
click at [443, 142] on img at bounding box center [441, 144] width 7 height 7
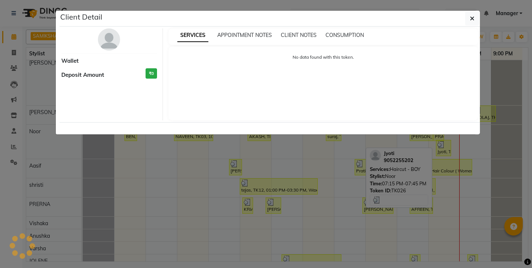
select select "3"
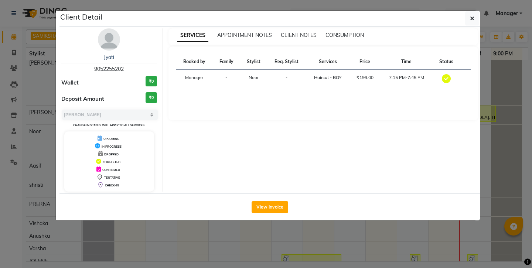
click at [106, 66] on span "9052255202" at bounding box center [109, 69] width 30 height 7
copy span "9052255202"
click at [473, 17] on icon "button" at bounding box center [472, 19] width 4 height 6
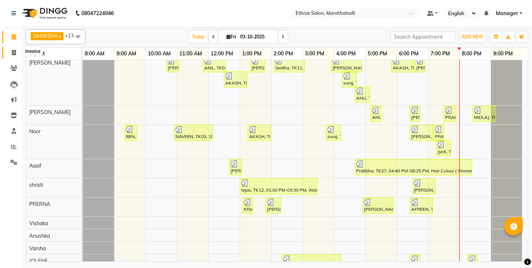
click at [17, 52] on span at bounding box center [13, 53] width 13 height 9
select select "4783"
select select "service"
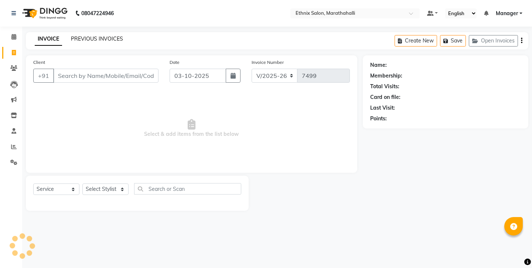
click at [85, 36] on link "PREVIOUS INVOICES" at bounding box center [97, 38] width 52 height 7
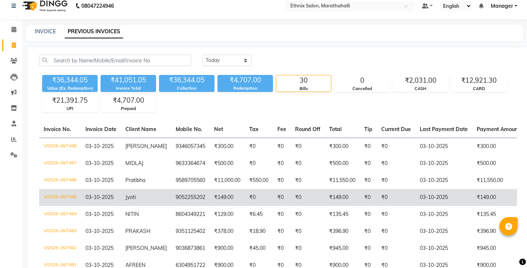
scroll to position [9, 0]
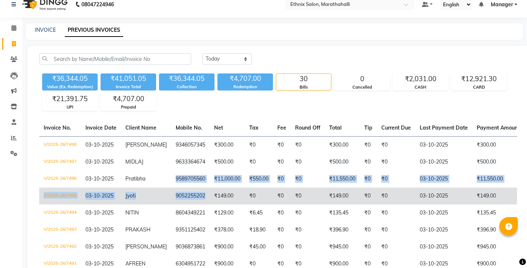
drag, startPoint x: 143, startPoint y: 149, endPoint x: 168, endPoint y: 169, distance: 31.3
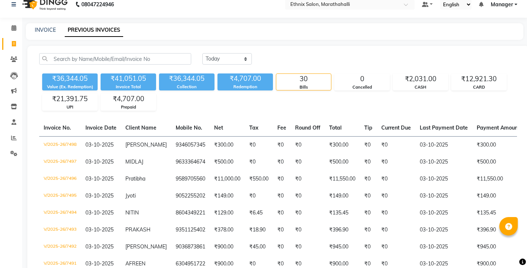
click at [201, 93] on div "₹36,344.05 Value (Ex. Redemption) ₹41,051.05 Invoice Total ₹36,344.05 Collectio…" at bounding box center [278, 91] width 478 height 40
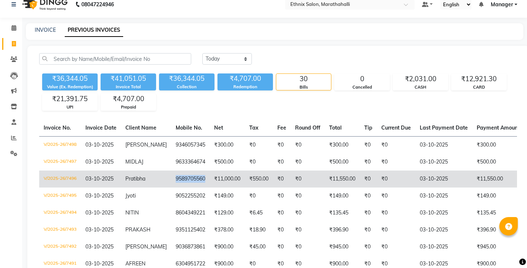
copy td "9589705560"
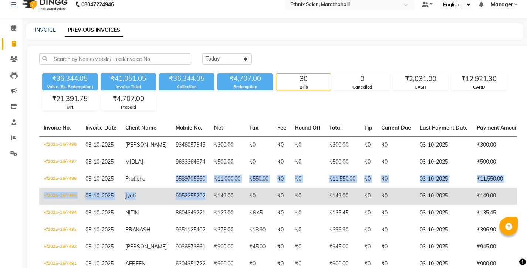
drag, startPoint x: 141, startPoint y: 150, endPoint x: 167, endPoint y: 169, distance: 32.5
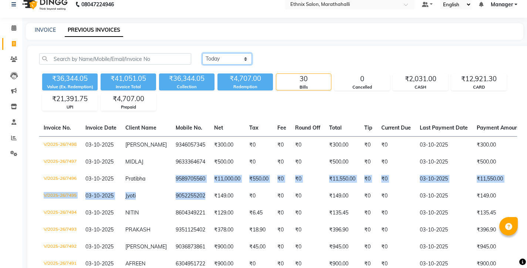
select select "range"
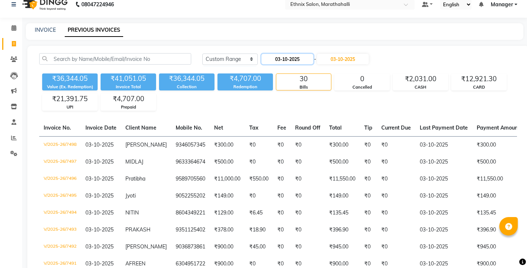
click at [282, 54] on input "03-10-2025" at bounding box center [287, 59] width 52 height 10
select select "10"
select select "2025"
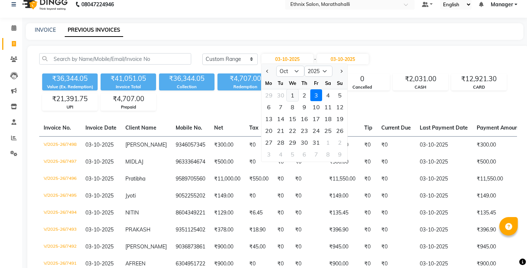
click at [286, 89] on div "1" at bounding box center [292, 95] width 12 height 12
type input "01-10-2025"
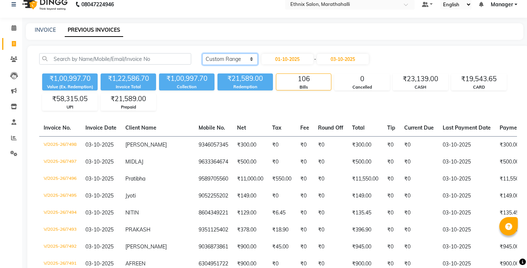
select select "[DATE]"
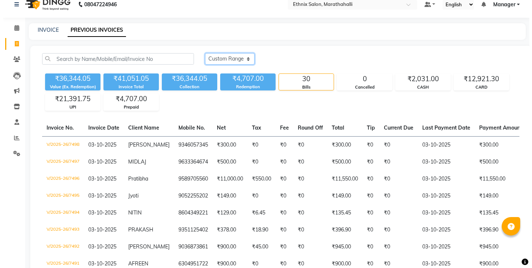
scroll to position [0, 0]
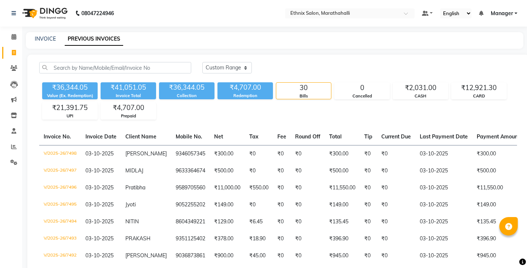
click at [512, 12] on span "Manager" at bounding box center [501, 14] width 22 height 8
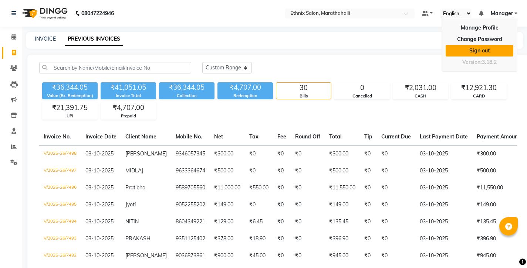
click at [478, 47] on link "Sign out" at bounding box center [479, 50] width 68 height 11
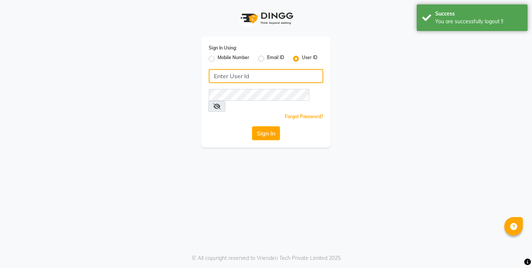
click at [258, 71] on input "Username" at bounding box center [266, 76] width 115 height 14
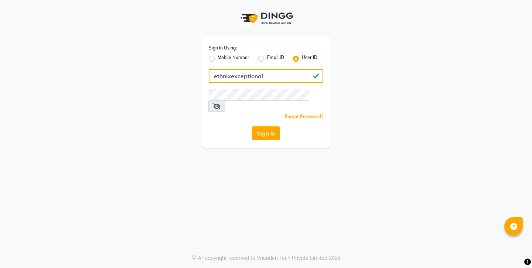
click at [227, 69] on input "ethnixexceptional" at bounding box center [266, 76] width 115 height 14
type input "ethnixexceptional"
click at [268, 126] on button "Sign In" at bounding box center [266, 133] width 28 height 14
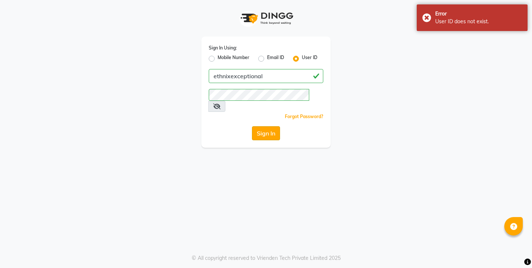
click at [268, 126] on button "Sign In" at bounding box center [266, 133] width 28 height 14
click at [267, 57] on label "Email ID" at bounding box center [275, 58] width 17 height 9
click at [267, 57] on input "Email ID" at bounding box center [269, 56] width 5 height 5
radio input "true"
radio input "false"
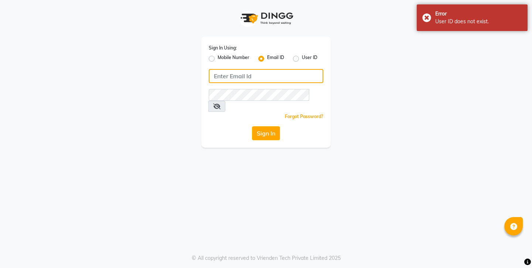
click at [247, 76] on input "Username" at bounding box center [266, 76] width 115 height 14
click at [244, 71] on input "Username" at bounding box center [266, 76] width 115 height 14
paste input "ethnixexceptional"
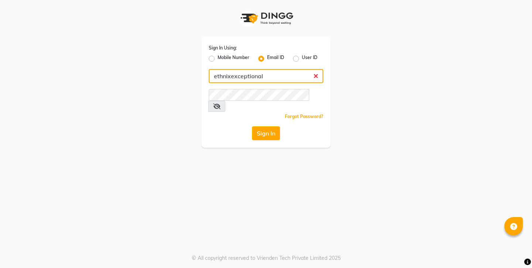
type input "ethnixexceptional"
click at [263, 126] on button "Sign In" at bounding box center [266, 133] width 28 height 14
click at [268, 126] on button "Sign In" at bounding box center [266, 133] width 28 height 14
click at [302, 57] on label "User ID" at bounding box center [310, 58] width 16 height 9
click at [302, 57] on input "User ID" at bounding box center [304, 56] width 5 height 5
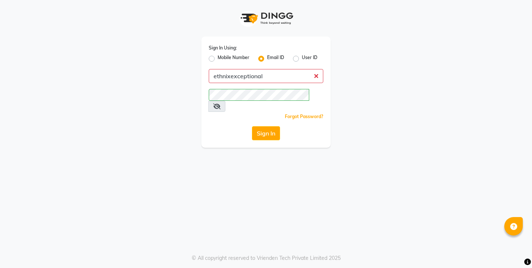
radio input "true"
radio input "false"
click at [241, 71] on input "Username" at bounding box center [266, 76] width 115 height 14
paste input "ethnixexceptional"
click at [221, 71] on input "ethnixexceptional" at bounding box center [266, 76] width 115 height 14
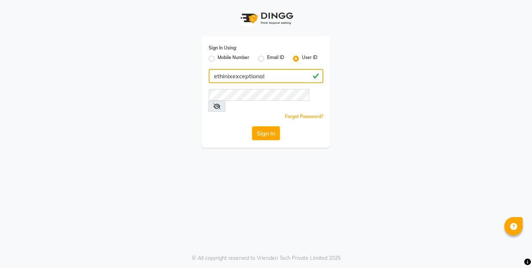
type input "ethinixexceptional"
click at [221, 103] on icon at bounding box center [216, 106] width 7 height 6
click at [264, 126] on button "Sign In" at bounding box center [266, 133] width 28 height 14
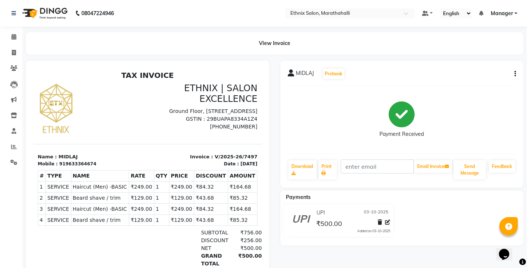
click at [514, 70] on button "button" at bounding box center [513, 74] width 4 height 8
click at [476, 70] on div "Edit Invoice" at bounding box center [480, 73] width 51 height 9
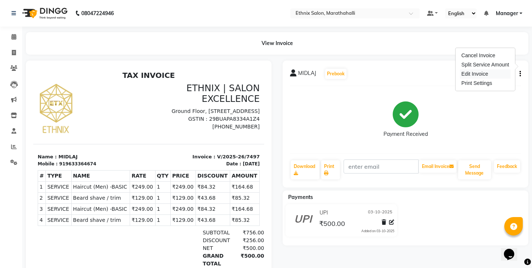
select select "service"
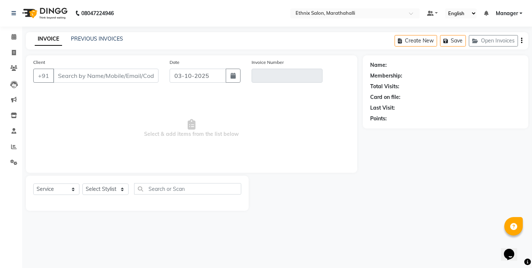
type input "9633364674"
type input "V/2025-26/7497"
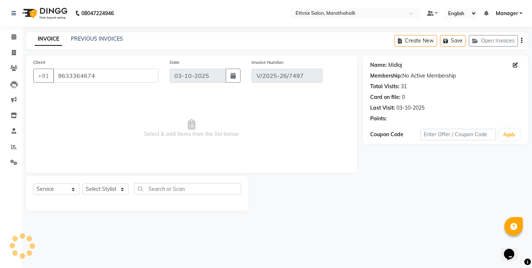
select select "select"
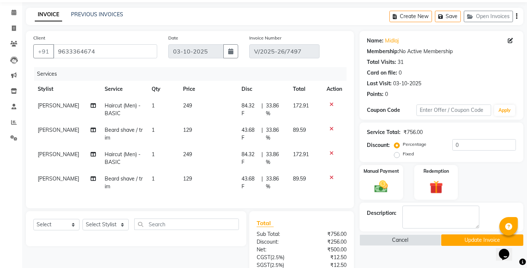
scroll to position [35, 0]
